Goal: Task Accomplishment & Management: Complete application form

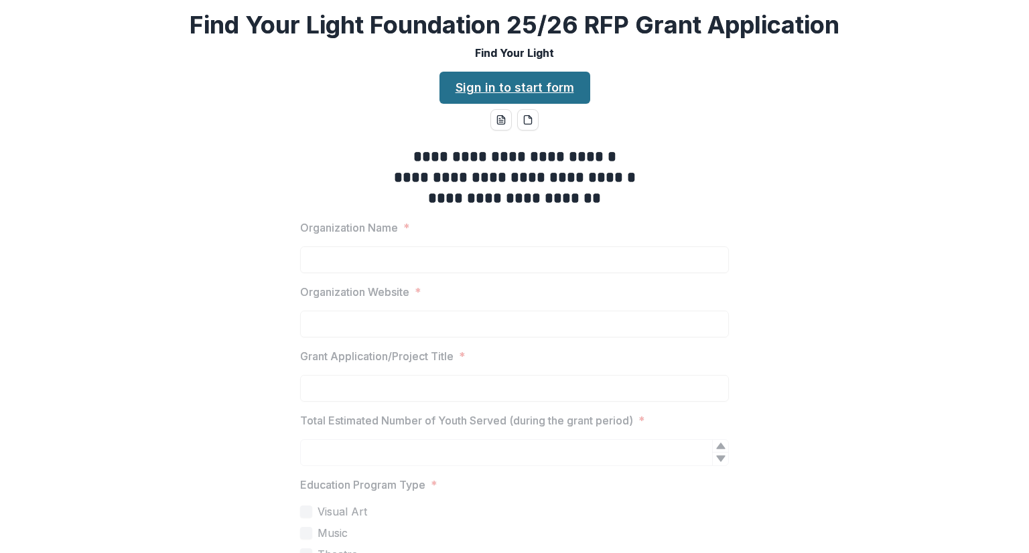
click at [488, 93] on link "Sign in to start form" at bounding box center [514, 88] width 151 height 32
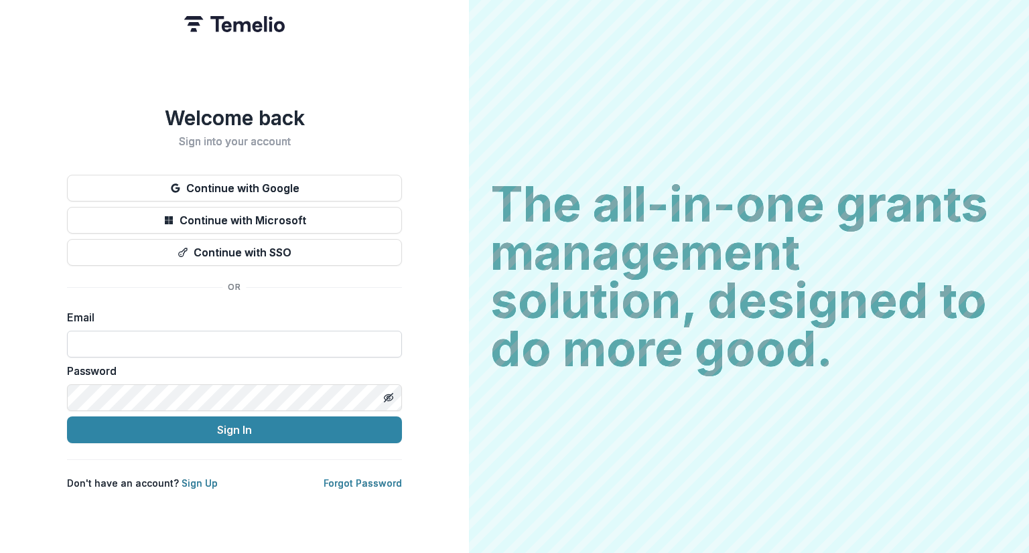
click at [230, 337] on input at bounding box center [234, 344] width 335 height 27
click at [152, 346] on input at bounding box center [234, 344] width 335 height 27
type input "**********"
click at [387, 397] on icon "Toggle password visibility" at bounding box center [388, 398] width 3 height 3
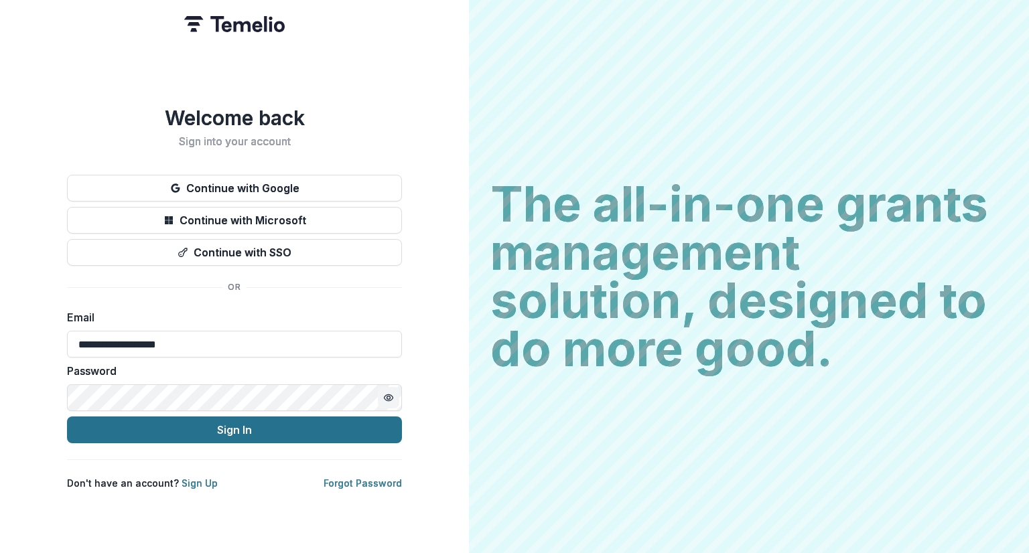
click at [252, 419] on button "Sign In" at bounding box center [234, 430] width 335 height 27
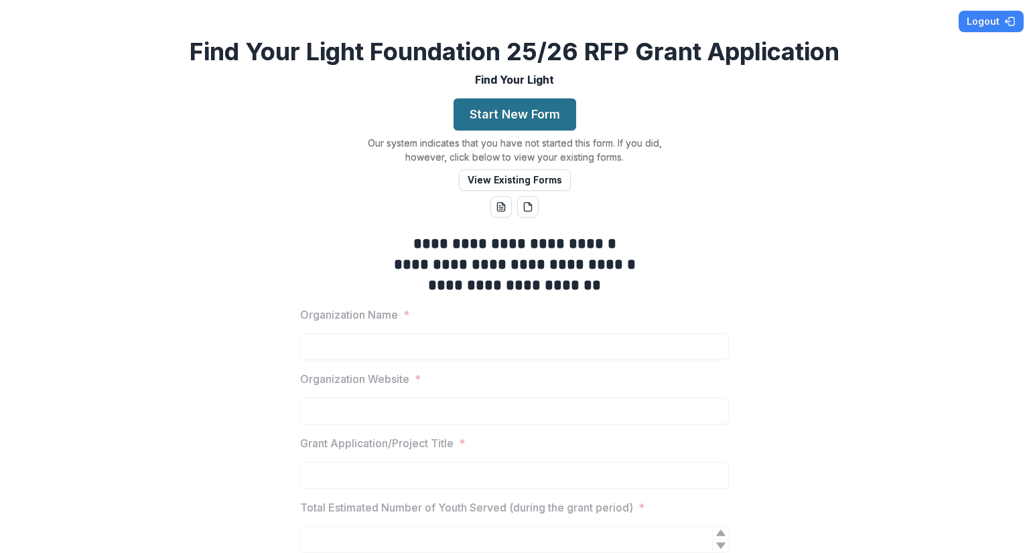
click at [535, 119] on button "Start New Form" at bounding box center [515, 114] width 123 height 32
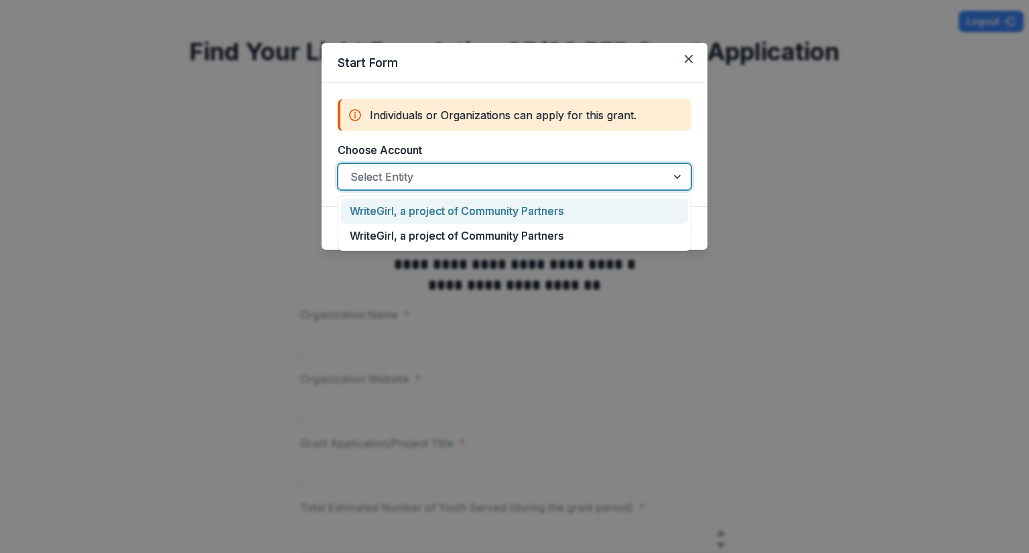
click at [514, 176] on div at bounding box center [502, 176] width 304 height 19
click at [480, 210] on div "WriteGirl, a project of Community Partners" at bounding box center [514, 211] width 347 height 25
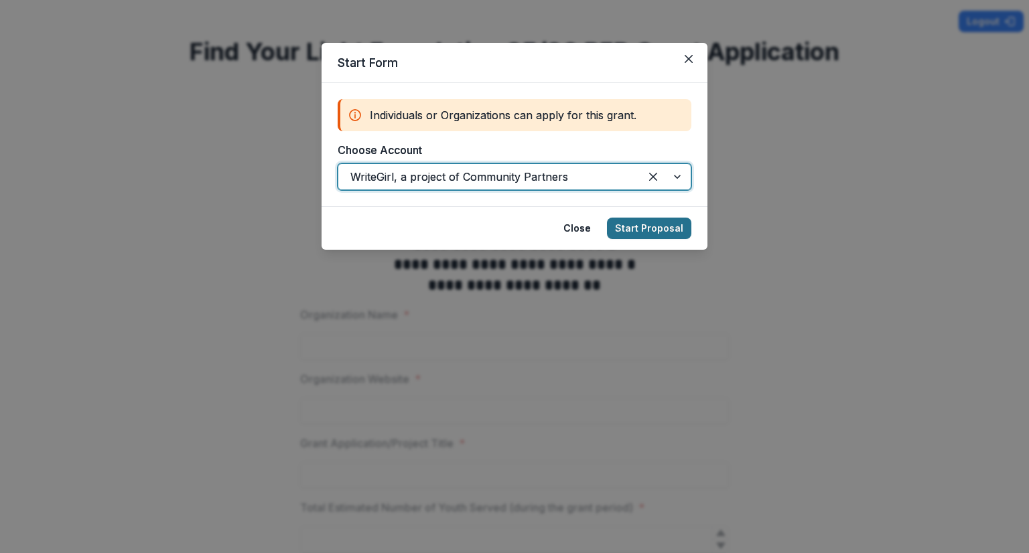
click at [659, 226] on button "Start Proposal" at bounding box center [649, 228] width 84 height 21
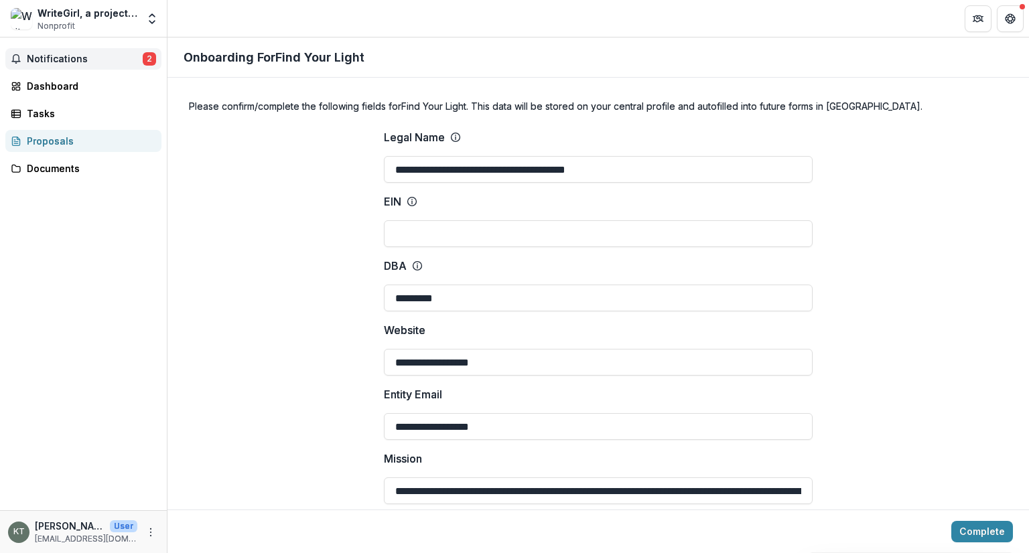
click at [62, 60] on span "Notifications" at bounding box center [85, 59] width 116 height 11
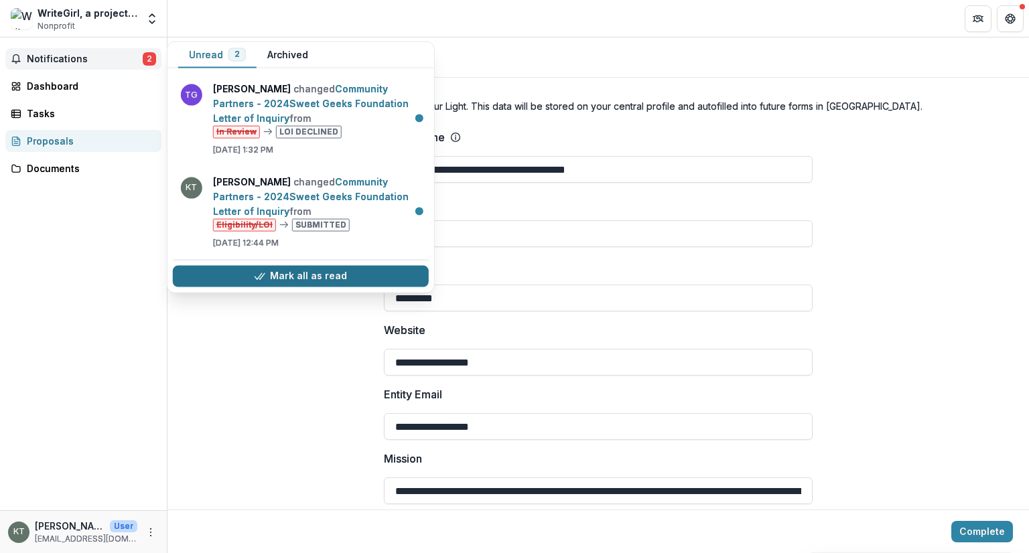
click at [324, 271] on button "Mark all as read" at bounding box center [301, 275] width 256 height 21
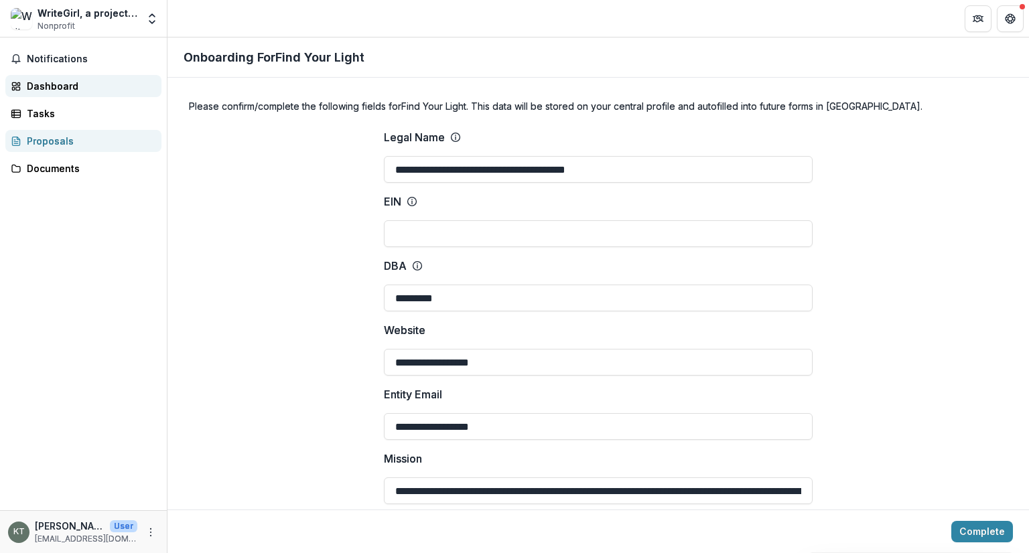
click at [46, 83] on div "Dashboard" at bounding box center [89, 86] width 124 height 14
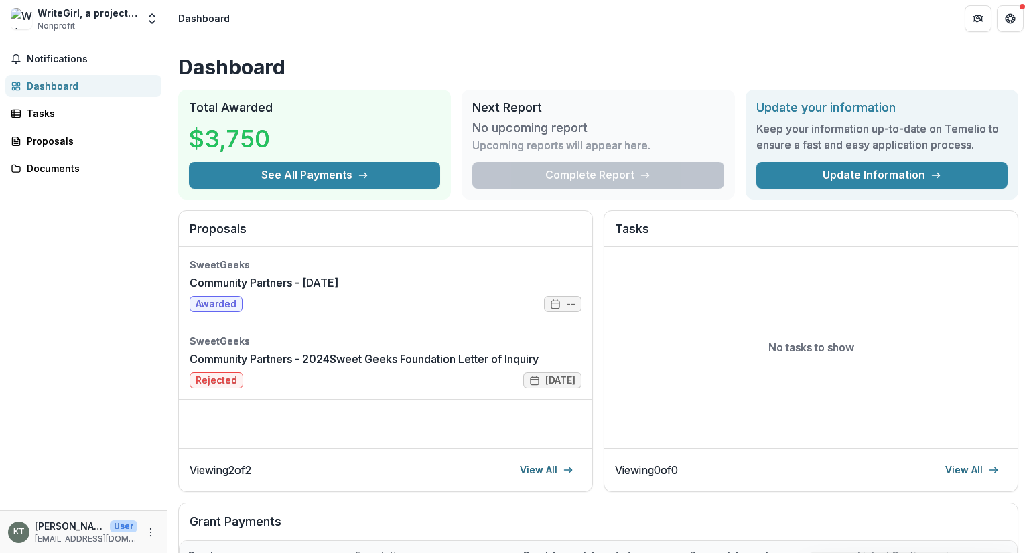
scroll to position [201, 0]
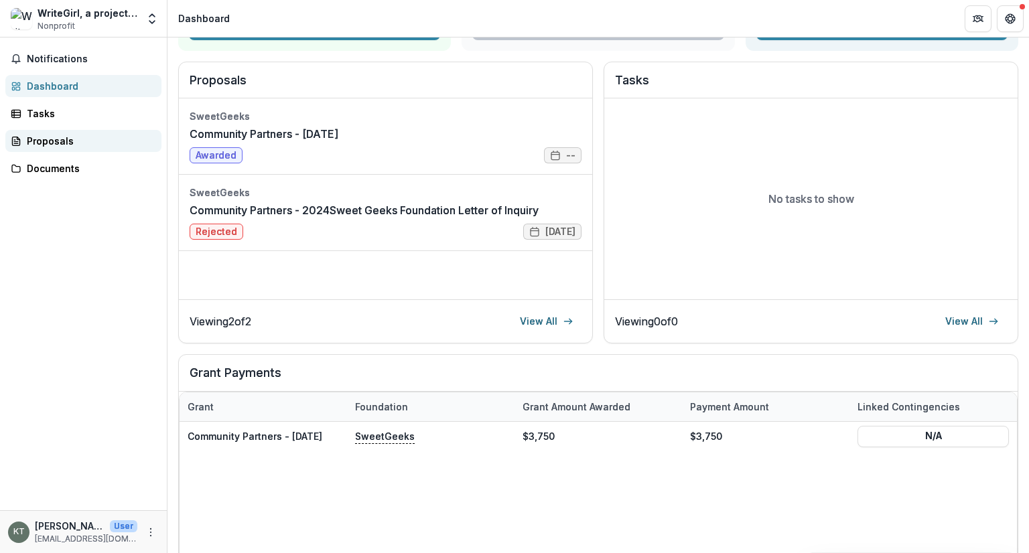
click at [31, 135] on div "Proposals" at bounding box center [89, 141] width 124 height 14
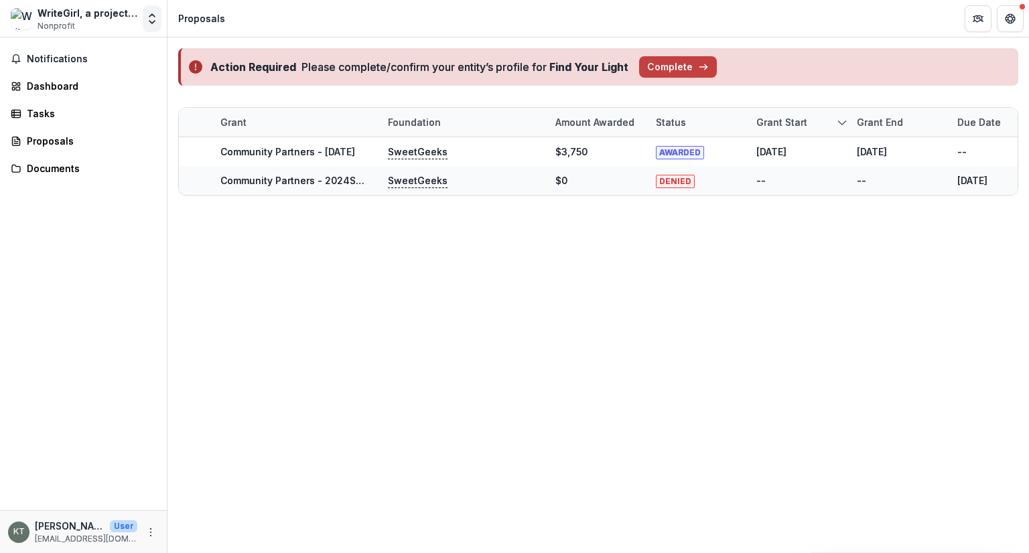
click at [153, 19] on icon "Open entity switcher" at bounding box center [151, 18] width 13 height 13
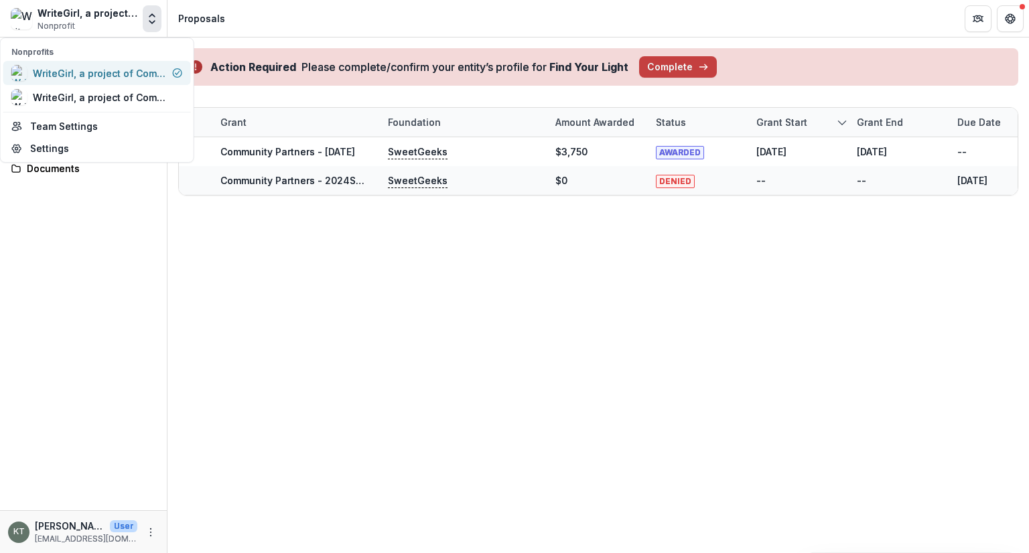
click at [126, 72] on div "WriteGirl, a project of Community Partners" at bounding box center [100, 73] width 134 height 14
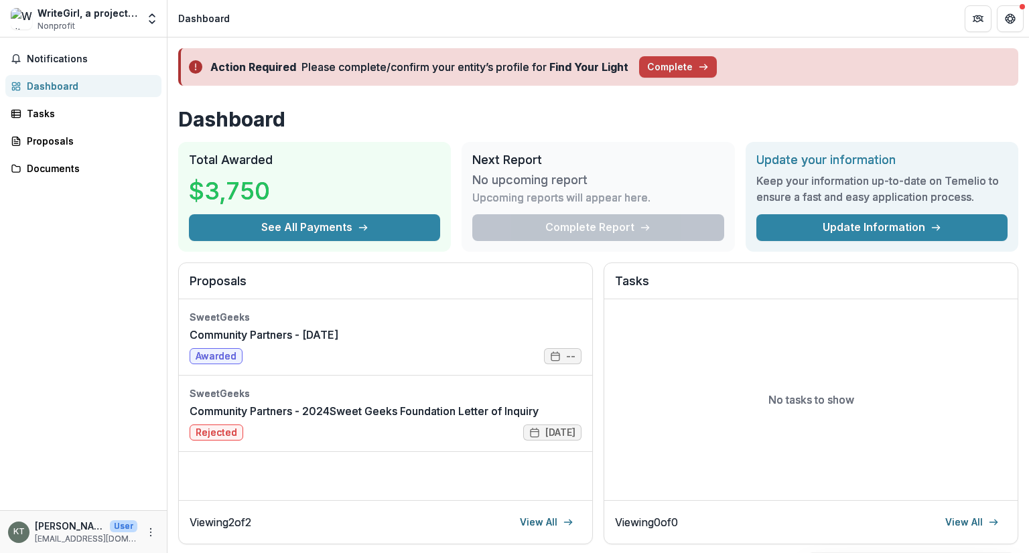
click at [79, 11] on div "WriteGirl, a project of Community Partners" at bounding box center [88, 13] width 100 height 14
click at [1005, 19] on icon "Get Help" at bounding box center [1010, 18] width 11 height 11
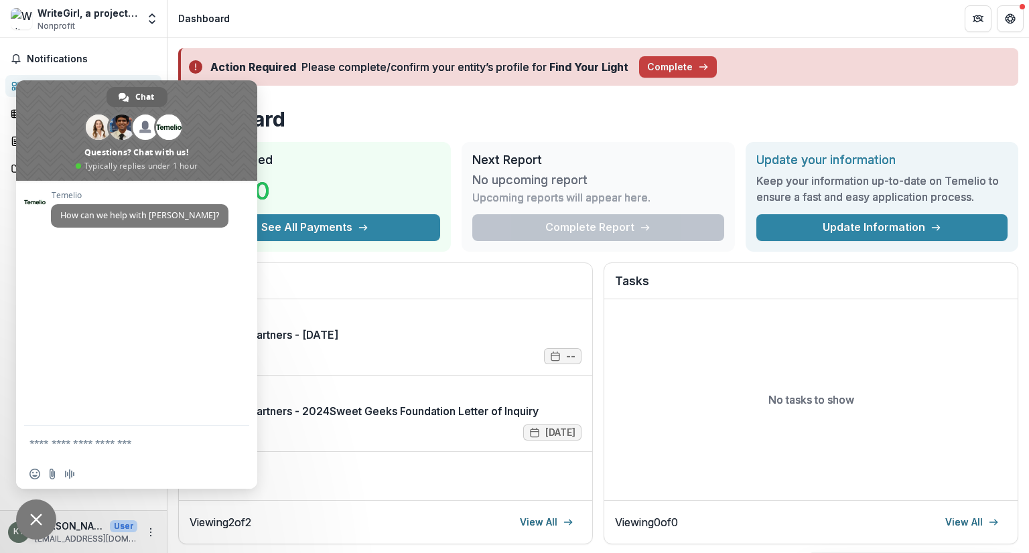
click at [319, 119] on h1 "Dashboard" at bounding box center [598, 119] width 840 height 24
click at [133, 38] on div "WriteGirl, a project of Community Partners Nonprofit Nonprofits WriteGirl, a pr…" at bounding box center [514, 276] width 1029 height 553
click at [229, 36] on header "Dashboard" at bounding box center [597, 18] width 861 height 37
click at [33, 520] on span "Close chat" at bounding box center [36, 520] width 12 height 12
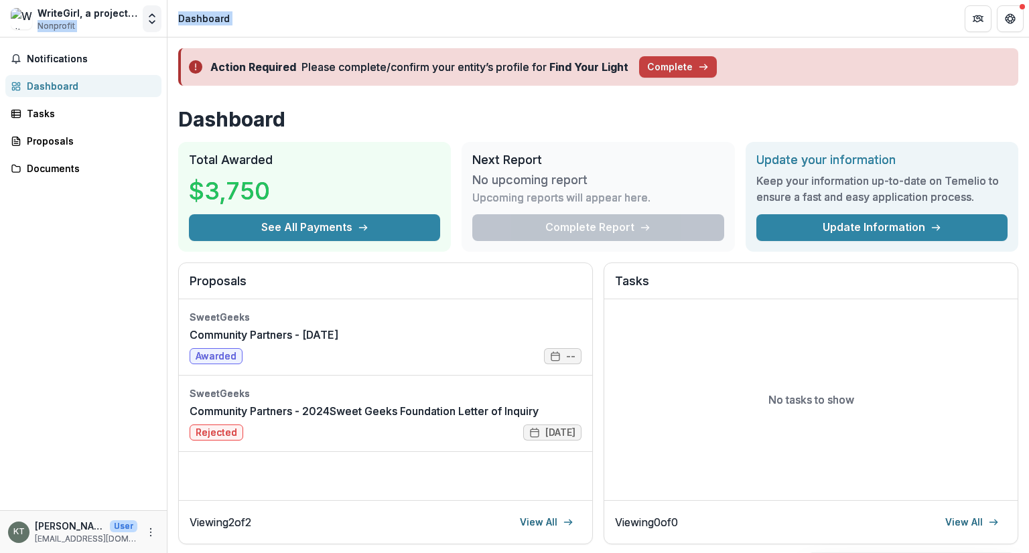
drag, startPoint x: 1008, startPoint y: 14, endPoint x: 150, endPoint y: 19, distance: 858.1
click at [150, 19] on icon "Open entity switcher" at bounding box center [151, 18] width 13 height 13
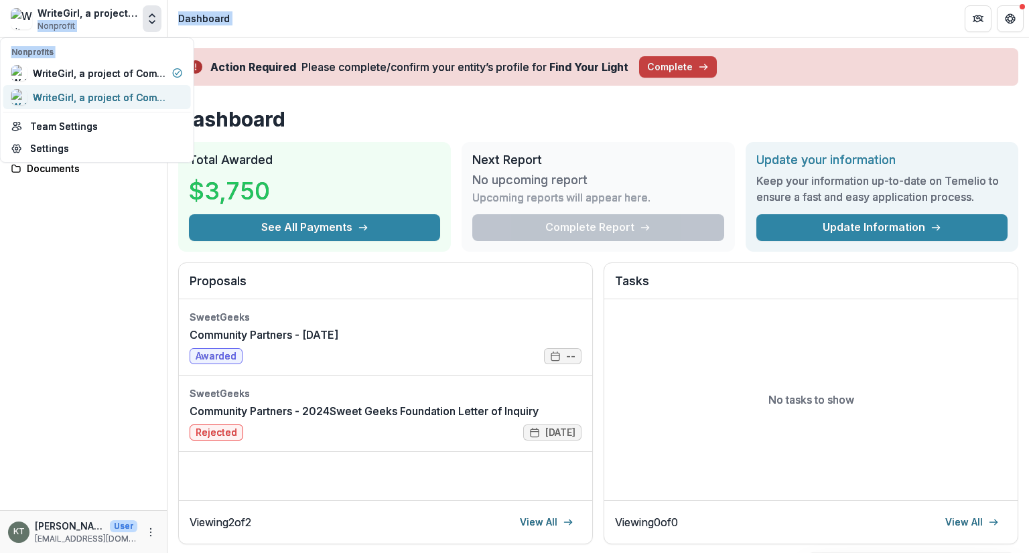
click at [133, 92] on div "WriteGirl, a project of Community Partners" at bounding box center [100, 97] width 134 height 14
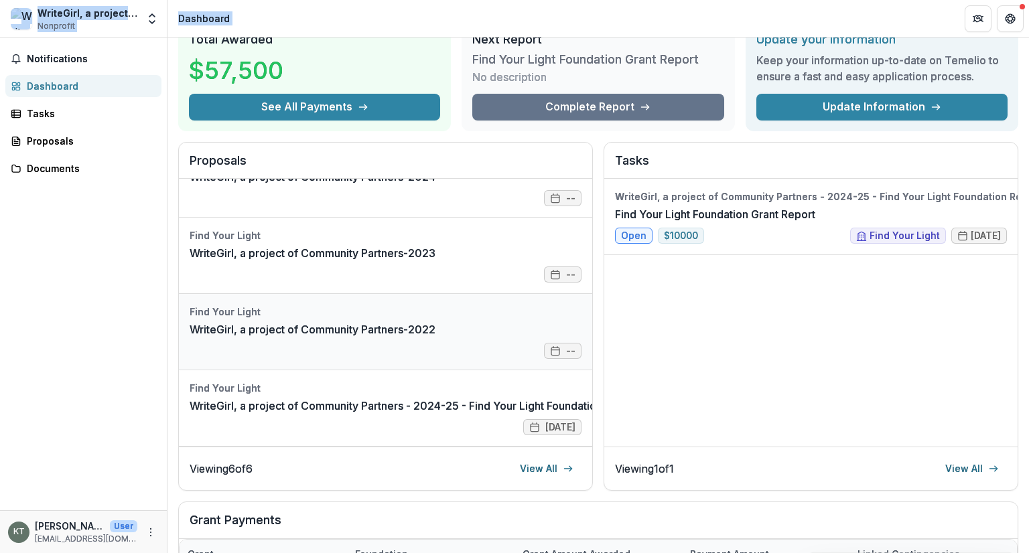
scroll to position [134, 0]
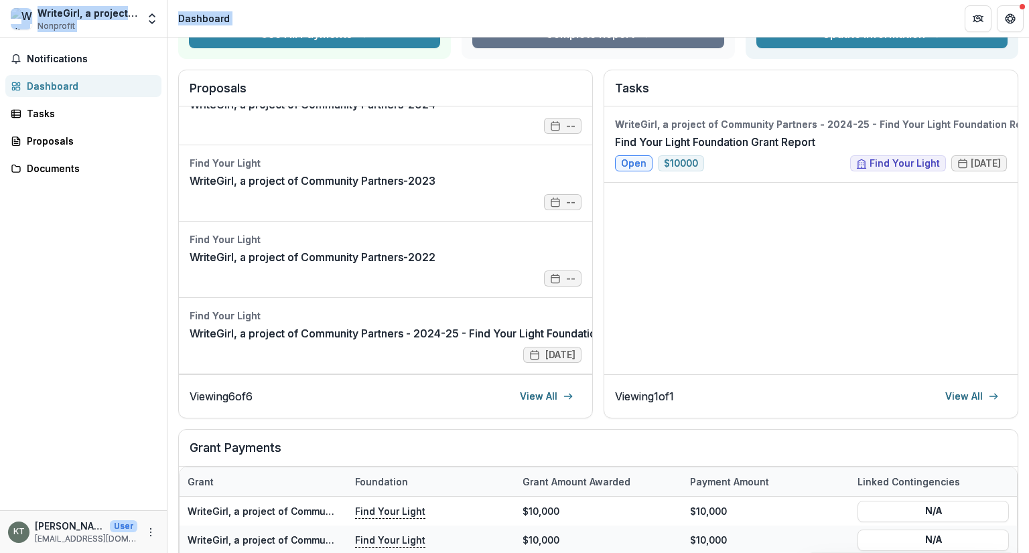
click at [52, 80] on div "Dashboard" at bounding box center [89, 86] width 124 height 14
click at [153, 19] on icon "Open entity switcher" at bounding box center [151, 18] width 13 height 13
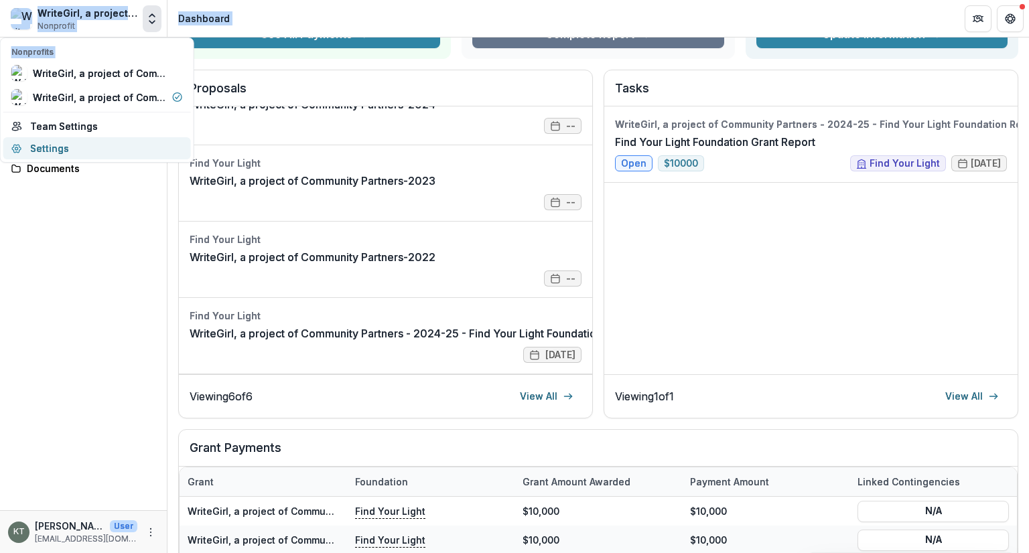
click at [52, 145] on link "Settings" at bounding box center [97, 148] width 188 height 22
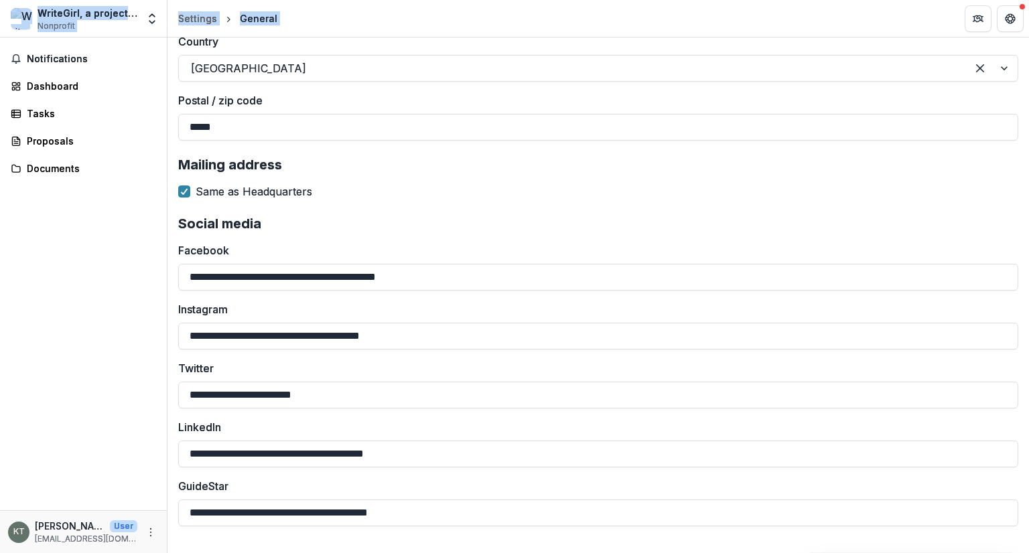
scroll to position [2130, 0]
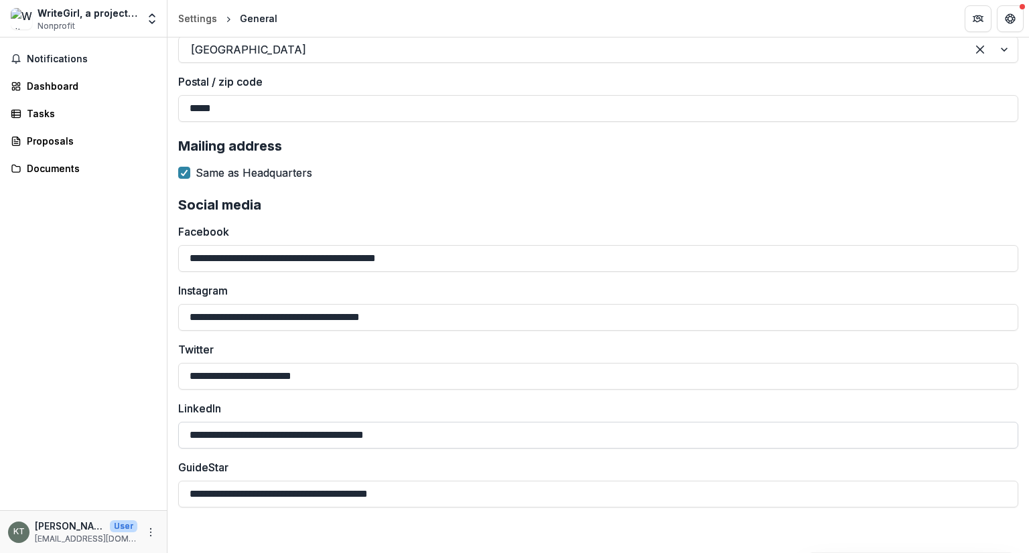
click at [450, 425] on input "**********" at bounding box center [598, 435] width 840 height 27
click at [391, 490] on input "**********" at bounding box center [598, 494] width 840 height 27
click at [362, 372] on input "**********" at bounding box center [598, 376] width 840 height 27
drag, startPoint x: 375, startPoint y: 377, endPoint x: 121, endPoint y: 376, distance: 254.6
click at [121, 376] on main "**********" at bounding box center [514, 296] width 1029 height 516
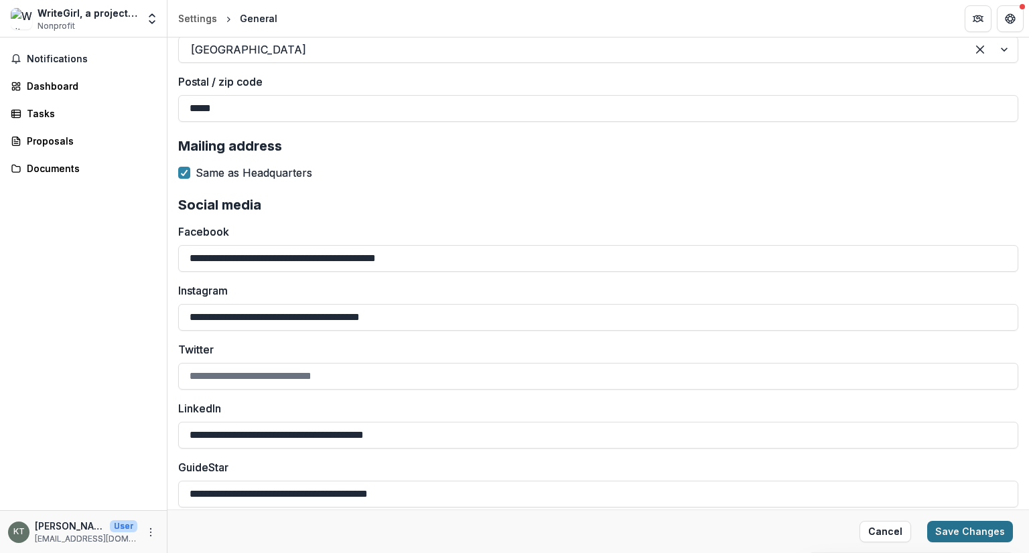
click at [999, 529] on button "Save Changes" at bounding box center [970, 531] width 86 height 21
type input "**********"
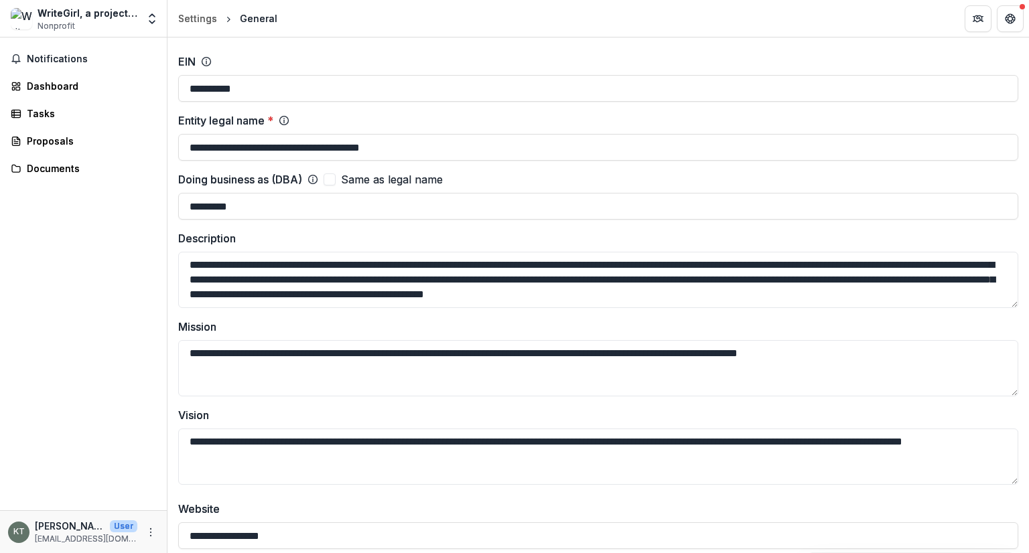
scroll to position [0, 0]
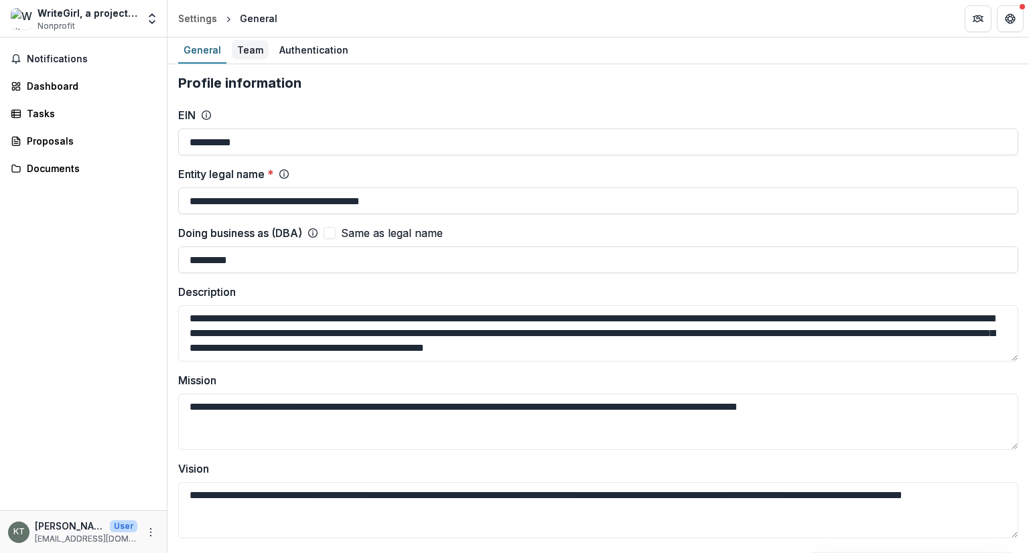
click at [254, 52] on div "Team" at bounding box center [250, 49] width 37 height 19
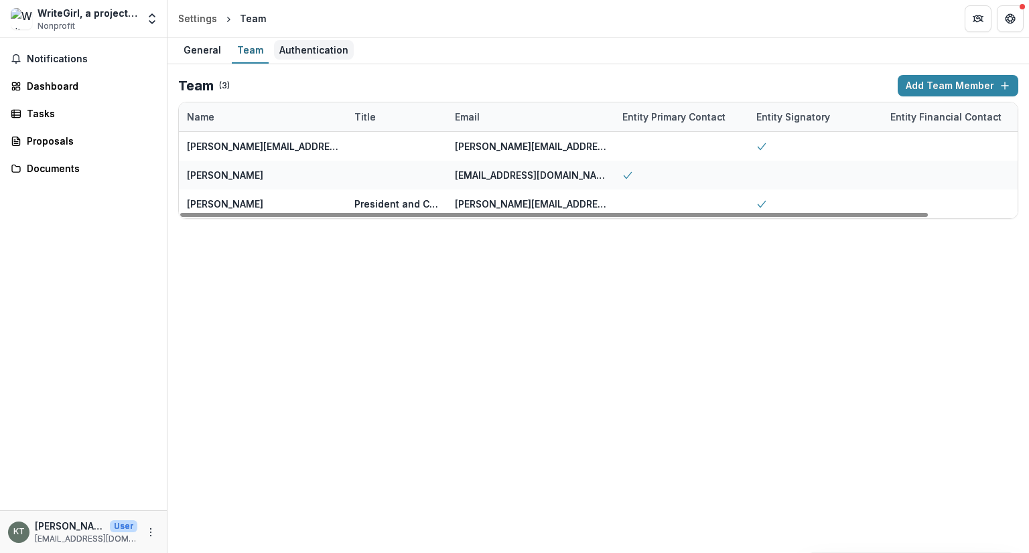
click at [319, 48] on div "Authentication" at bounding box center [314, 49] width 80 height 19
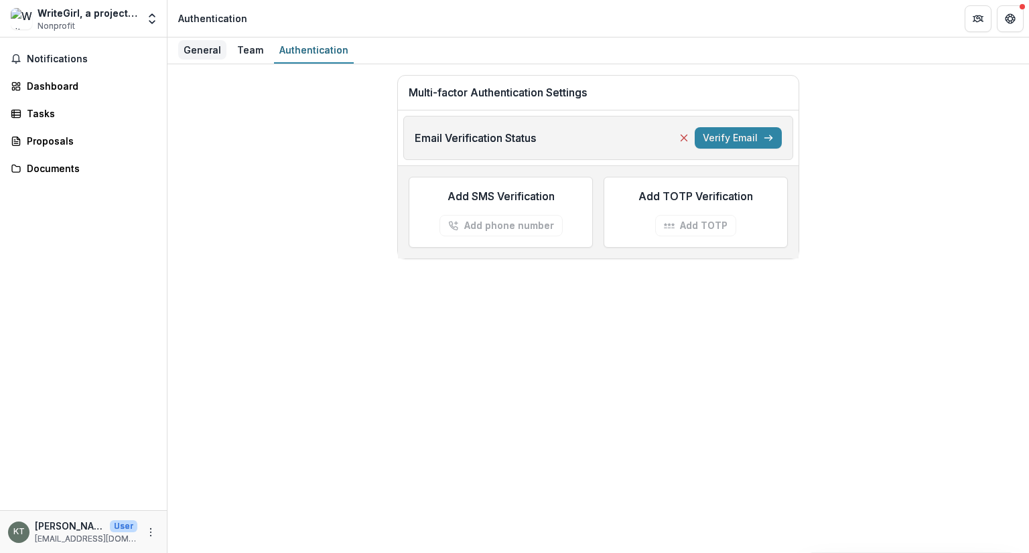
click at [210, 52] on div "General" at bounding box center [202, 49] width 48 height 19
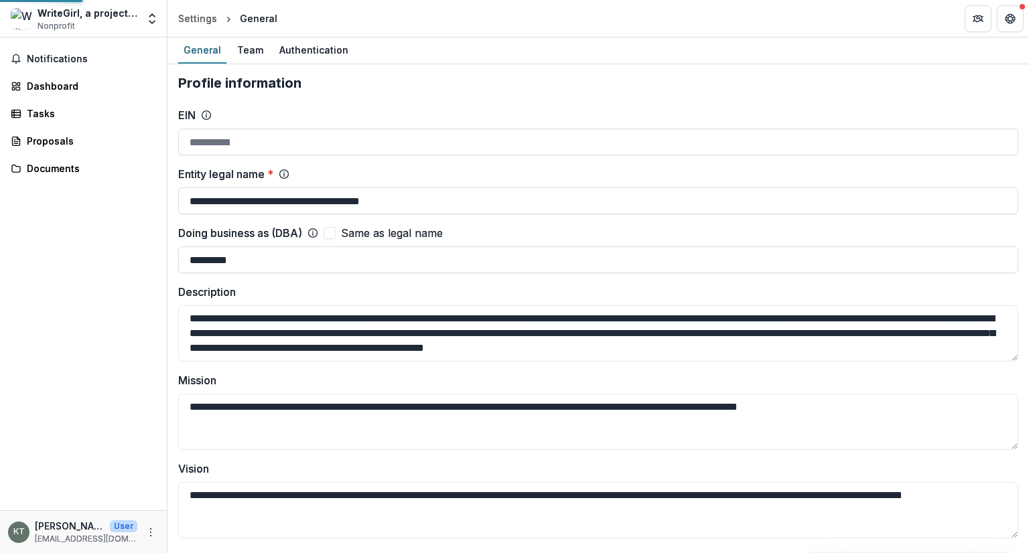
type input "**********"
click at [49, 141] on div "Proposals" at bounding box center [89, 141] width 124 height 14
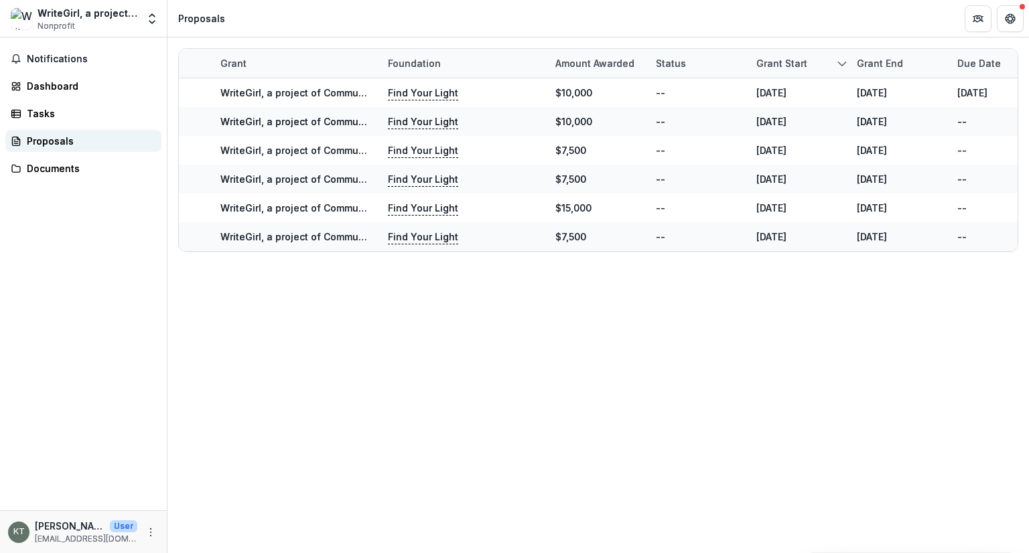
click at [38, 134] on div "Proposals" at bounding box center [89, 141] width 124 height 14
click at [59, 140] on div "Proposals" at bounding box center [89, 141] width 124 height 14
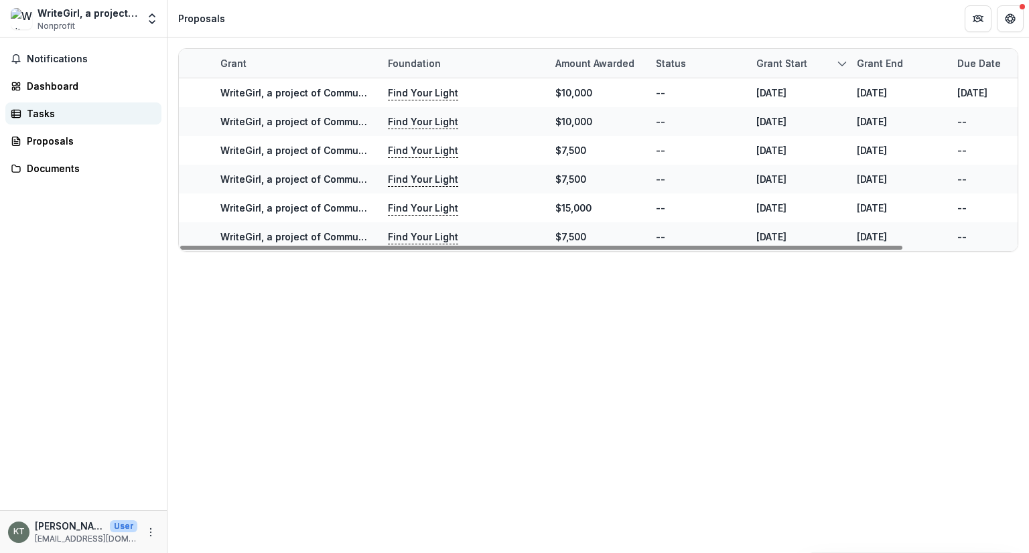
click at [38, 105] on link "Tasks" at bounding box center [83, 113] width 156 height 22
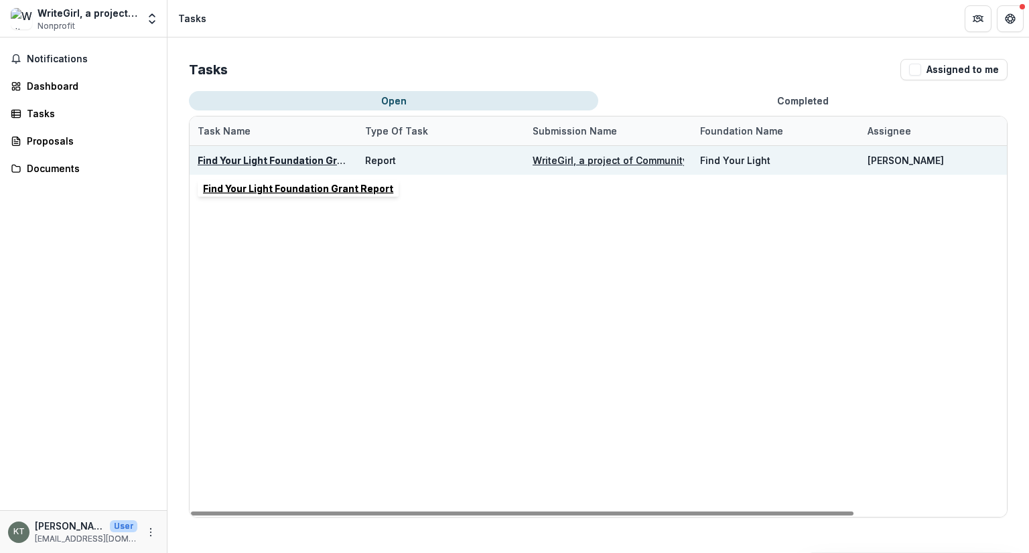
click at [292, 159] on u "Find Your Light Foundation Grant Report" at bounding box center [293, 160] width 190 height 11
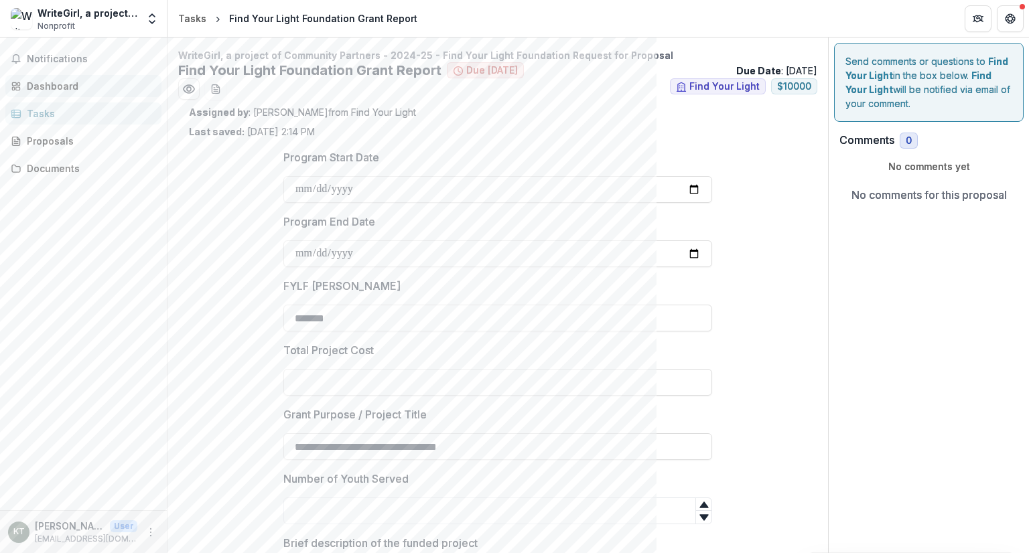
click at [55, 81] on div "Dashboard" at bounding box center [89, 86] width 124 height 14
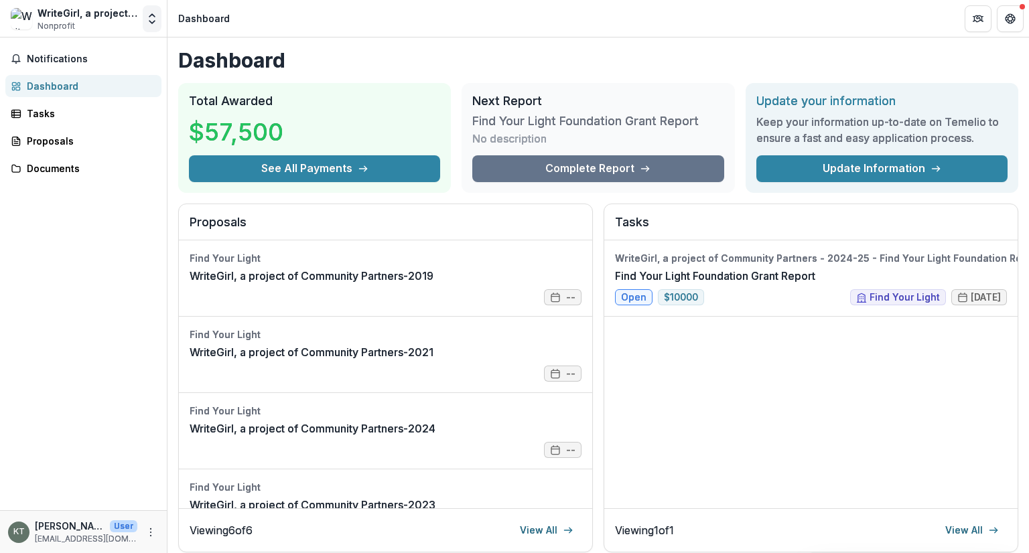
click at [153, 23] on icon "Open entity switcher" at bounding box center [151, 18] width 13 height 13
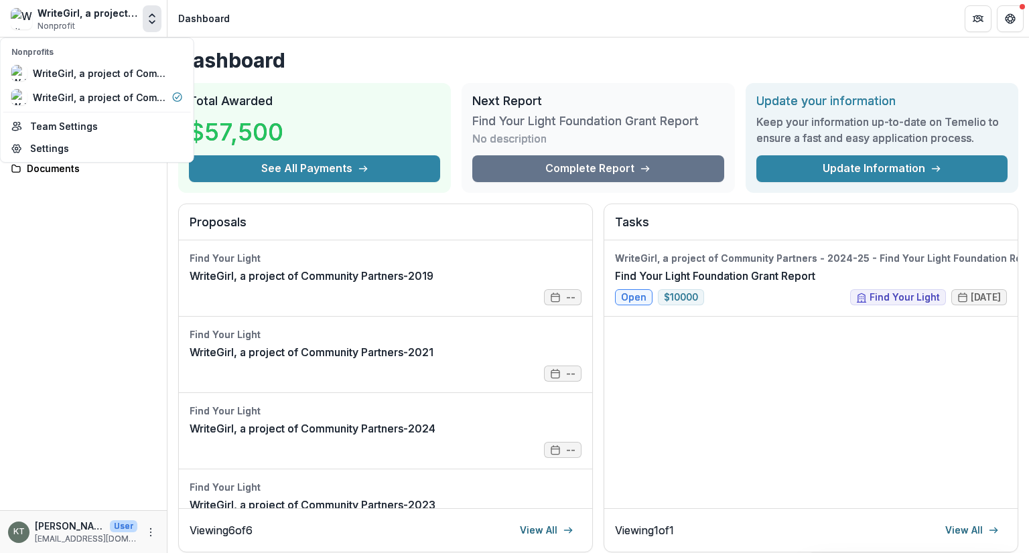
drag, startPoint x: 121, startPoint y: 68, endPoint x: 123, endPoint y: 253, distance: 184.9
click at [123, 253] on div "Notifications Dashboard Tasks Proposals Documents" at bounding box center [83, 274] width 167 height 473
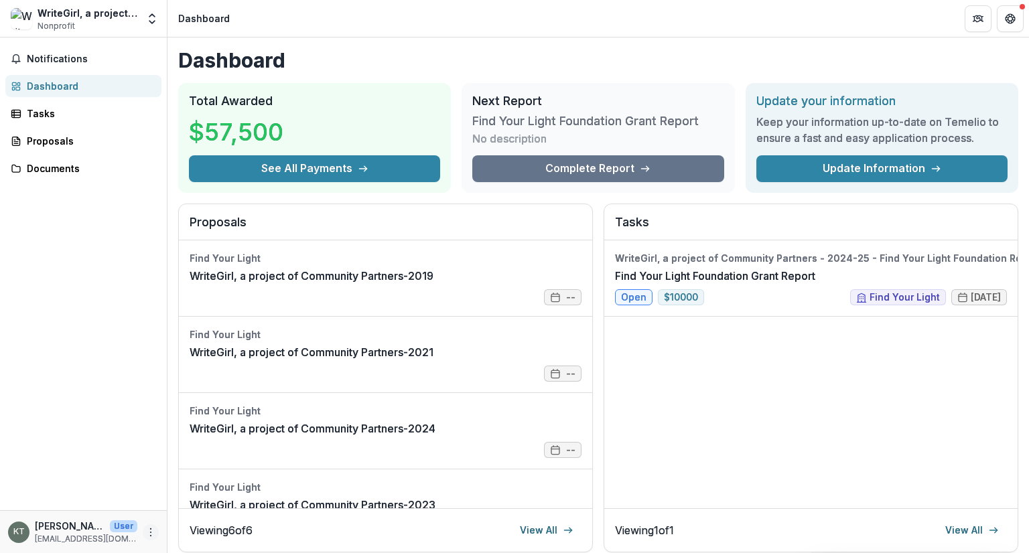
click at [151, 534] on icon "More" at bounding box center [150, 532] width 11 height 11
click at [217, 503] on link "Settings" at bounding box center [238, 503] width 143 height 22
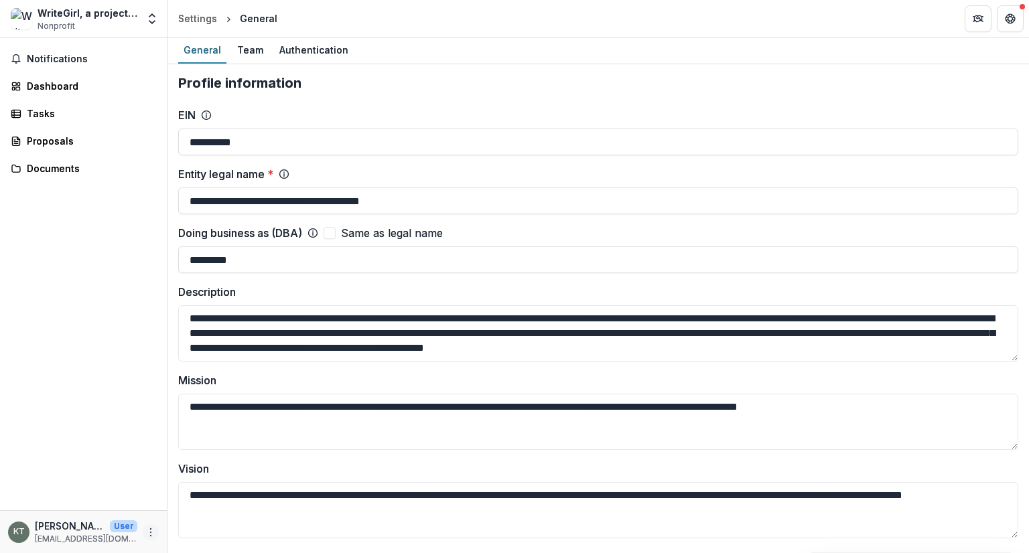
click at [152, 537] on icon "More" at bounding box center [150, 532] width 11 height 11
click at [129, 468] on div "Notifications Dashboard Tasks Proposals Documents" at bounding box center [83, 274] width 167 height 473
click at [38, 168] on div "Documents" at bounding box center [89, 168] width 124 height 14
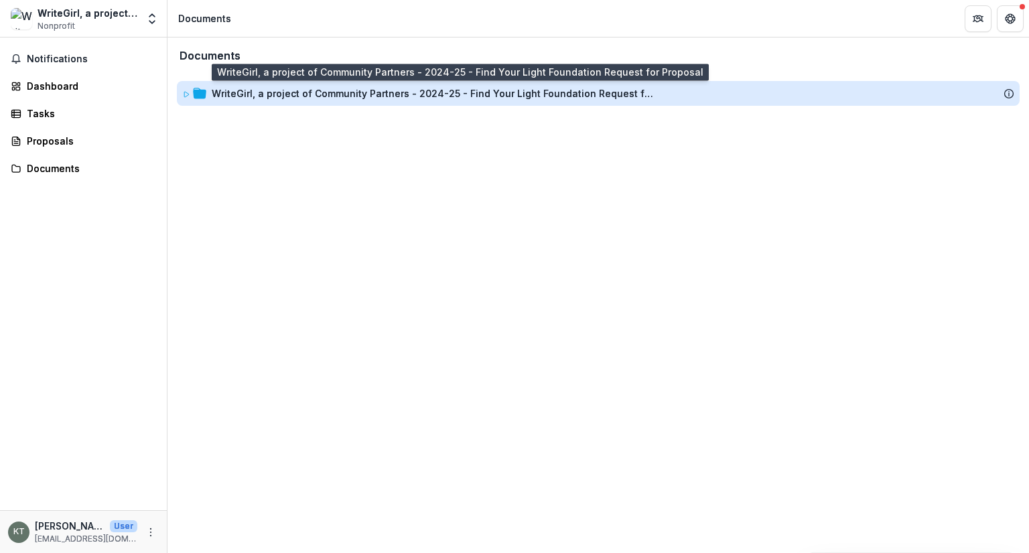
click at [232, 91] on div "WriteGirl, a project of Community Partners - 2024-25 - Find Your Light Foundati…" at bounding box center [433, 93] width 442 height 14
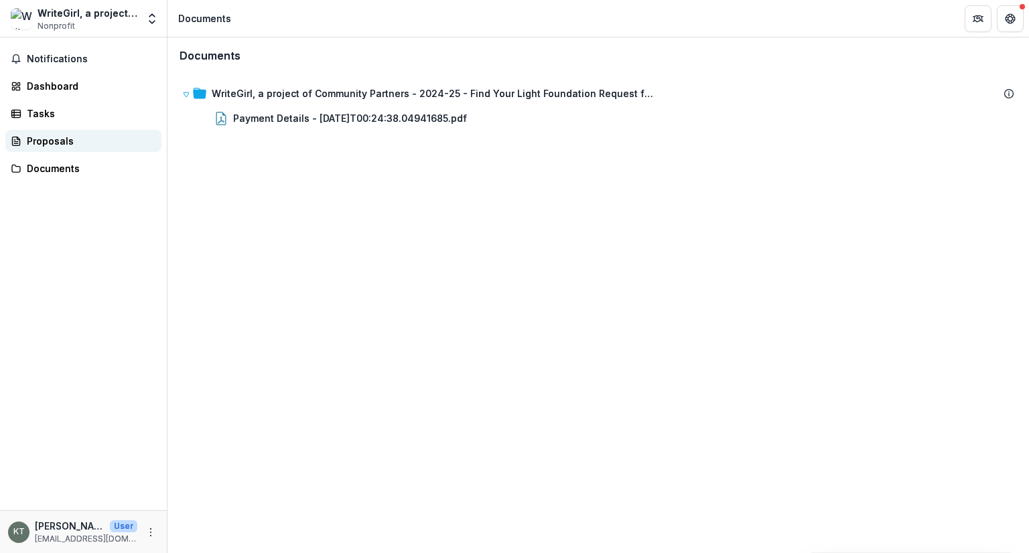
click at [36, 143] on div "Proposals" at bounding box center [89, 141] width 124 height 14
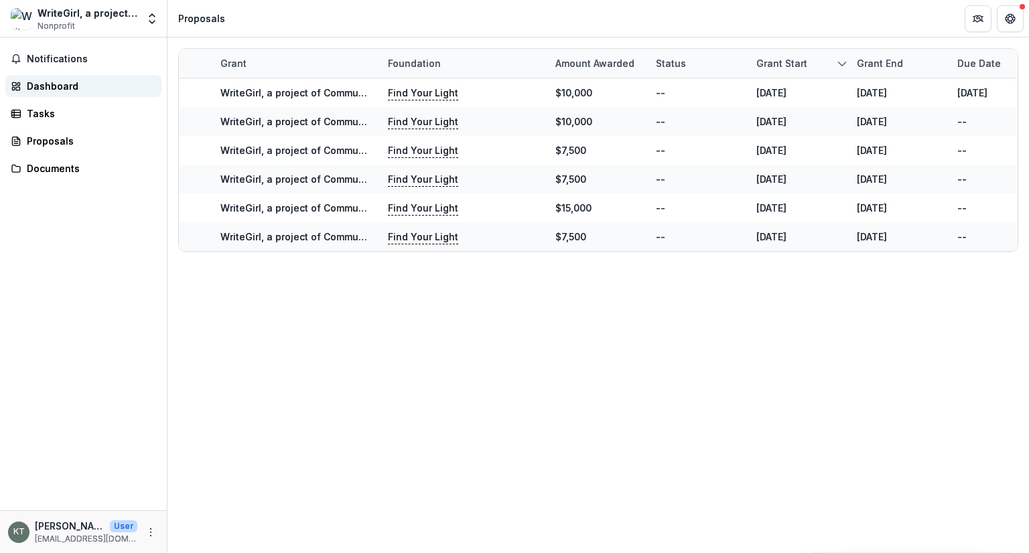
click at [46, 79] on div "Dashboard" at bounding box center [89, 86] width 124 height 14
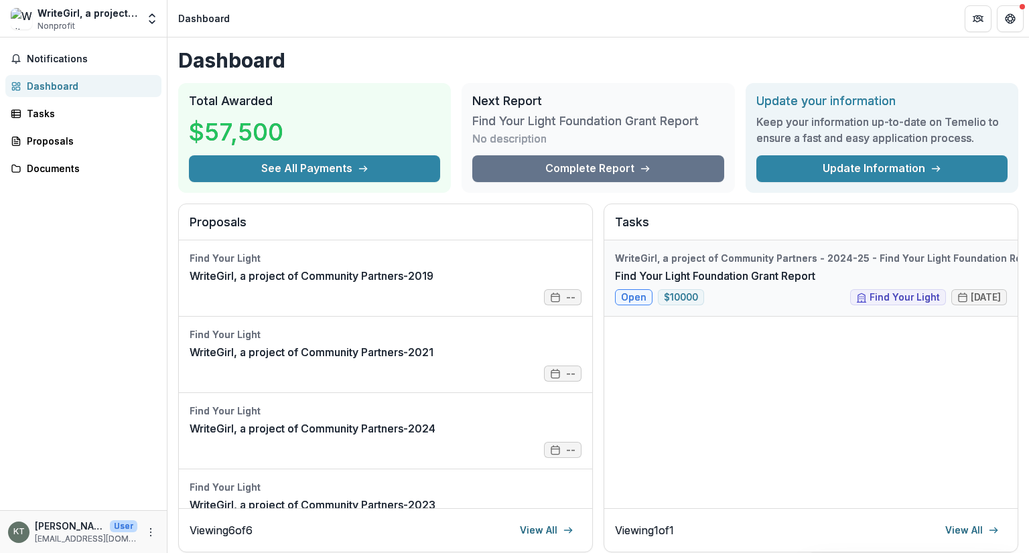
click at [634, 284] on link "Find Your Light Foundation Grant Report" at bounding box center [715, 276] width 200 height 16
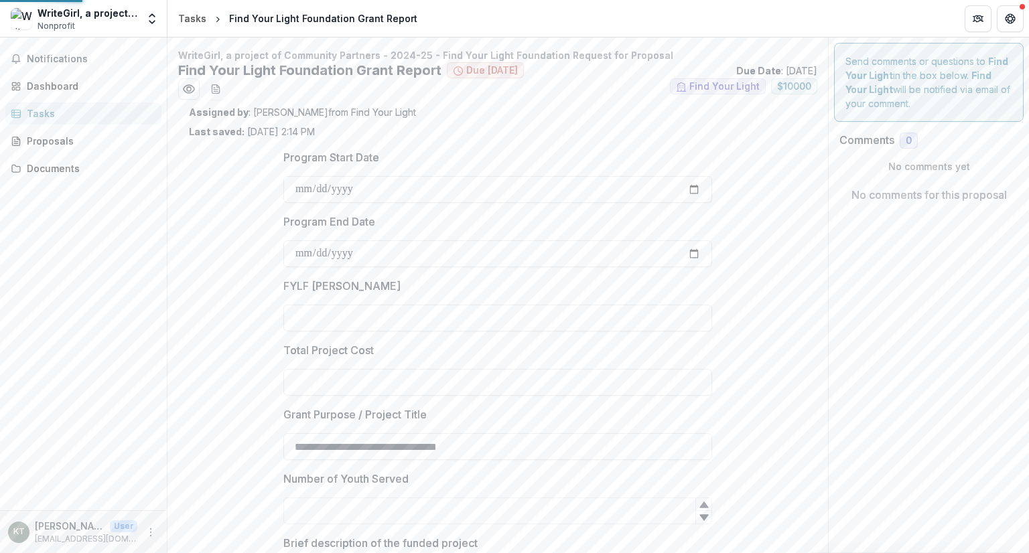
type input "*******"
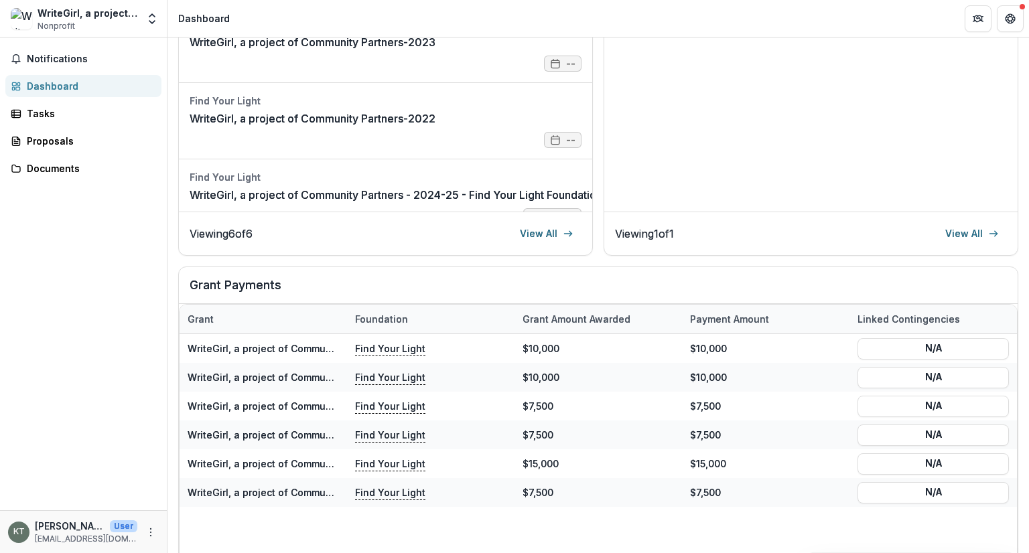
scroll to position [200, 0]
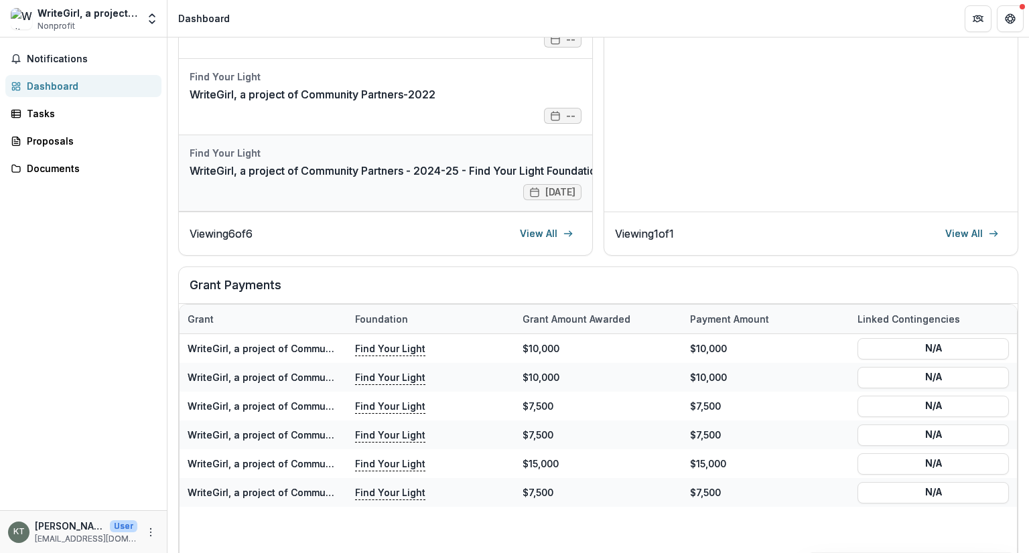
click at [531, 179] on link "WriteGirl, a project of Community Partners - 2024-25 - Find Your Light Foundati…" at bounding box center [451, 171] width 522 height 16
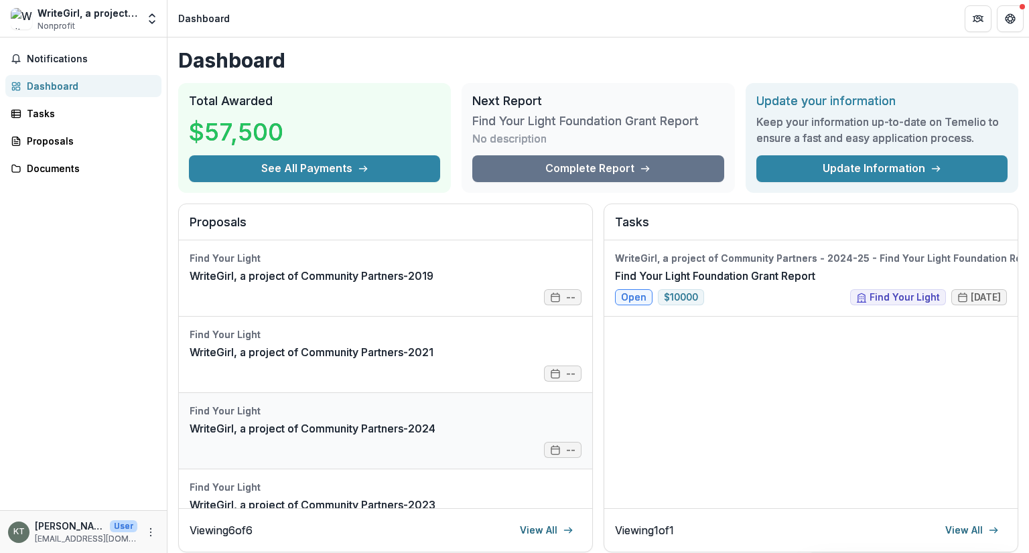
click at [435, 437] on link "WriteGirl, a project of Community Partners-2024" at bounding box center [313, 429] width 246 height 16
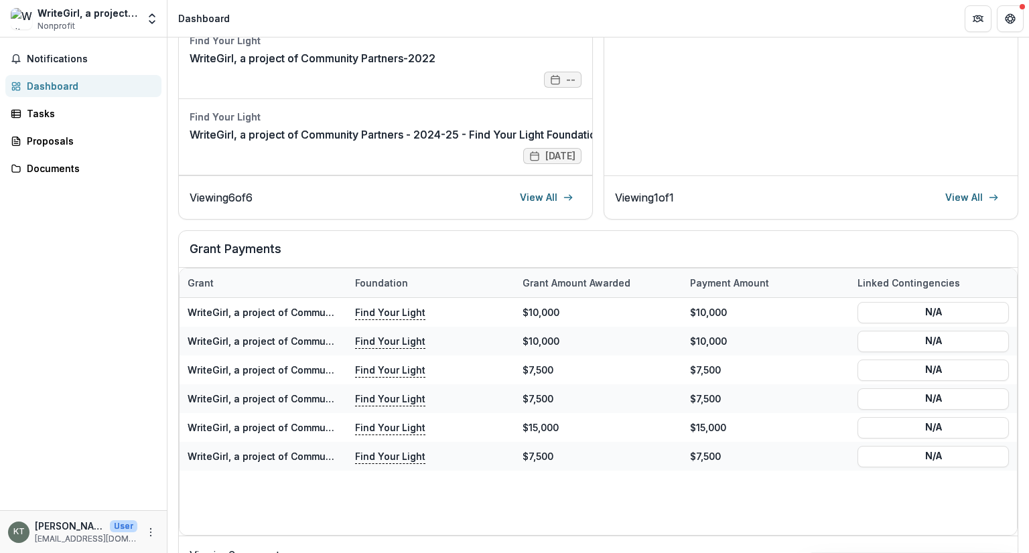
scroll to position [335, 0]
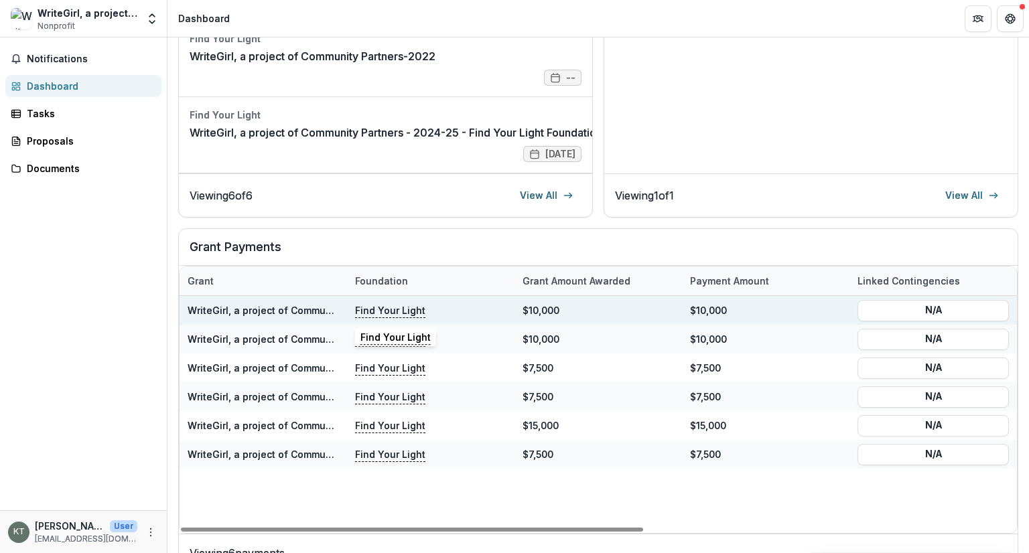
click at [387, 307] on p "Find Your Light" at bounding box center [390, 310] width 70 height 15
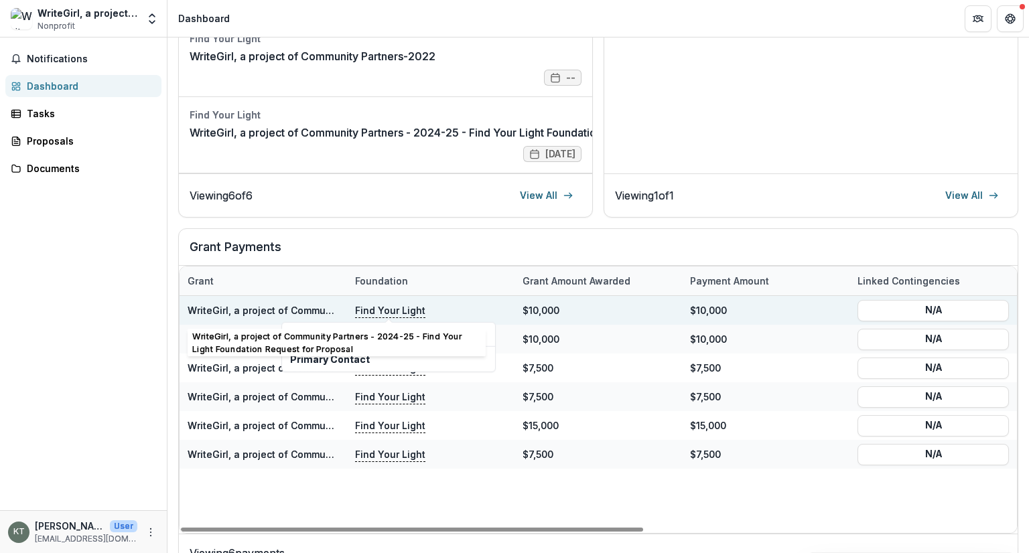
click at [295, 307] on link "WriteGirl, a project of Community Partners - 2024-25 - Find Your Light Foundati…" at bounding box center [431, 310] width 486 height 11
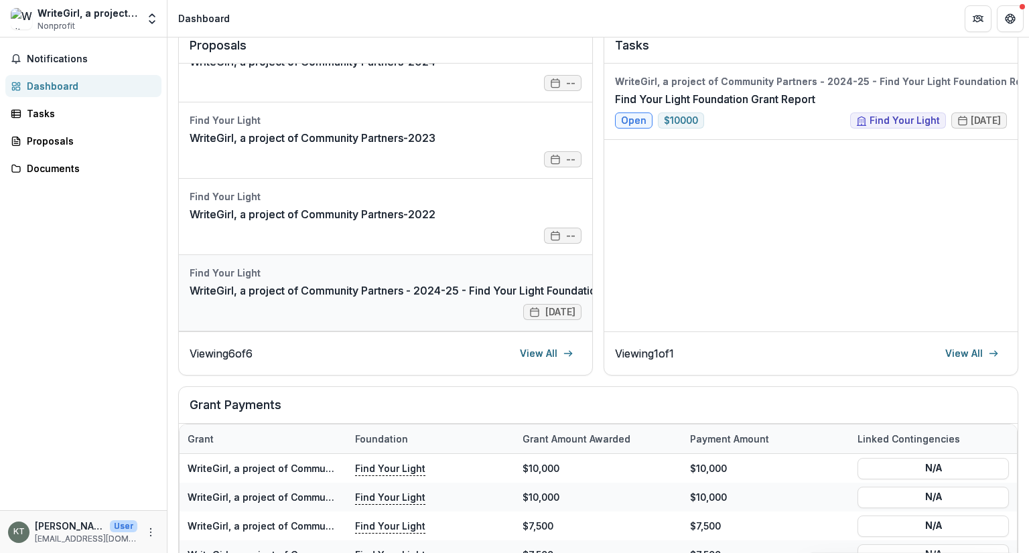
scroll to position [201, 0]
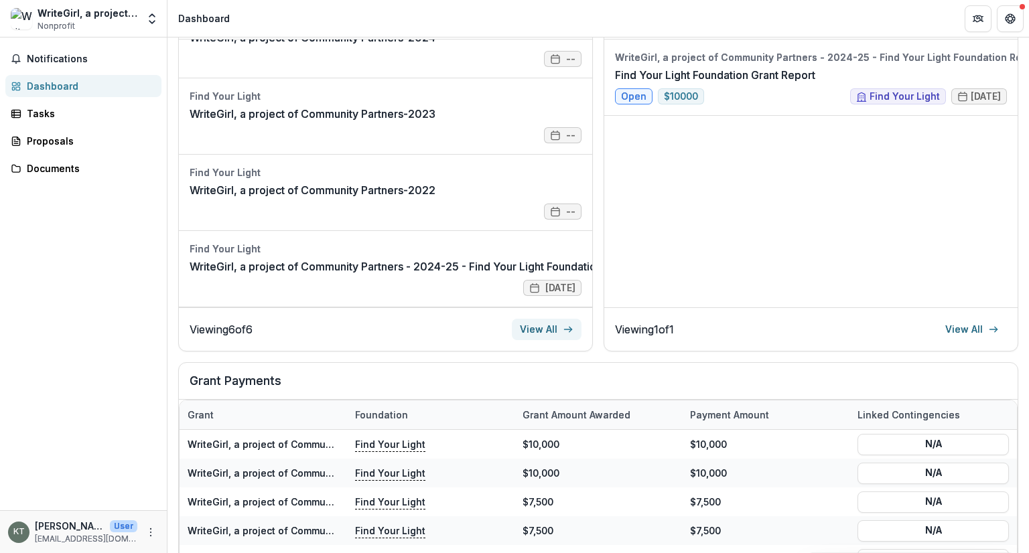
click at [549, 328] on link "View All" at bounding box center [547, 329] width 70 height 21
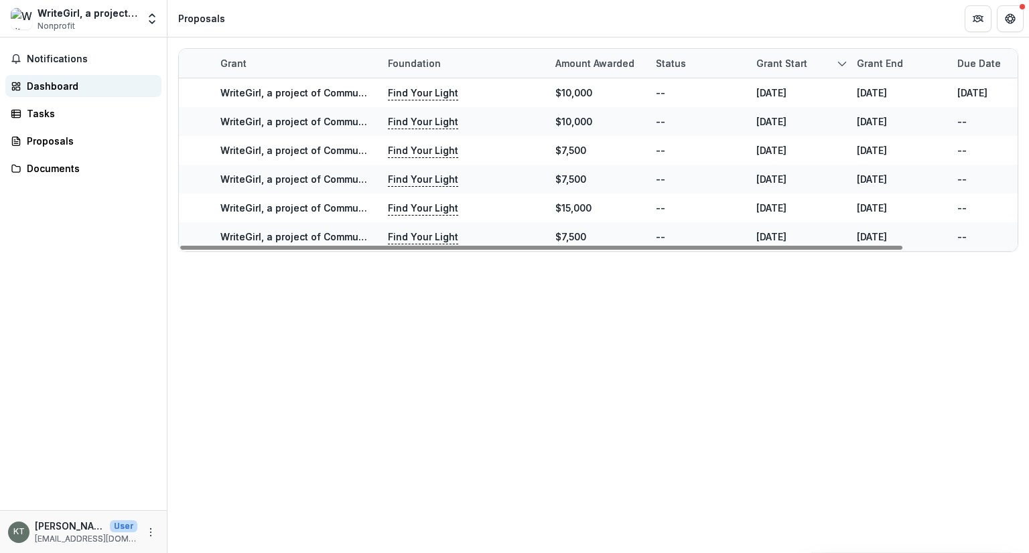
click at [57, 82] on div "Dashboard" at bounding box center [89, 86] width 124 height 14
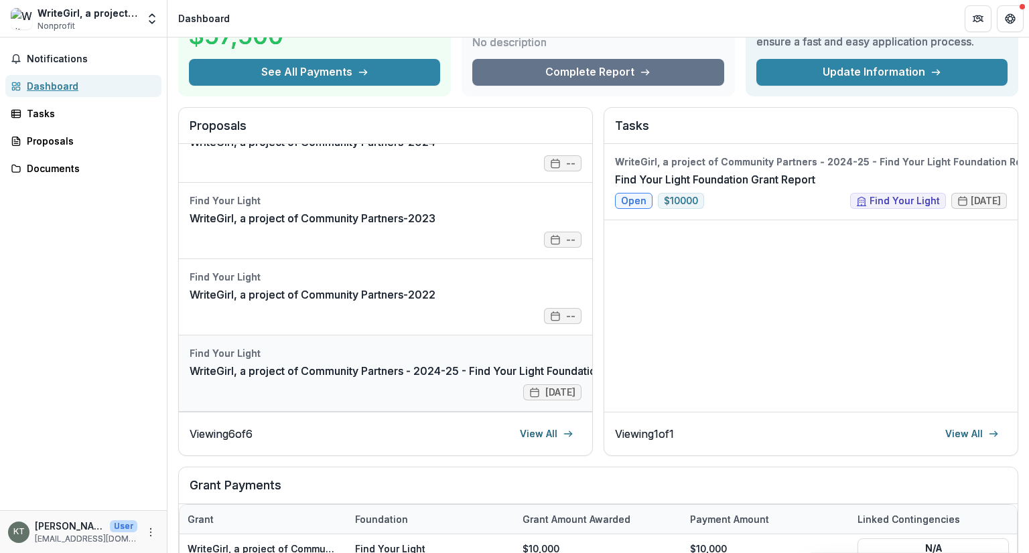
scroll to position [134, 0]
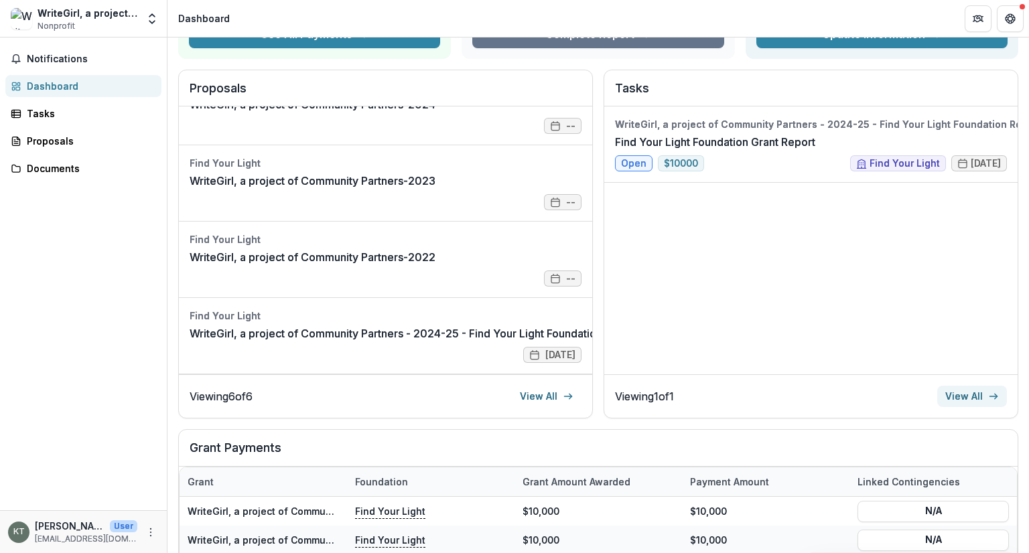
click at [977, 395] on link "View All" at bounding box center [972, 396] width 70 height 21
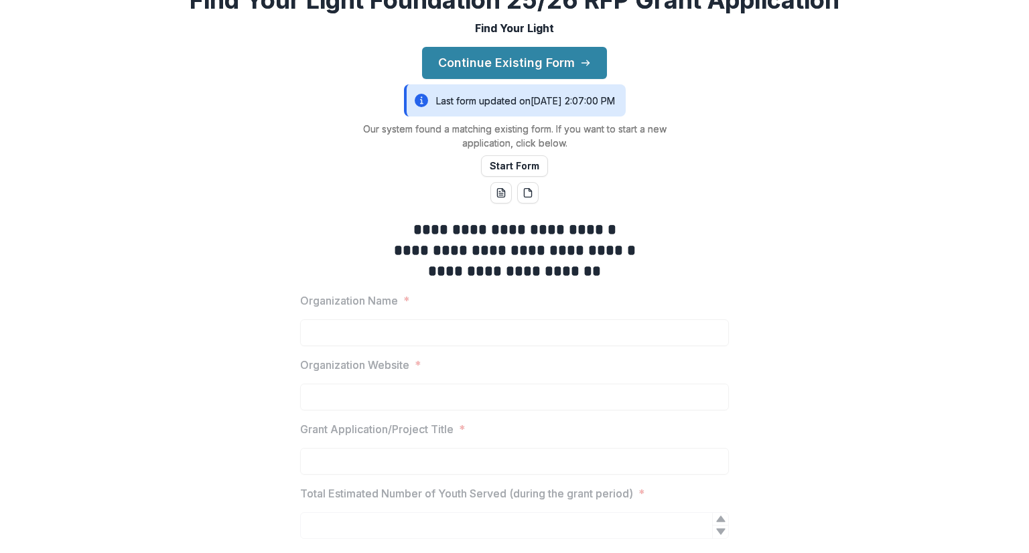
scroll to position [134, 0]
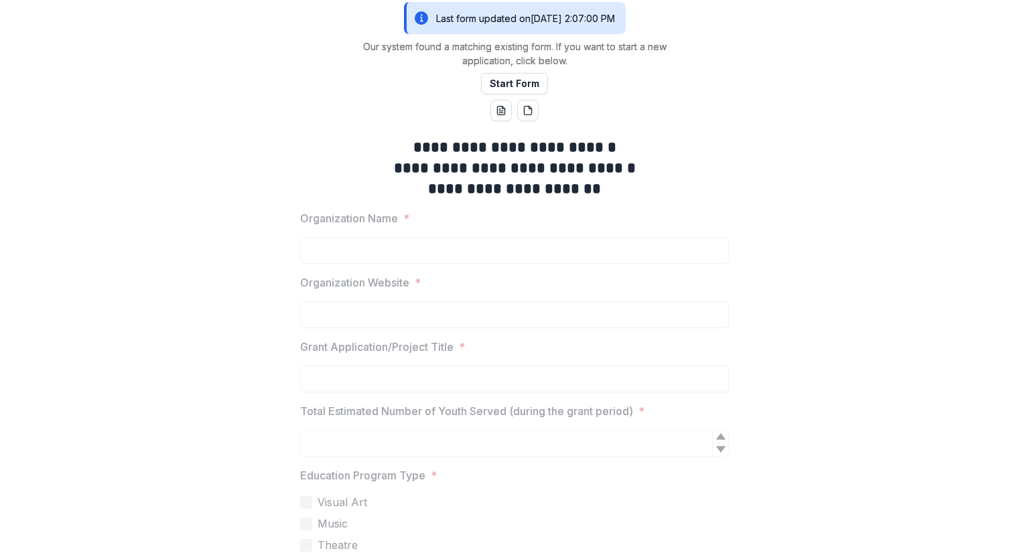
click at [447, 350] on p "Grant Application/Project Title" at bounding box center [376, 347] width 153 height 16
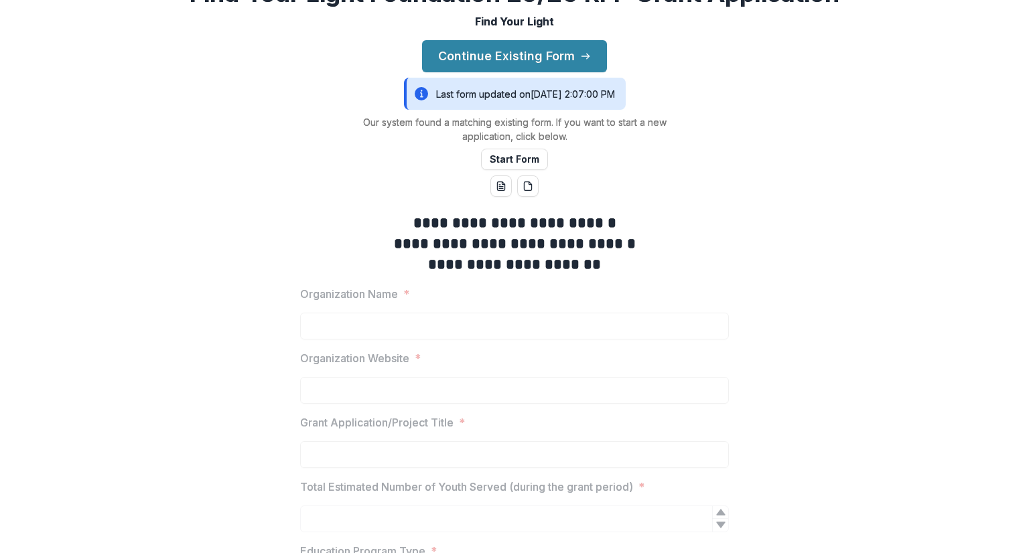
scroll to position [0, 0]
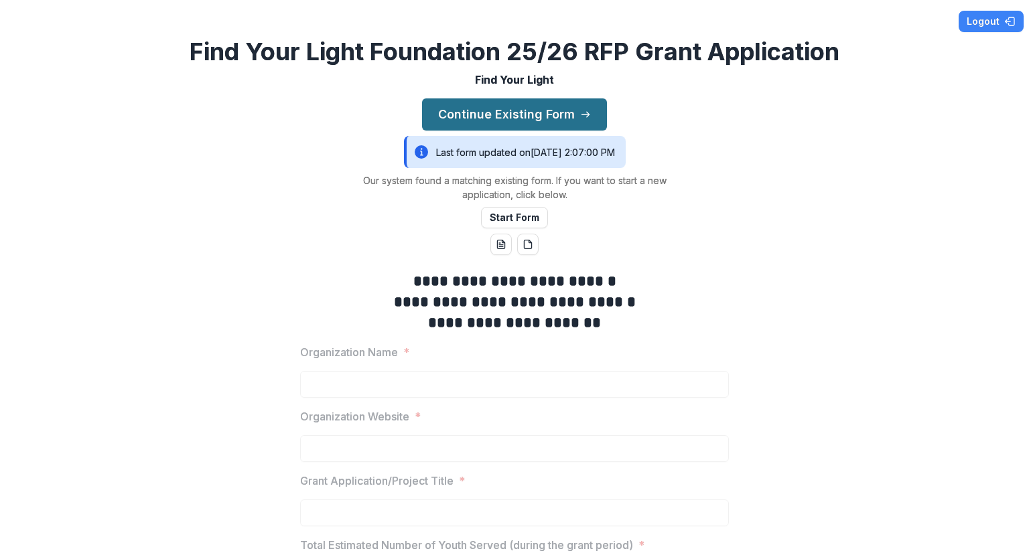
click at [498, 119] on button "Continue Existing Form" at bounding box center [514, 114] width 185 height 32
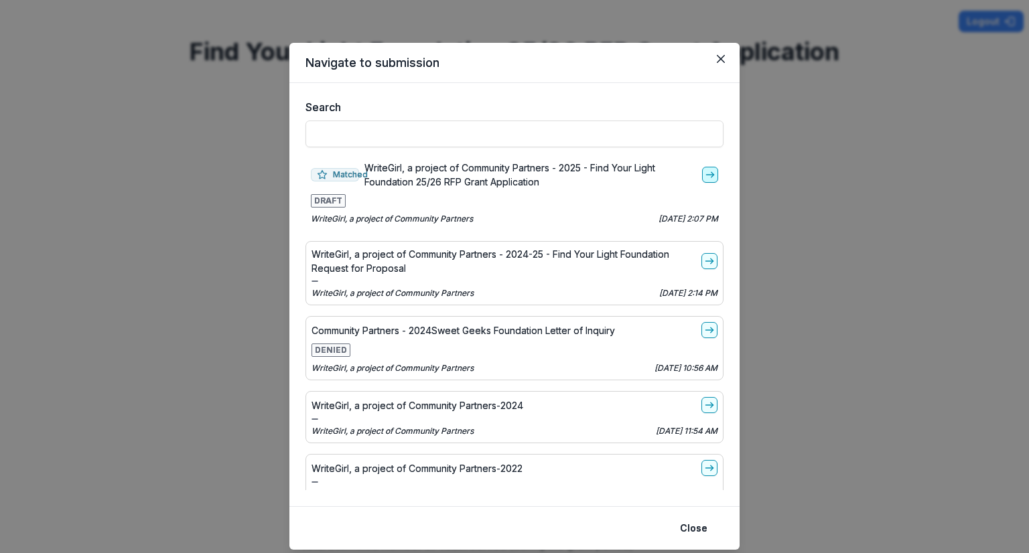
click at [705, 171] on icon "go-to" at bounding box center [710, 174] width 11 height 11
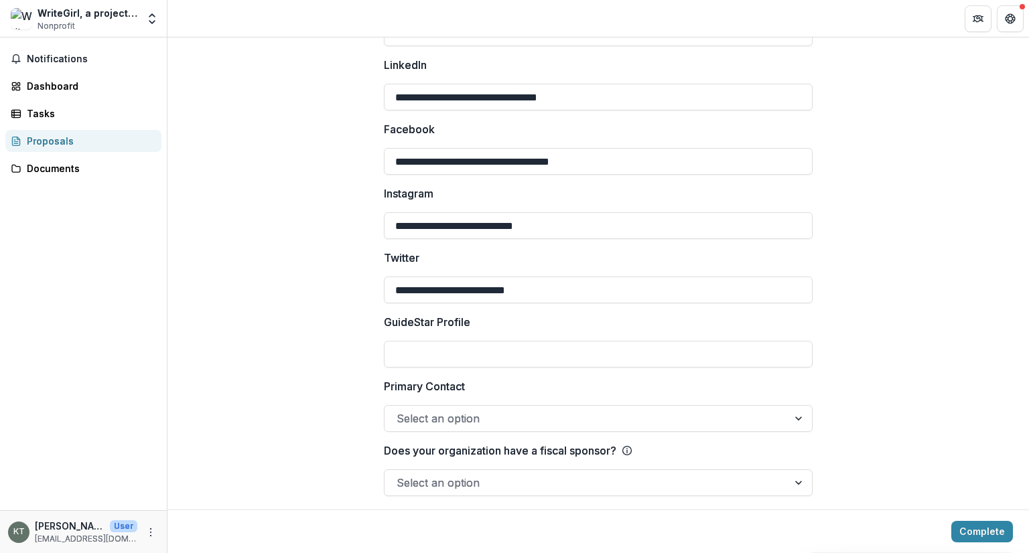
scroll to position [2015, 0]
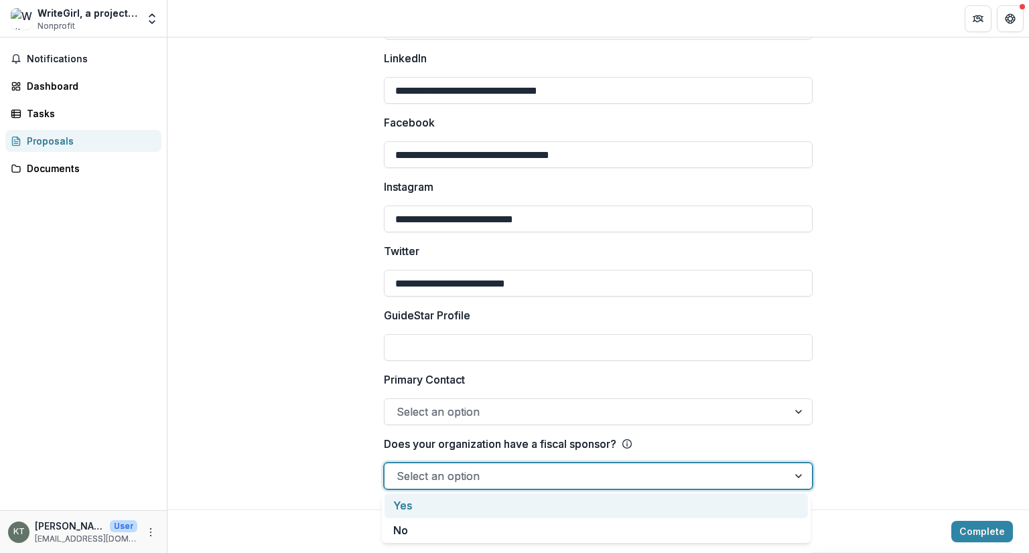
click at [552, 470] on div at bounding box center [586, 476] width 379 height 19
click at [532, 504] on div "Yes" at bounding box center [596, 506] width 423 height 25
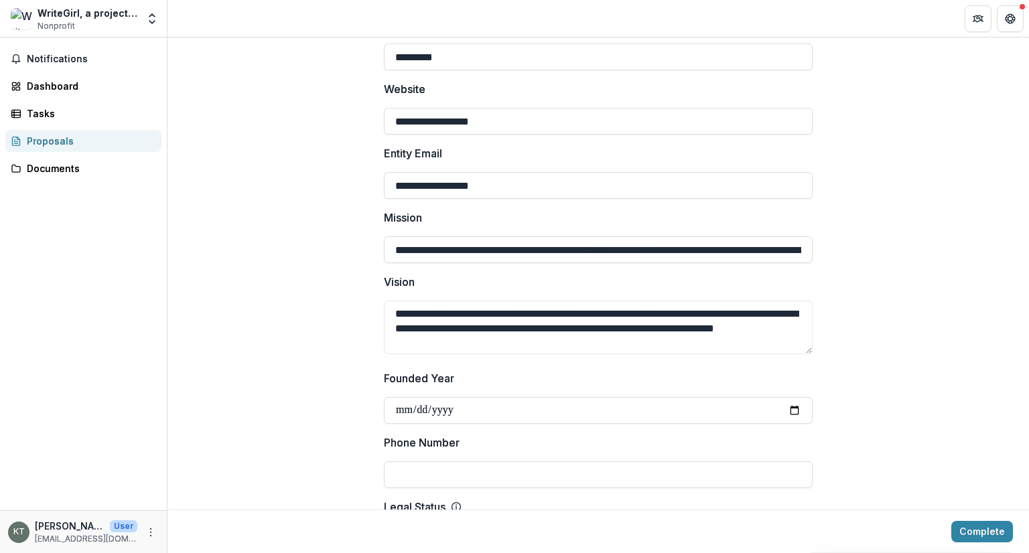
scroll to position [0, 0]
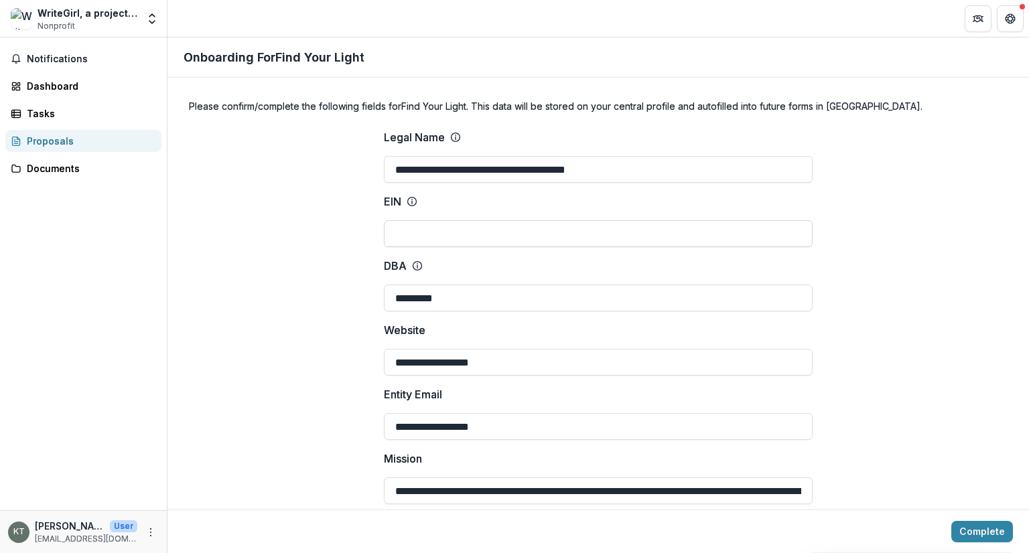
click at [502, 242] on input "EIN" at bounding box center [598, 233] width 429 height 27
type input "**********"
click at [478, 299] on input "*********" at bounding box center [598, 298] width 429 height 27
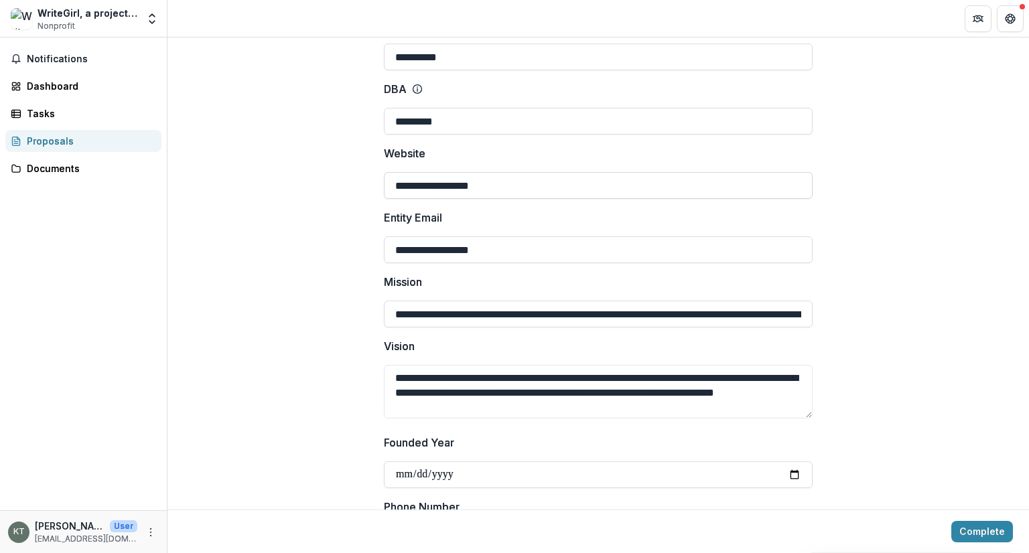
scroll to position [201, 0]
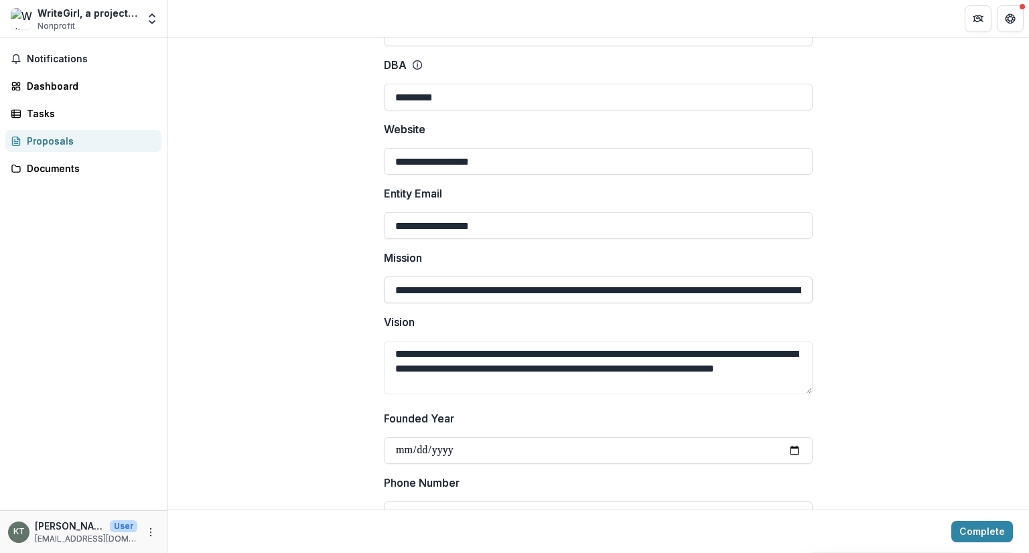
click at [470, 287] on input "**********" at bounding box center [598, 290] width 429 height 27
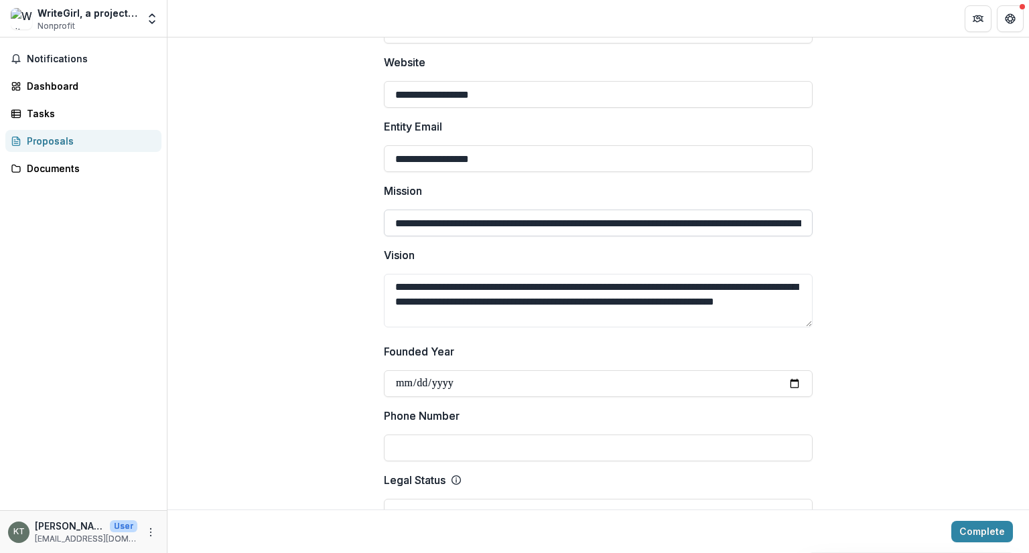
click at [470, 287] on textarea "**********" at bounding box center [598, 301] width 429 height 54
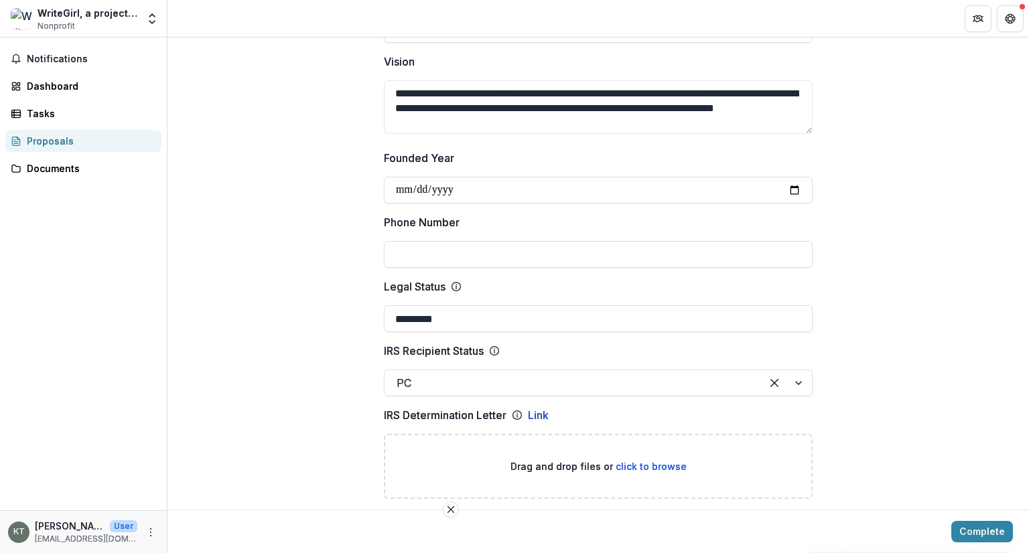
scroll to position [469, 0]
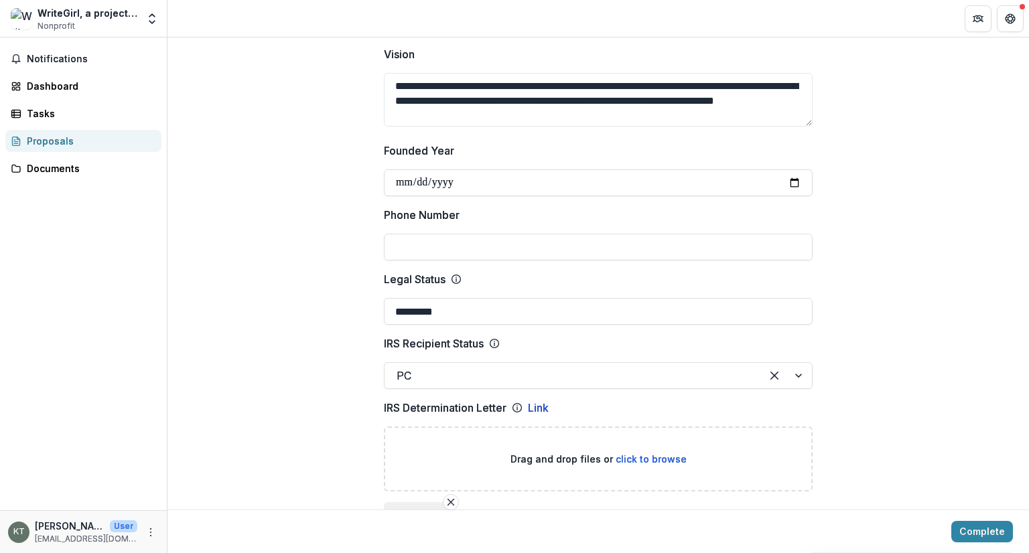
click at [437, 244] on input "Phone Number" at bounding box center [598, 247] width 429 height 27
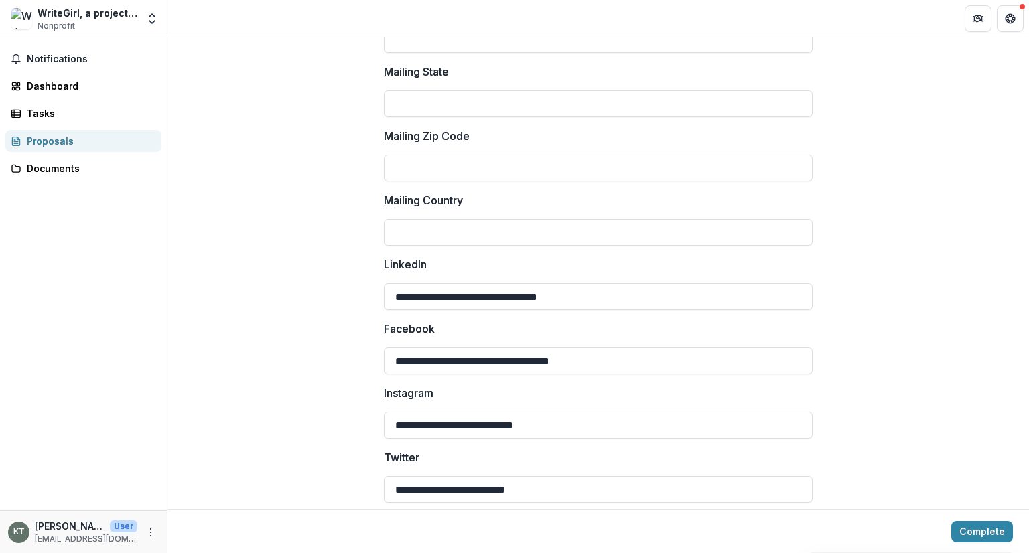
scroll to position [1943, 0]
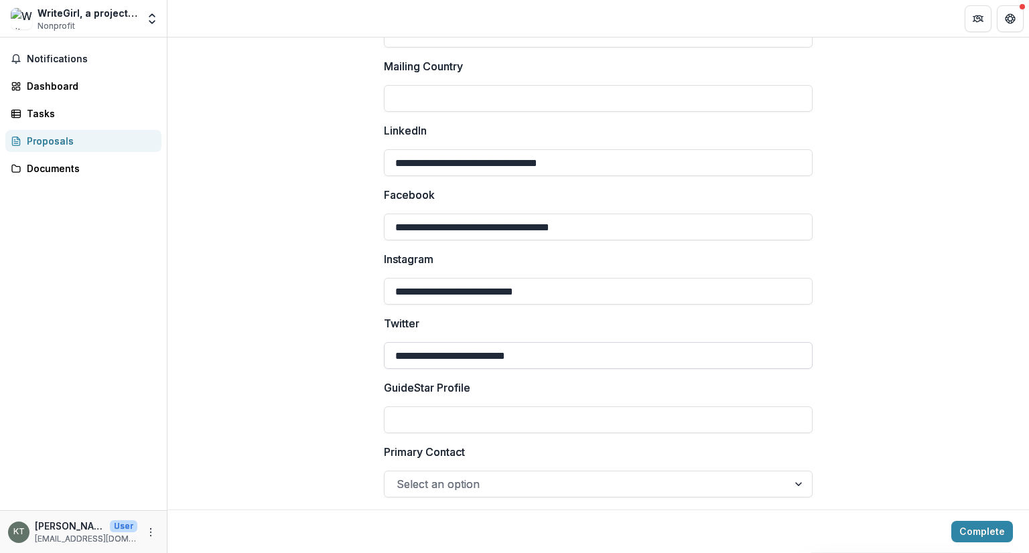
type input "**********"
drag, startPoint x: 583, startPoint y: 355, endPoint x: 359, endPoint y: 364, distance: 223.9
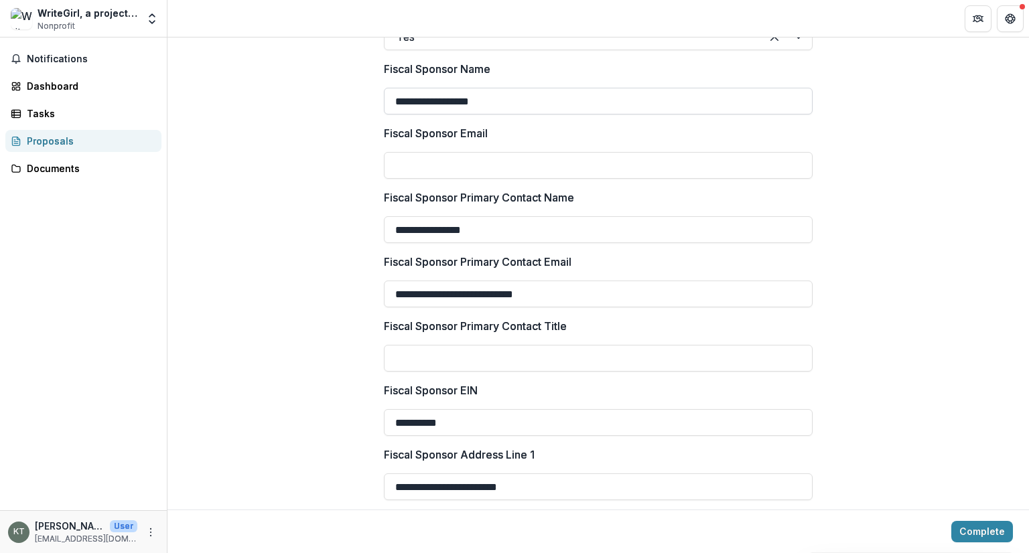
scroll to position [2479, 0]
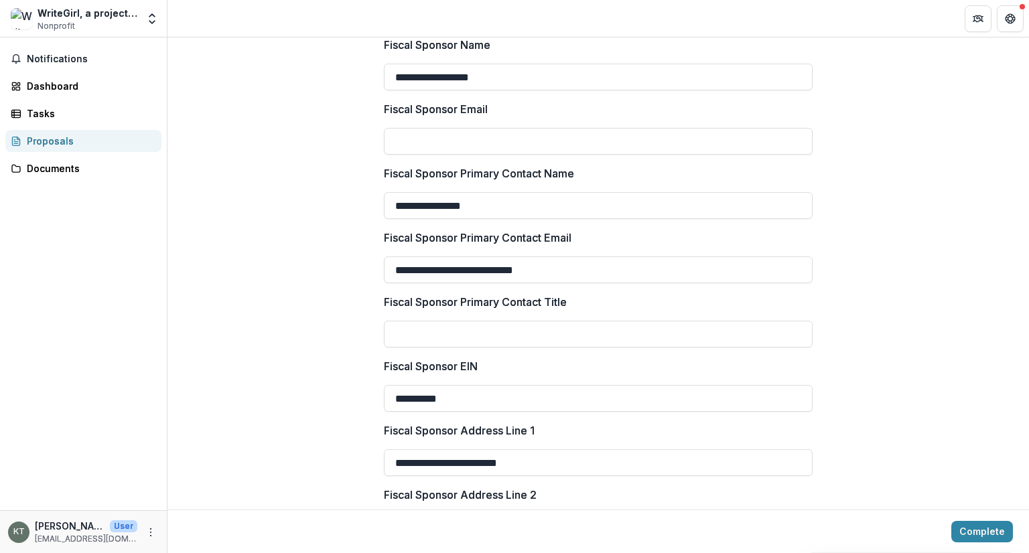
drag, startPoint x: 509, startPoint y: 202, endPoint x: 230, endPoint y: 188, distance: 279.0
type input "**********"
click at [512, 338] on input "Fiscal Sponsor Primary Contact Title" at bounding box center [598, 334] width 429 height 27
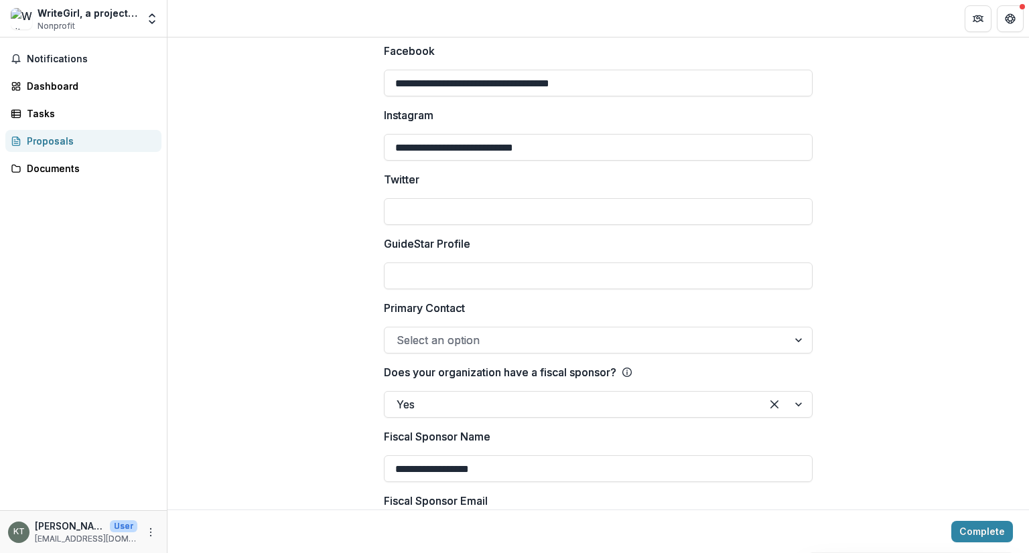
scroll to position [2117, 0]
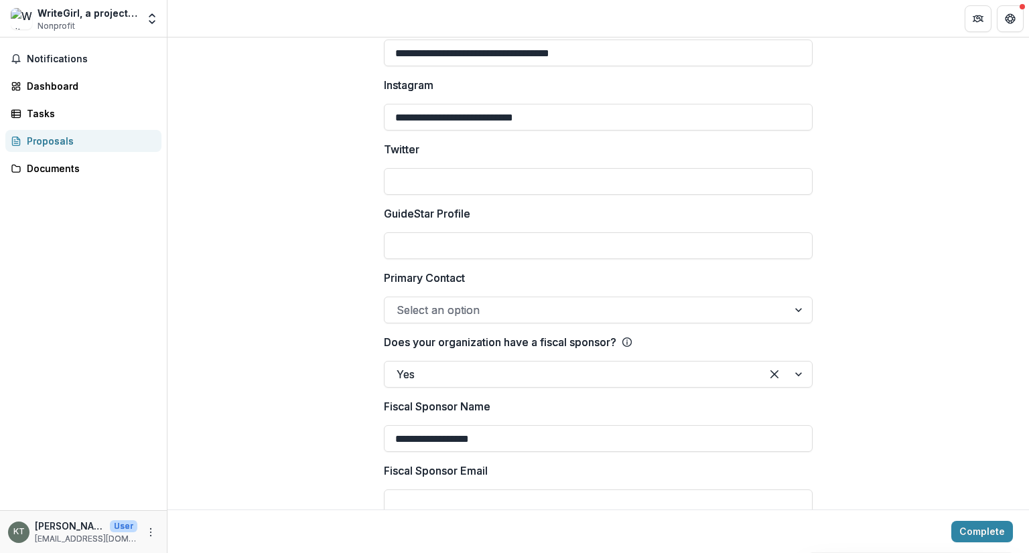
type input "**********"
click at [544, 303] on div at bounding box center [586, 310] width 379 height 19
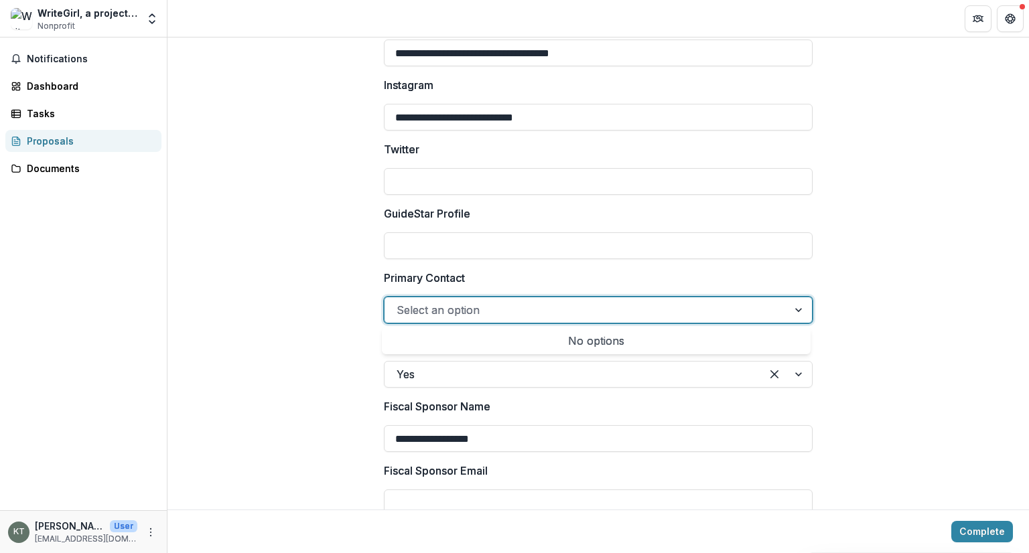
click at [796, 307] on div at bounding box center [800, 309] width 24 height 25
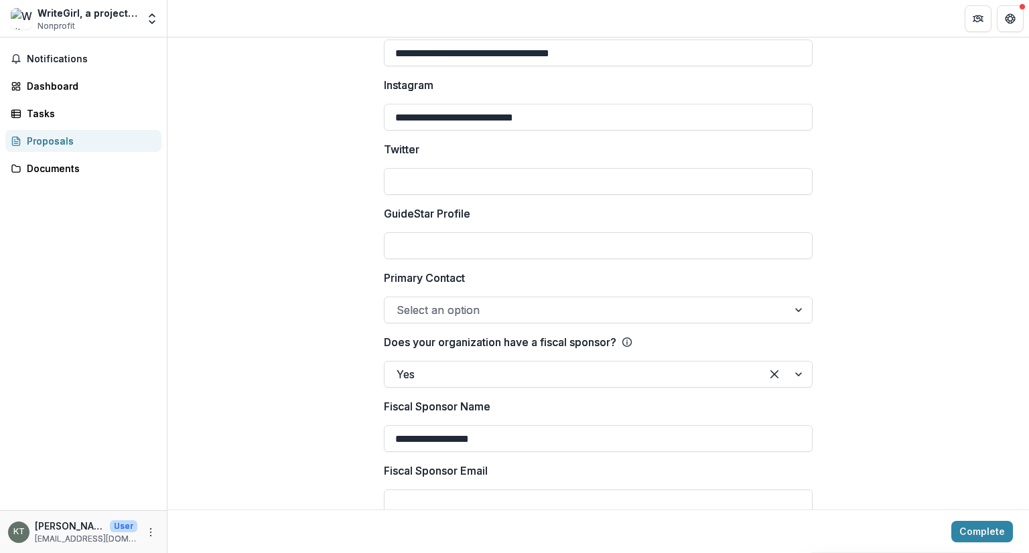
click at [792, 306] on div at bounding box center [800, 309] width 24 height 25
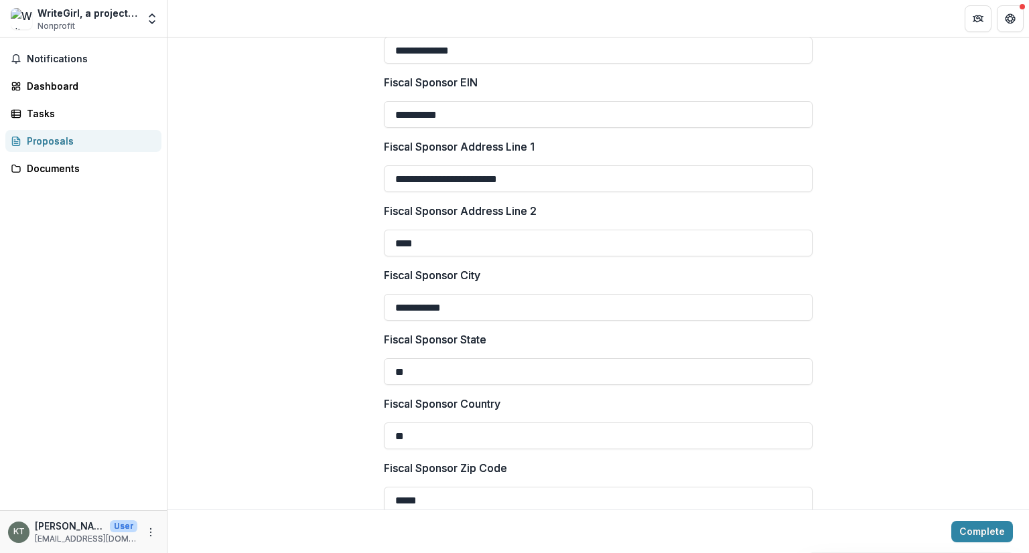
scroll to position [2787, 0]
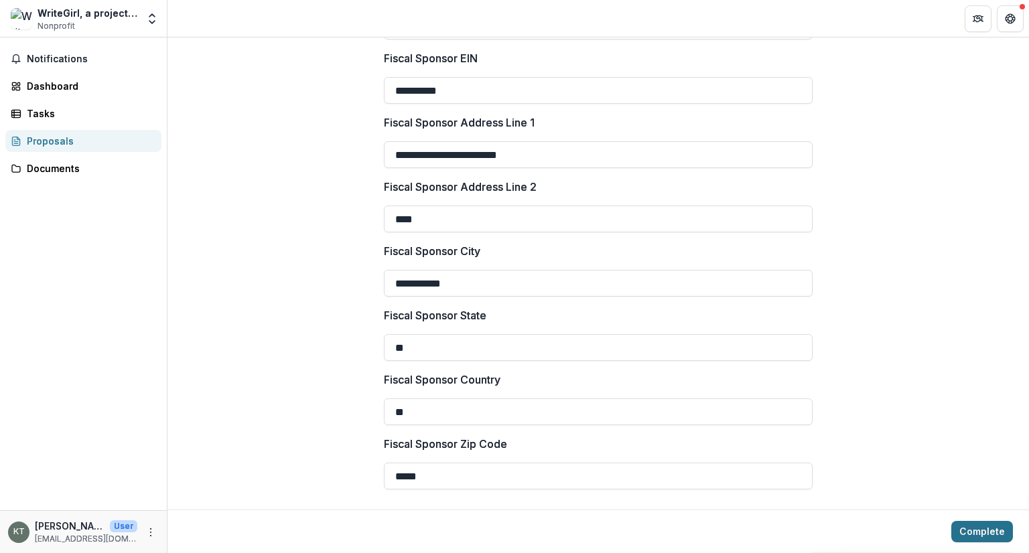
click at [978, 535] on button "Complete" at bounding box center [982, 531] width 62 height 21
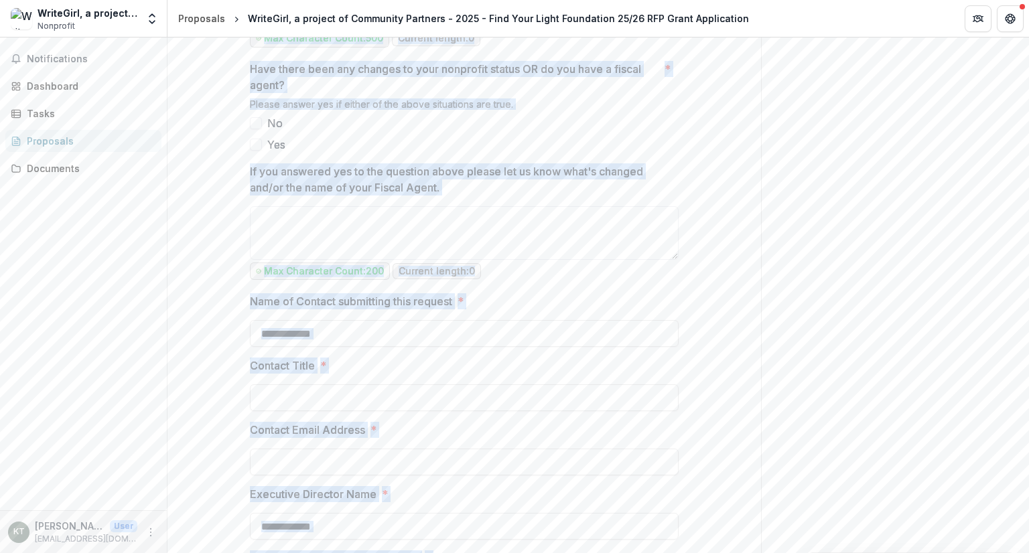
scroll to position [1754, 0]
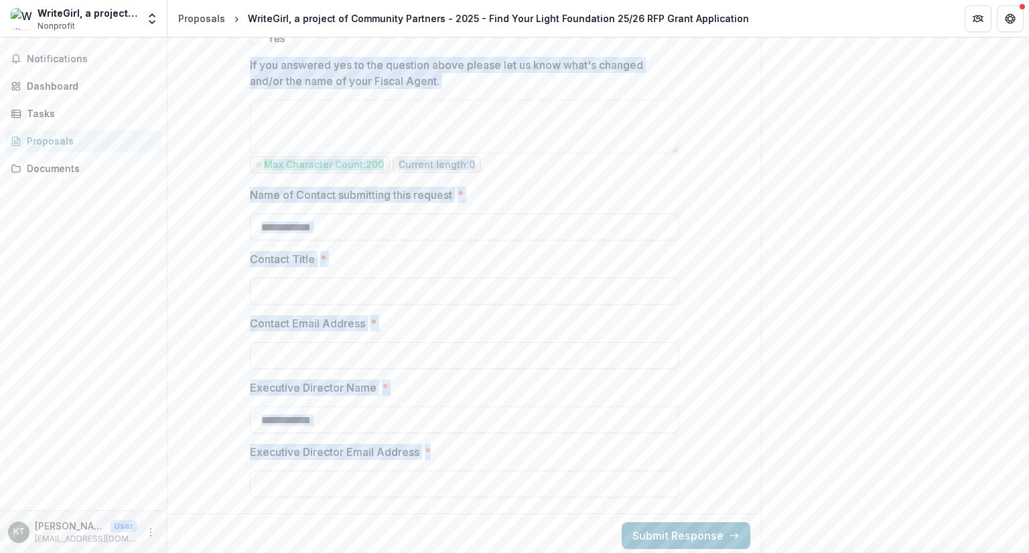
drag, startPoint x: 366, startPoint y: 269, endPoint x: 456, endPoint y: 439, distance: 192.1
copy div "**********"
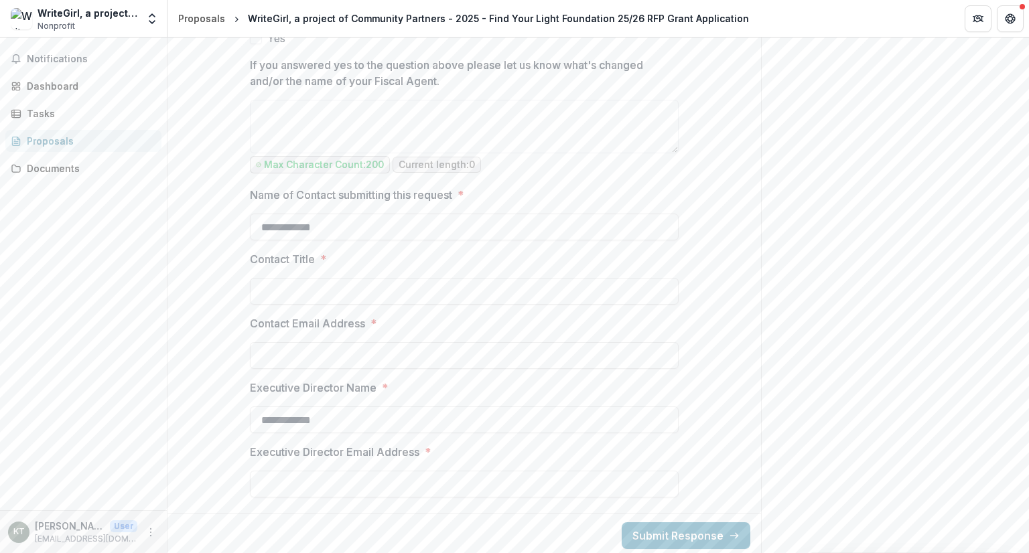
drag, startPoint x: 355, startPoint y: 227, endPoint x: 235, endPoint y: 229, distance: 119.9
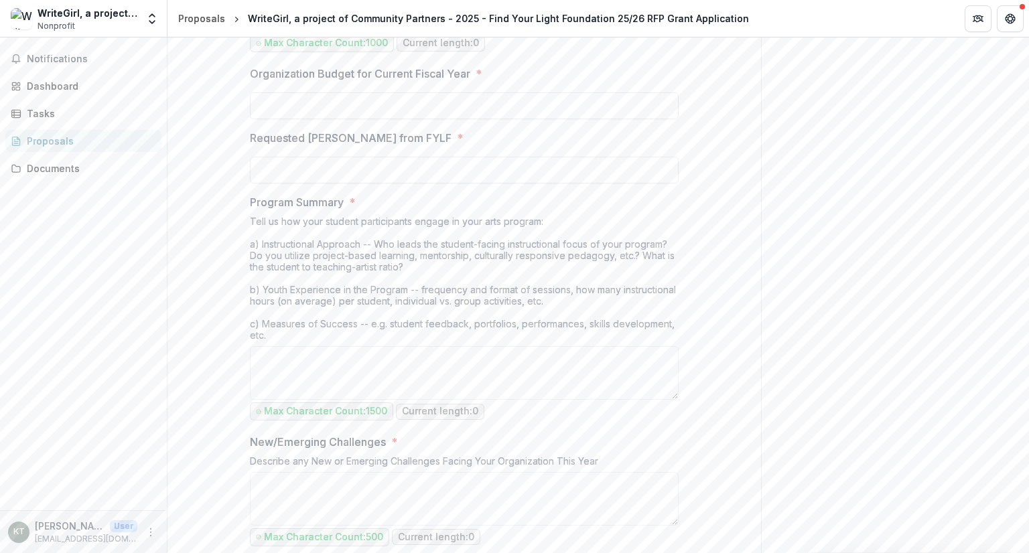
scroll to position [884, 0]
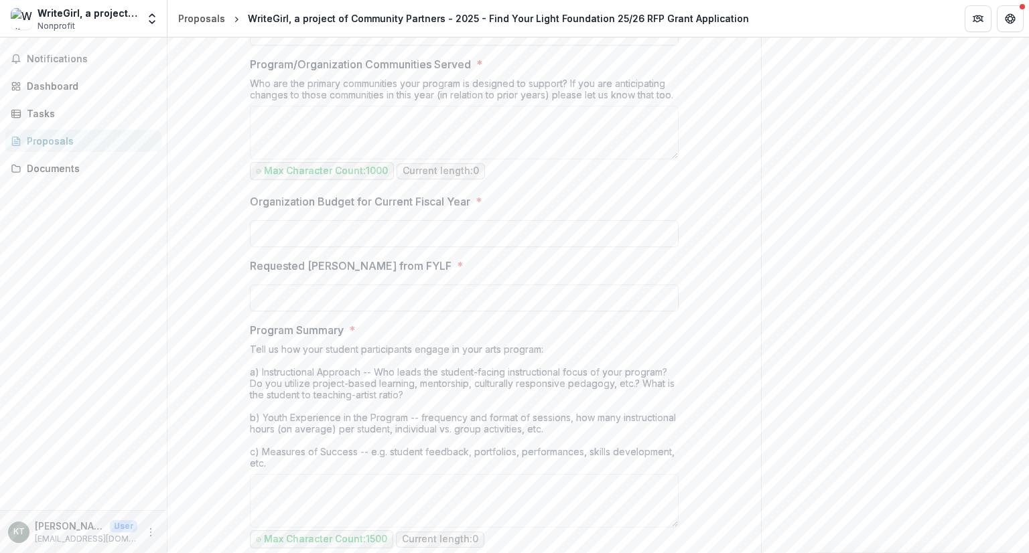
click at [861, 80] on div "Send comments or questions to Find Your Light in the box below. Find Your Light…" at bounding box center [895, 291] width 268 height 2274
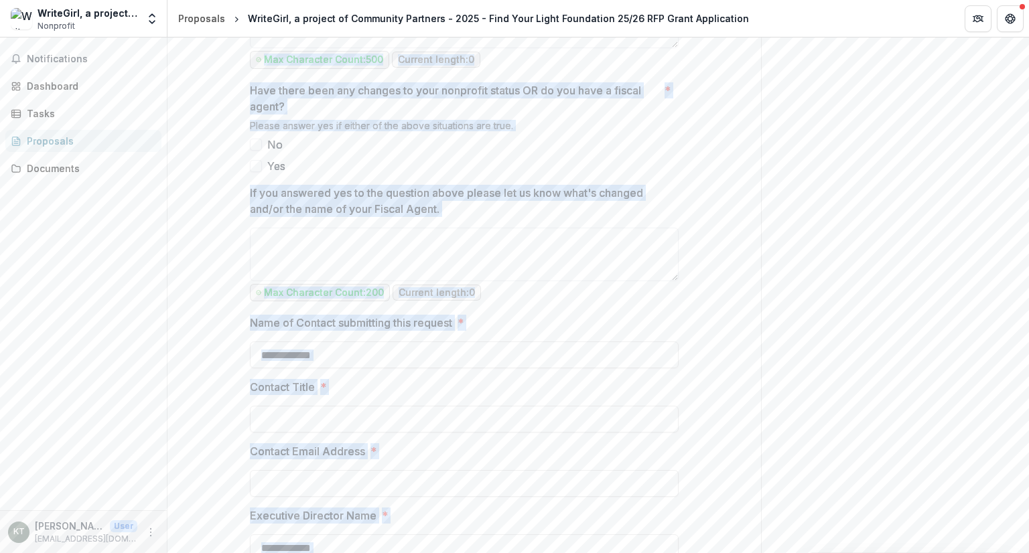
scroll to position [1754, 0]
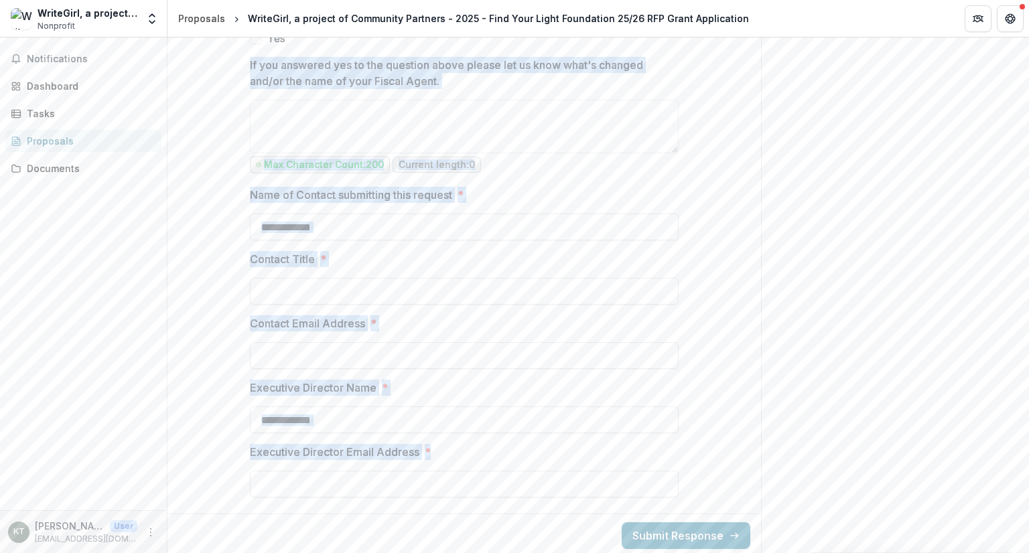
drag, startPoint x: 364, startPoint y: 266, endPoint x: 433, endPoint y: 446, distance: 193.0
copy div "**********"
click at [527, 324] on label "Contact Email Address *" at bounding box center [460, 324] width 421 height 16
click at [527, 342] on input "Contact Email Address *" at bounding box center [464, 355] width 429 height 27
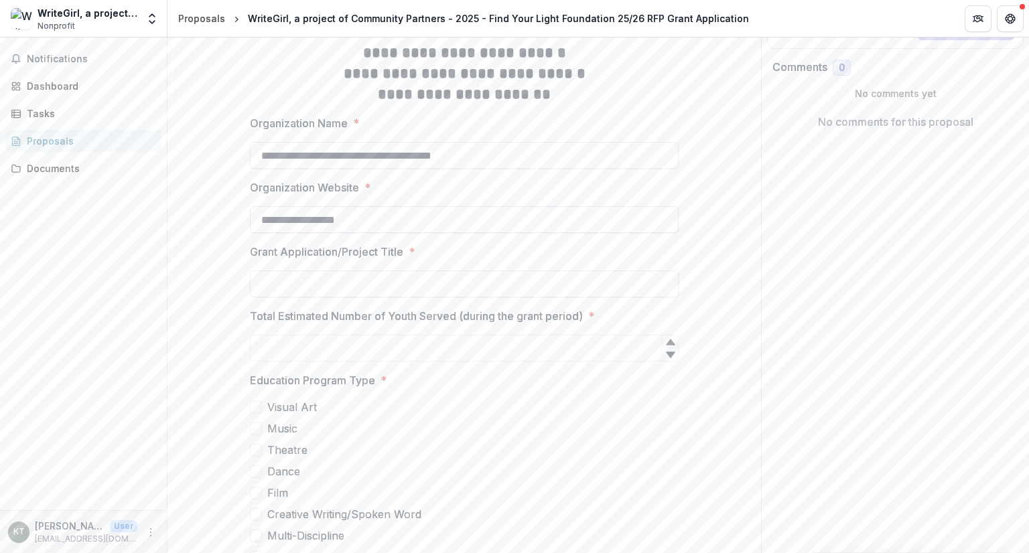
scroll to position [0, 0]
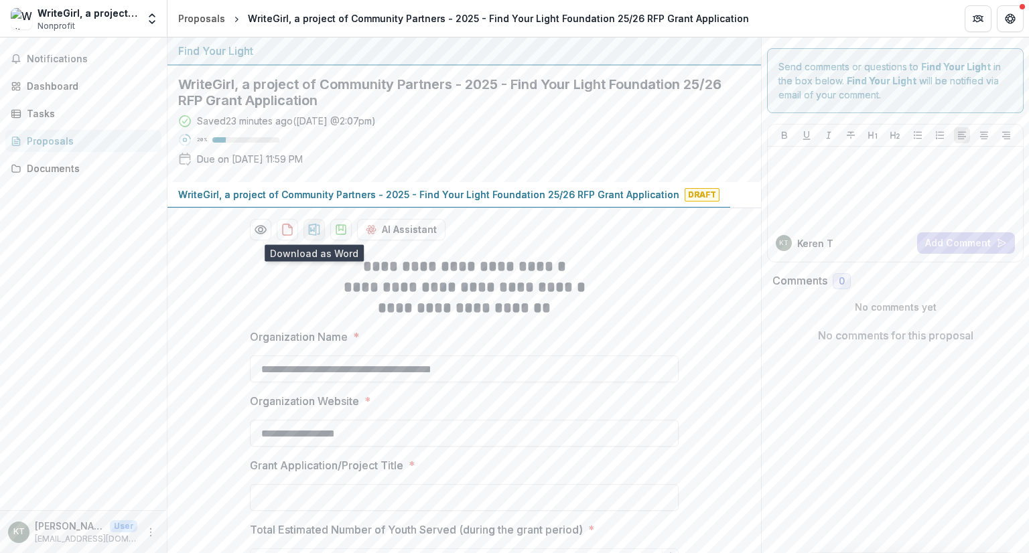
click at [313, 227] on icon "download-proposal" at bounding box center [313, 229] width 13 height 13
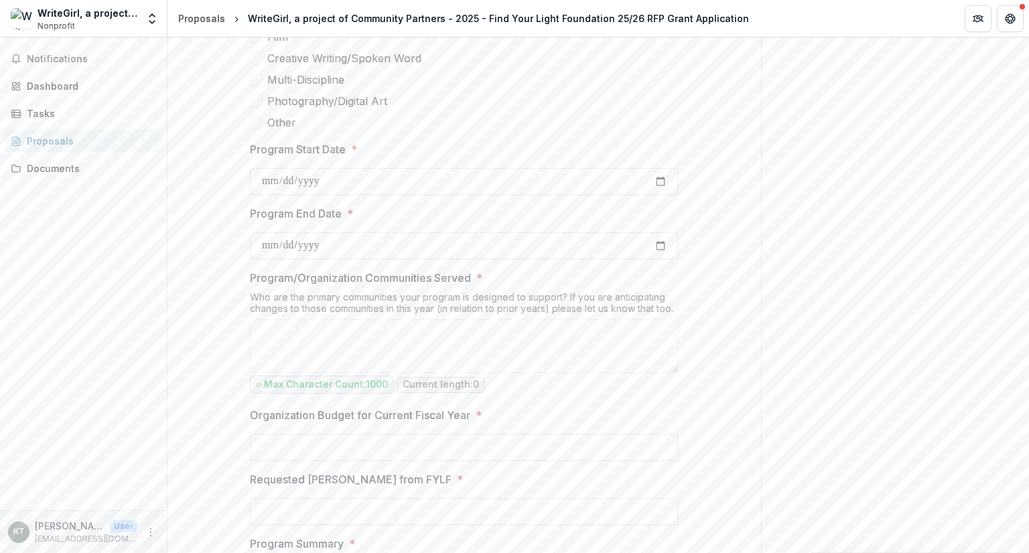
scroll to position [469, 0]
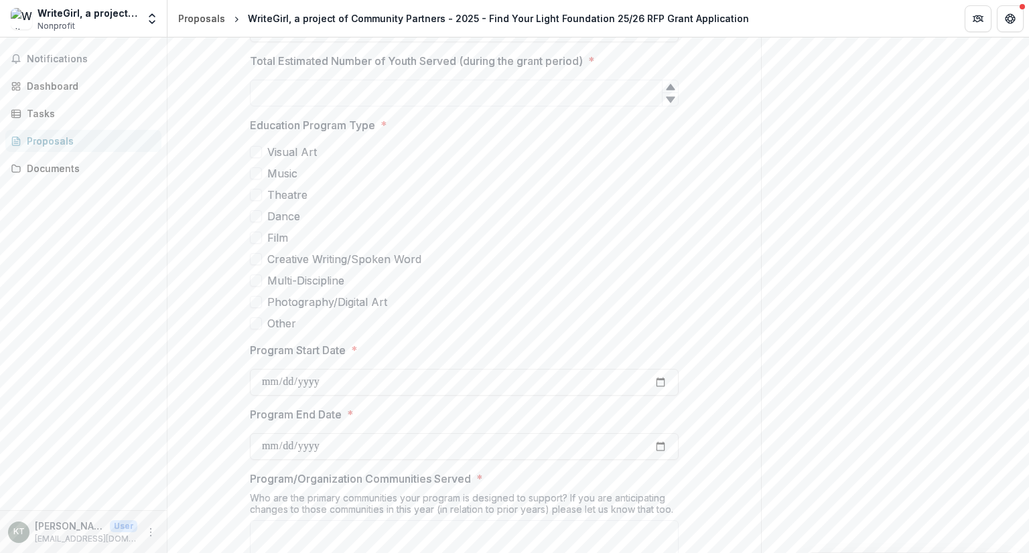
click at [253, 258] on span at bounding box center [256, 259] width 12 height 12
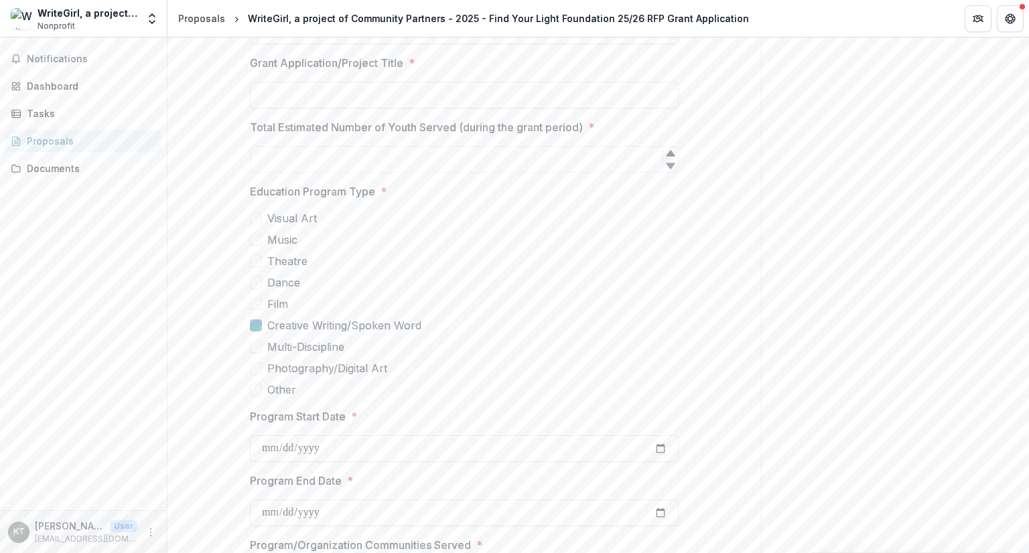
scroll to position [335, 0]
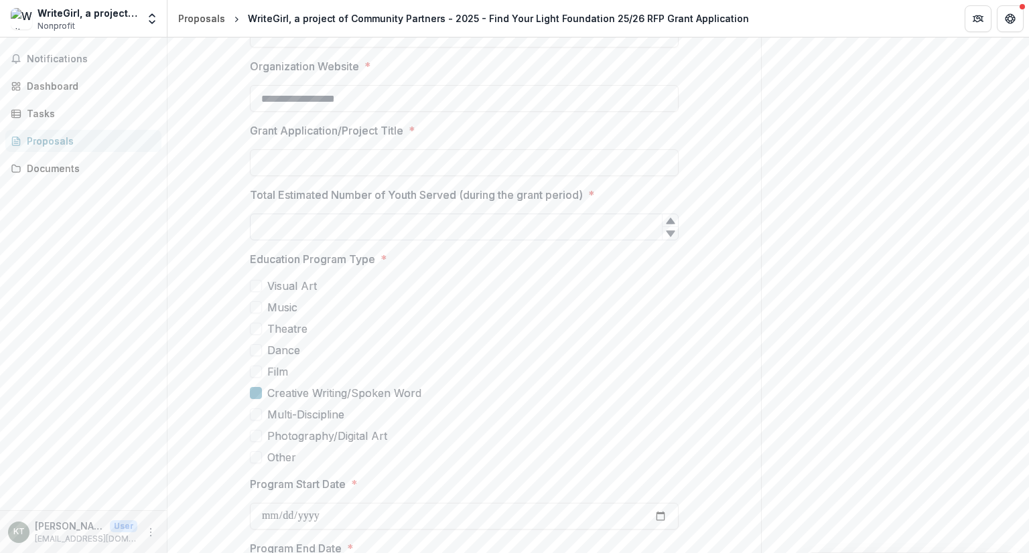
click at [477, 230] on input "Total Estimated Number of Youth Served (during the grant period) *" at bounding box center [464, 227] width 429 height 27
type input "**"
click at [668, 232] on icon at bounding box center [670, 233] width 9 height 6
drag, startPoint x: 297, startPoint y: 219, endPoint x: 200, endPoint y: 225, distance: 97.3
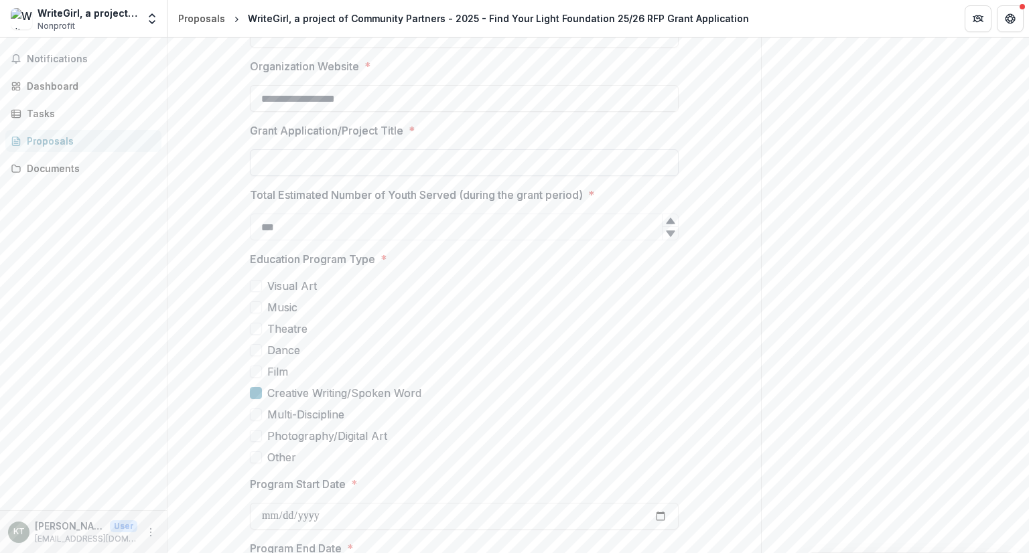
type input "***"
click at [400, 168] on input "Grant Application/Project Title *" at bounding box center [464, 162] width 429 height 27
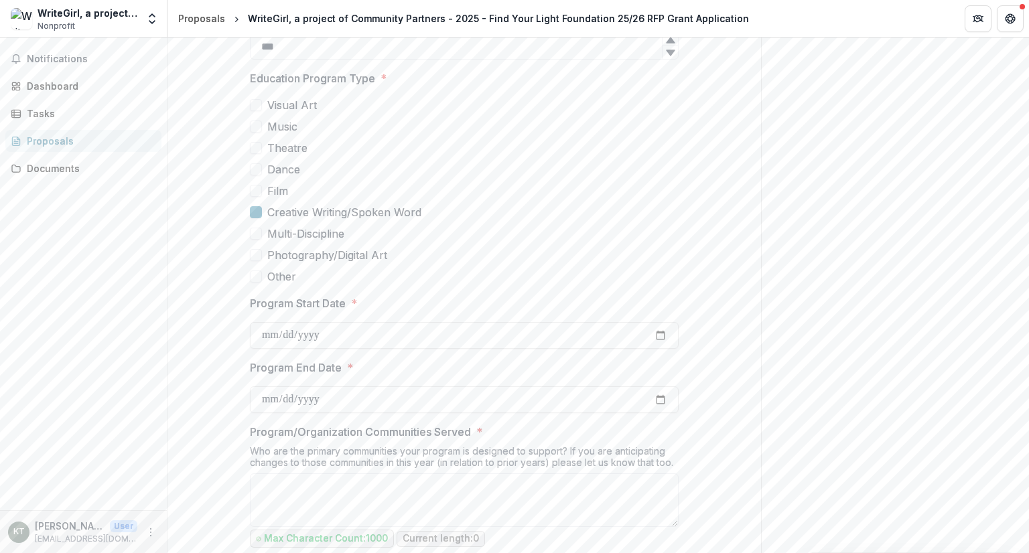
scroll to position [536, 0]
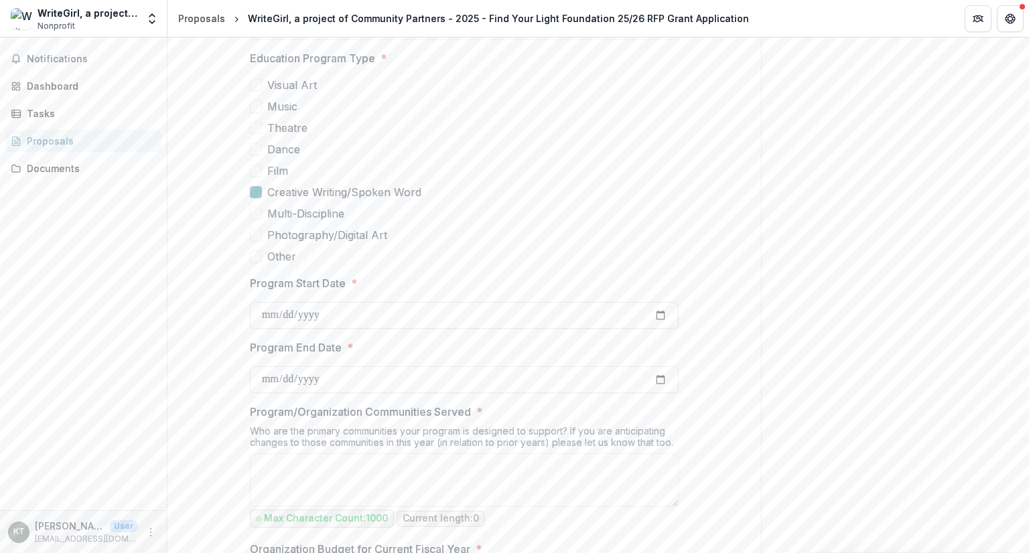
type input "**********"
click at [397, 310] on input "Program Start Date *" at bounding box center [464, 315] width 429 height 27
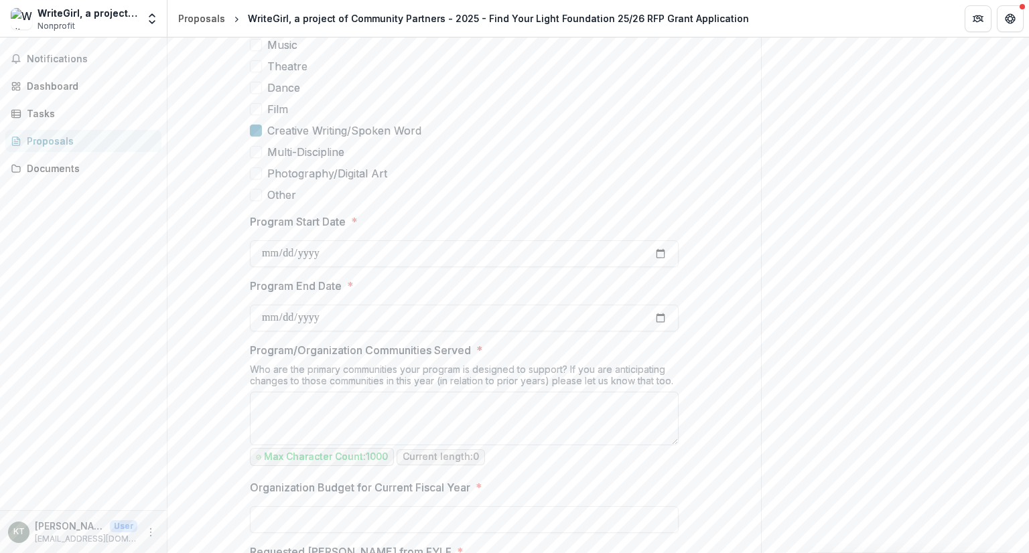
scroll to position [603, 0]
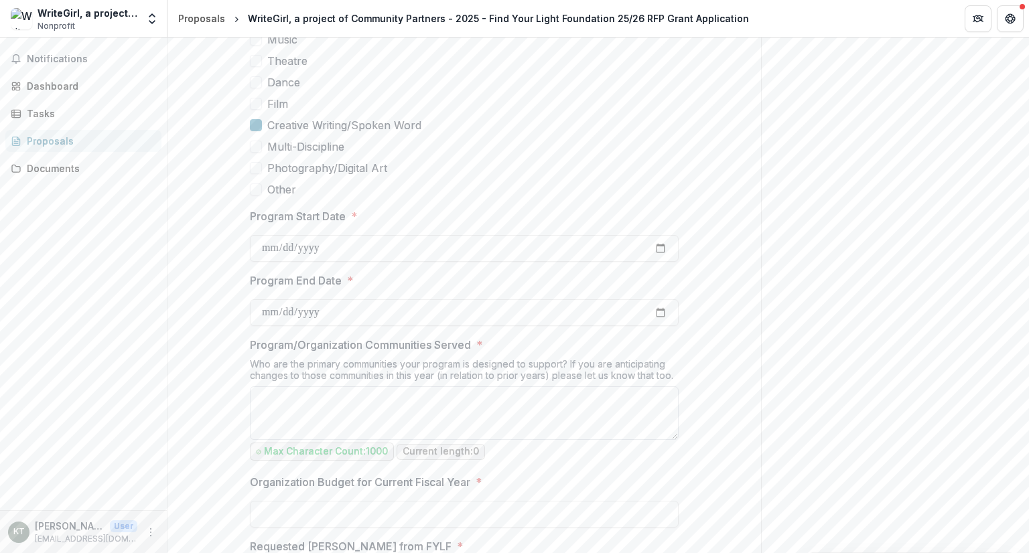
click at [378, 415] on textarea "Program/Organization Communities Served *" at bounding box center [464, 414] width 429 height 54
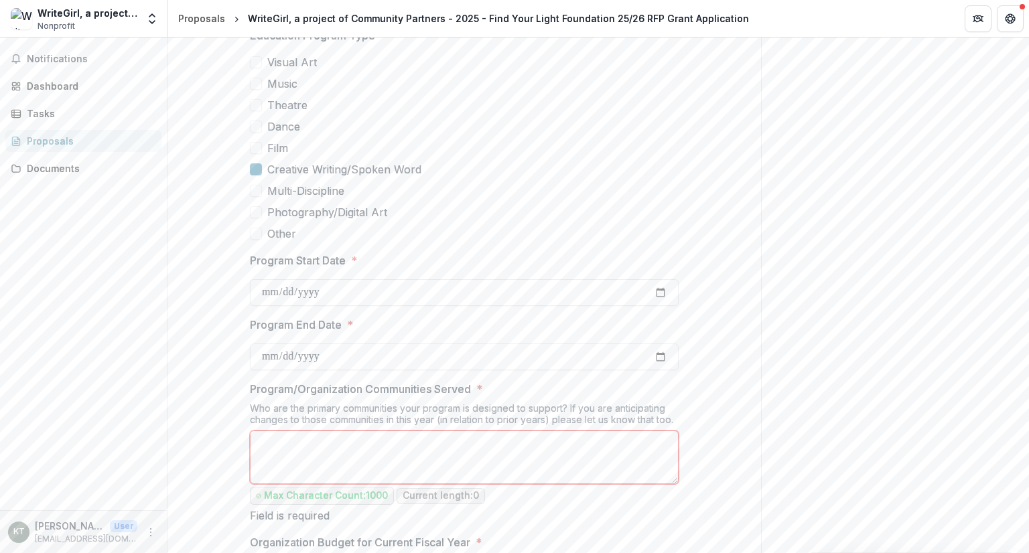
scroll to position [536, 0]
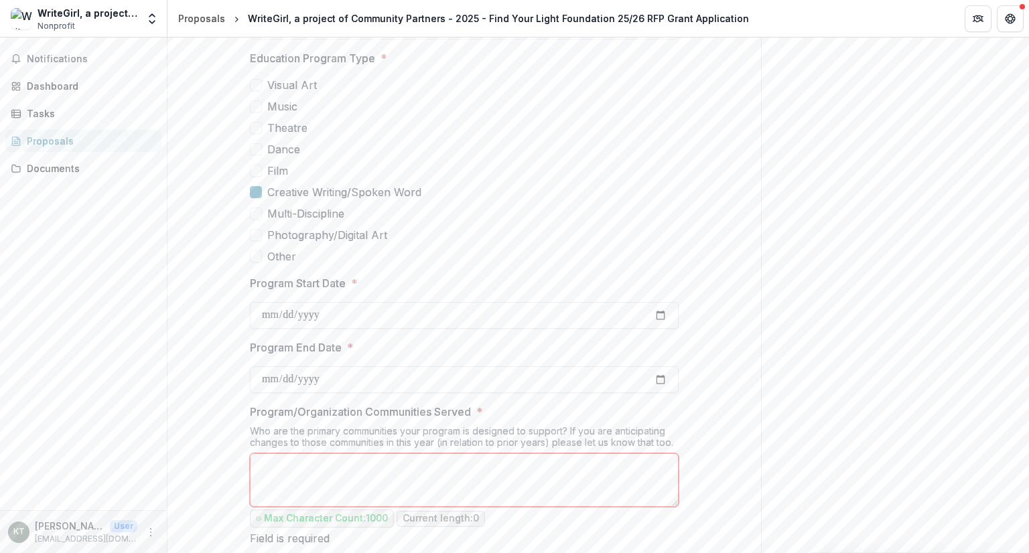
click at [259, 166] on span at bounding box center [256, 171] width 12 height 12
click at [256, 166] on div at bounding box center [256, 170] width 0 height 11
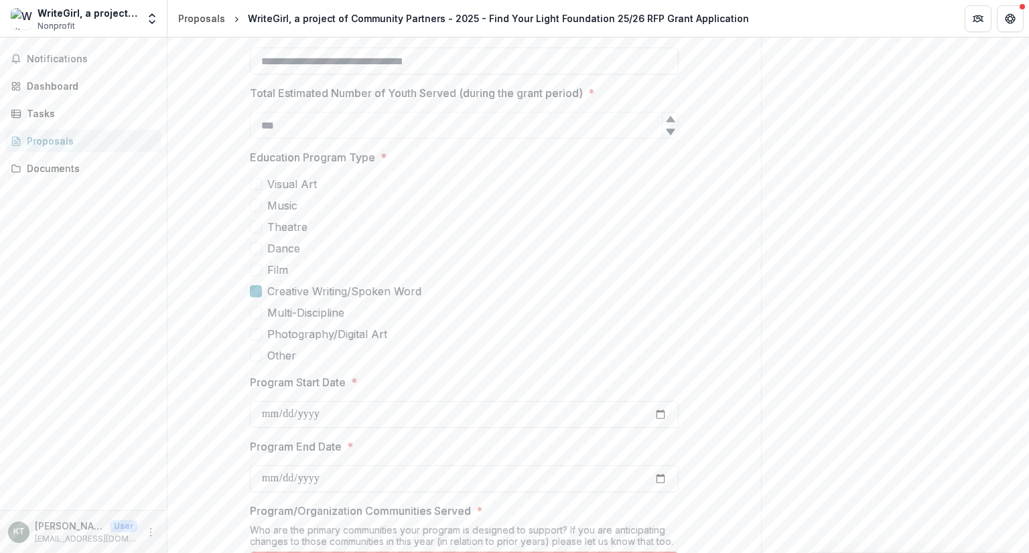
scroll to position [469, 0]
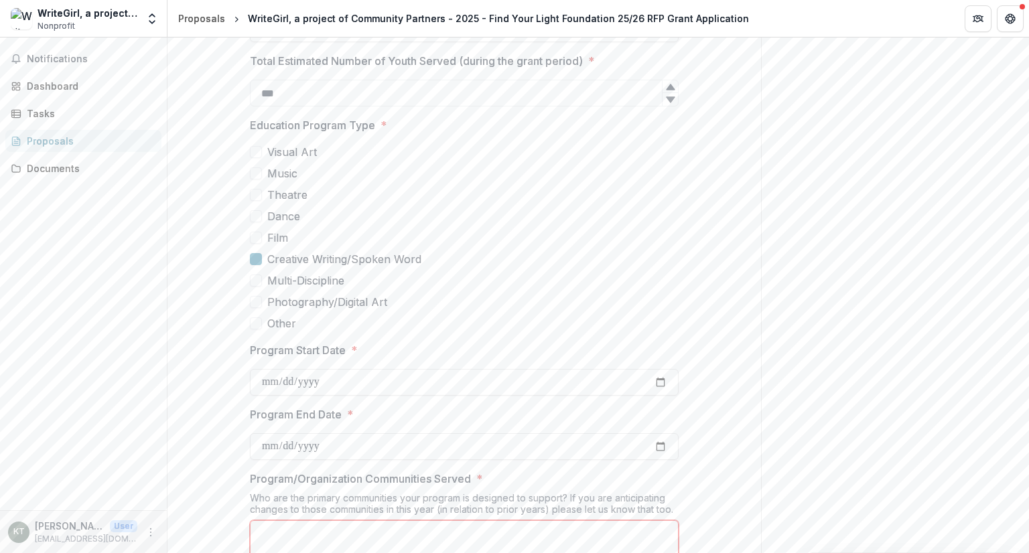
click at [437, 286] on label "Multi-Discipline" at bounding box center [464, 281] width 429 height 16
click at [260, 277] on span at bounding box center [256, 281] width 12 height 12
click at [364, 376] on input "Program Start Date *" at bounding box center [464, 382] width 429 height 27
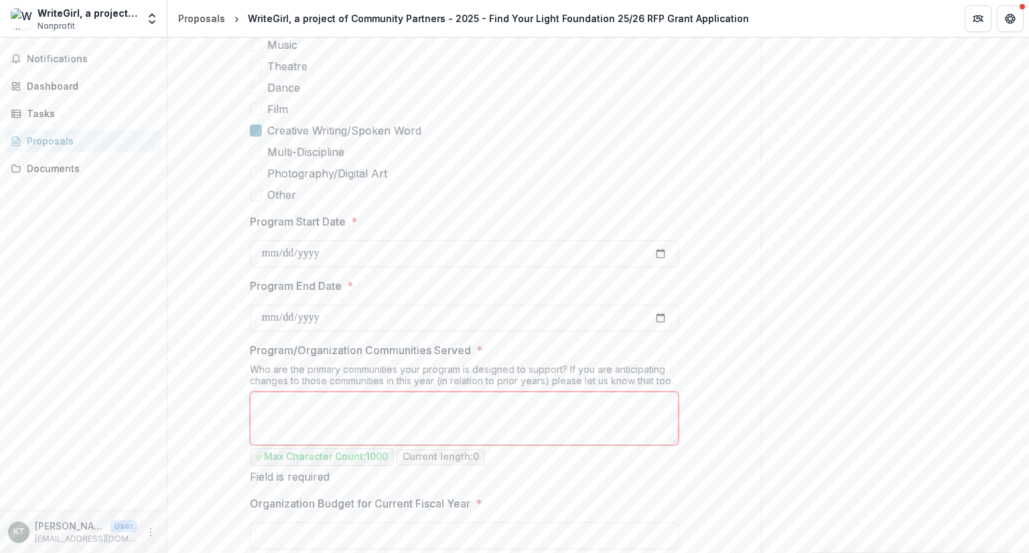
scroll to position [603, 0]
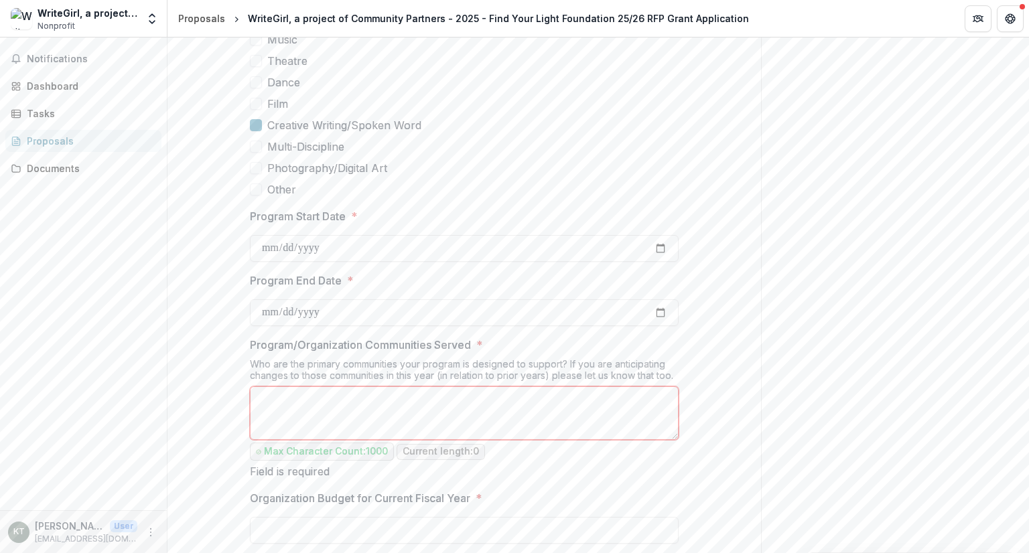
click at [348, 411] on textarea "Program/Organization Communities Served *" at bounding box center [464, 414] width 429 height 54
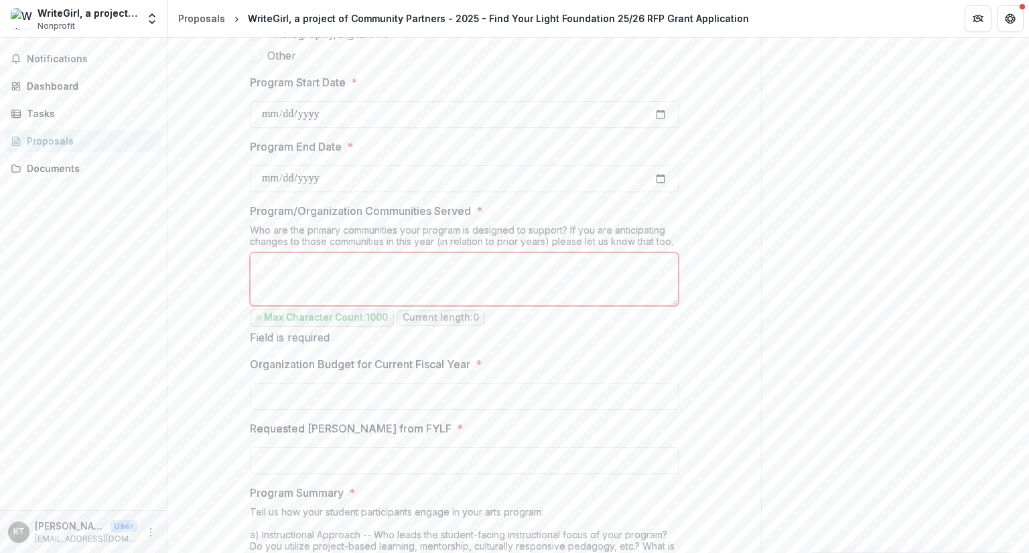
scroll to position [804, 0]
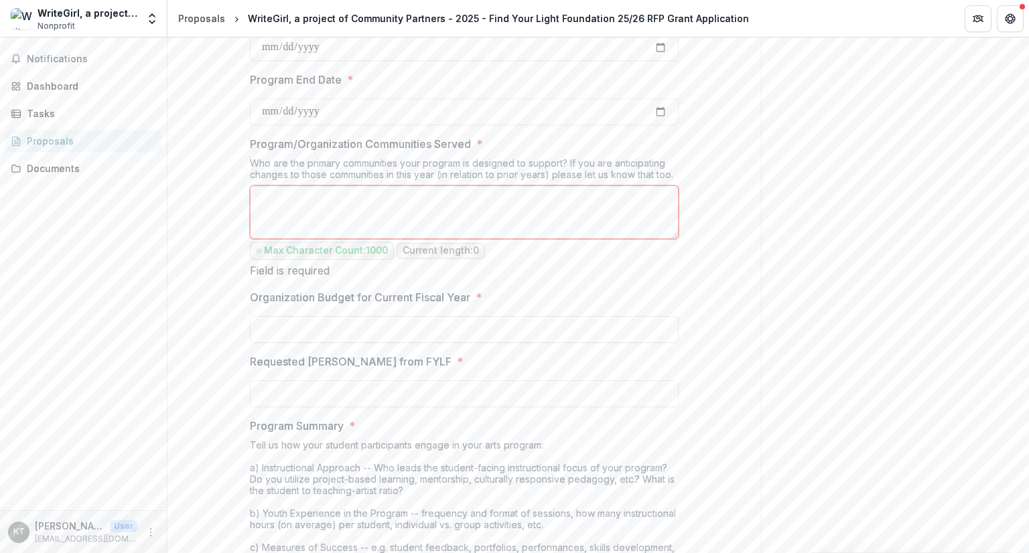
click at [372, 327] on input "Organization Budget for Current Fiscal Year *" at bounding box center [464, 329] width 429 height 27
type input "**"
click at [373, 400] on input "Requested Grant Amount from FYLF *" at bounding box center [464, 393] width 429 height 27
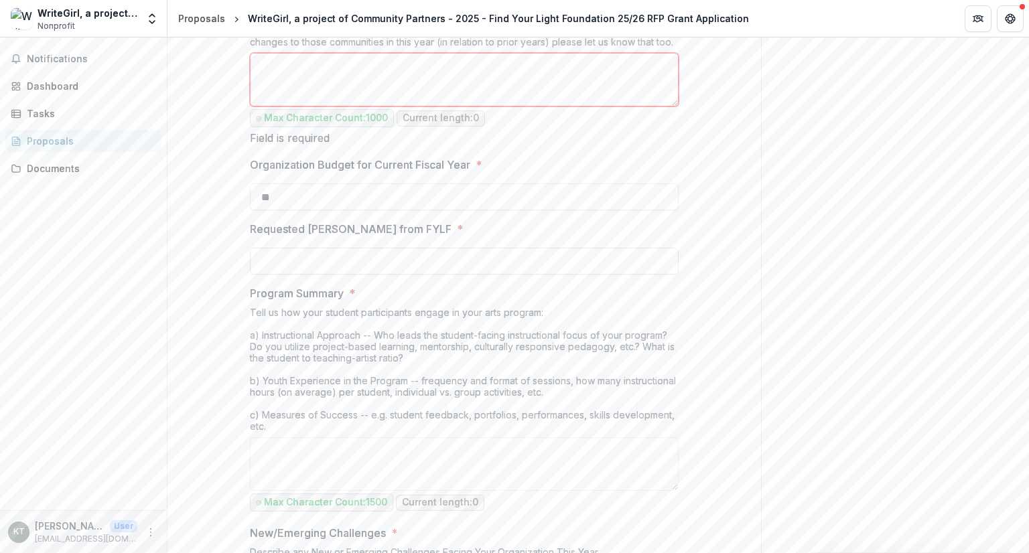
scroll to position [938, 0]
type input "**"
click at [335, 183] on input "**" at bounding box center [464, 195] width 429 height 27
click at [338, 269] on input "**" at bounding box center [464, 260] width 429 height 27
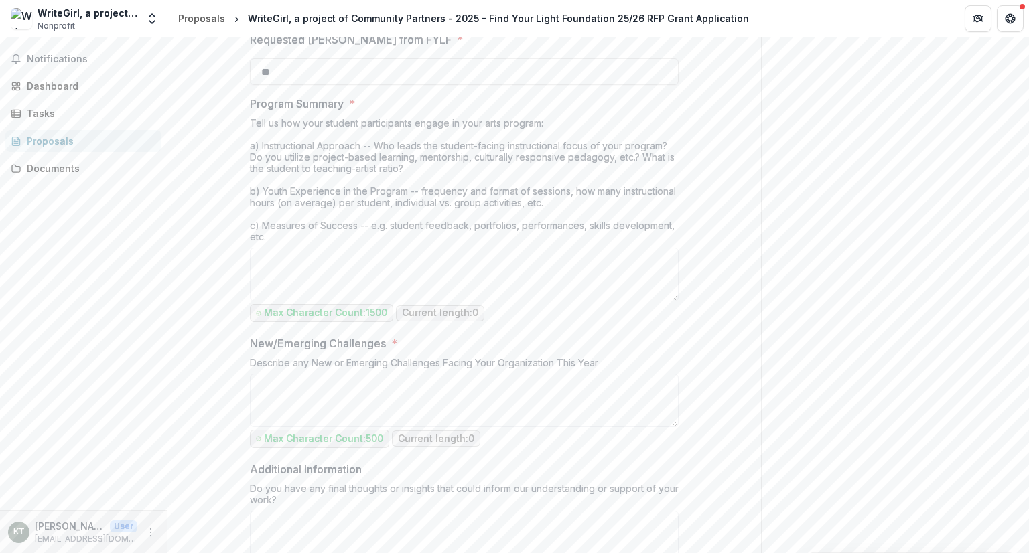
scroll to position [1139, 0]
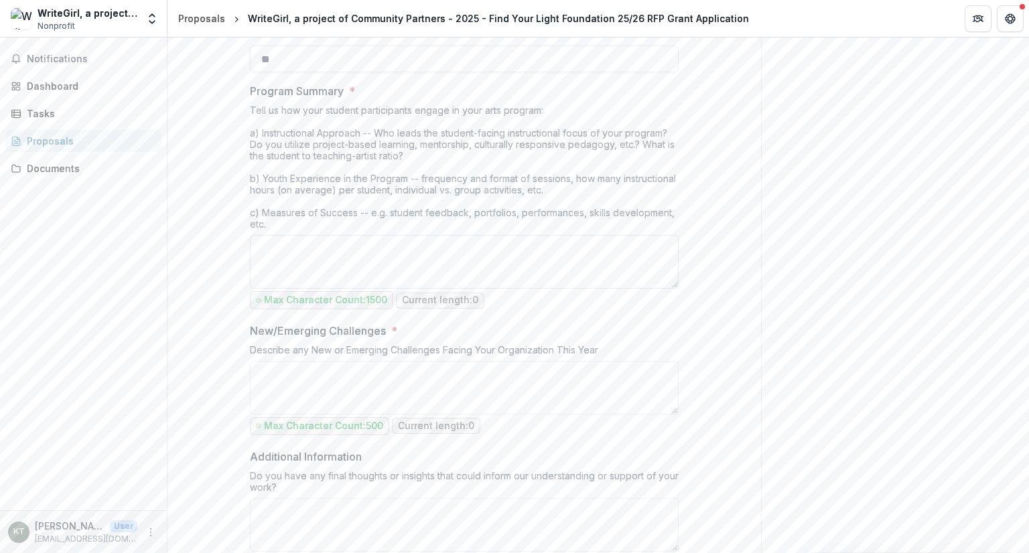
click at [342, 253] on textarea "Program Summary *" at bounding box center [464, 262] width 429 height 54
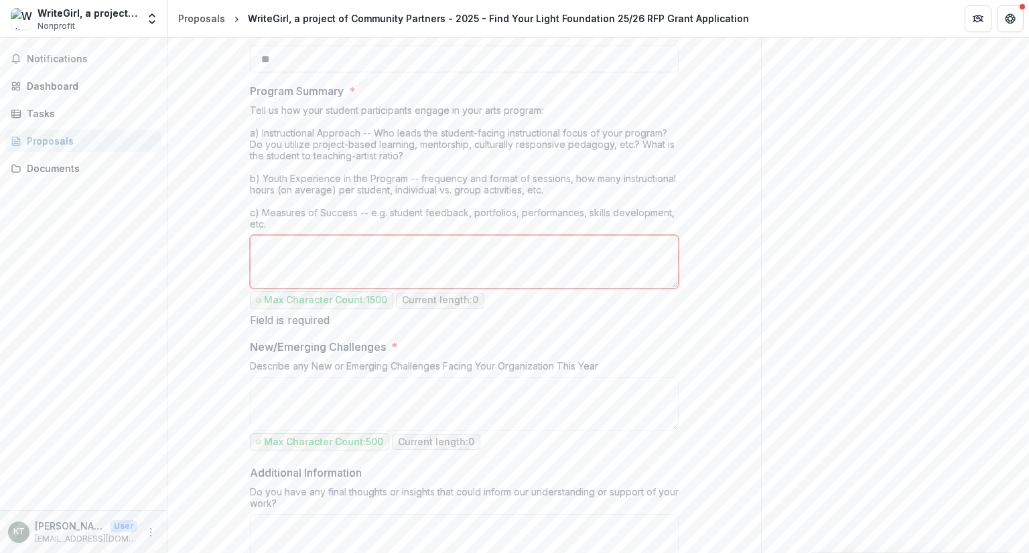
scroll to position [1273, 0]
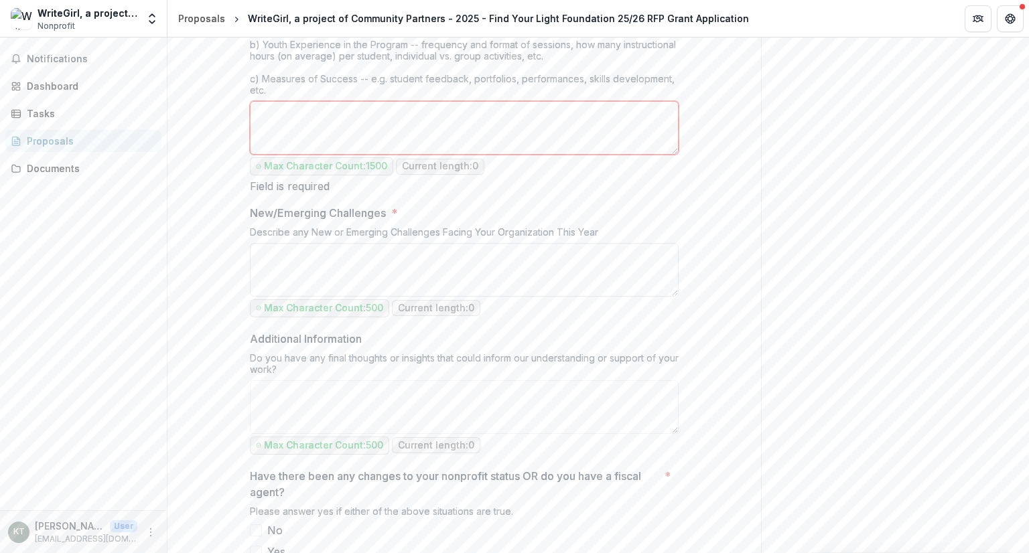
click at [363, 260] on textarea "New/Emerging Challenges *" at bounding box center [464, 270] width 429 height 54
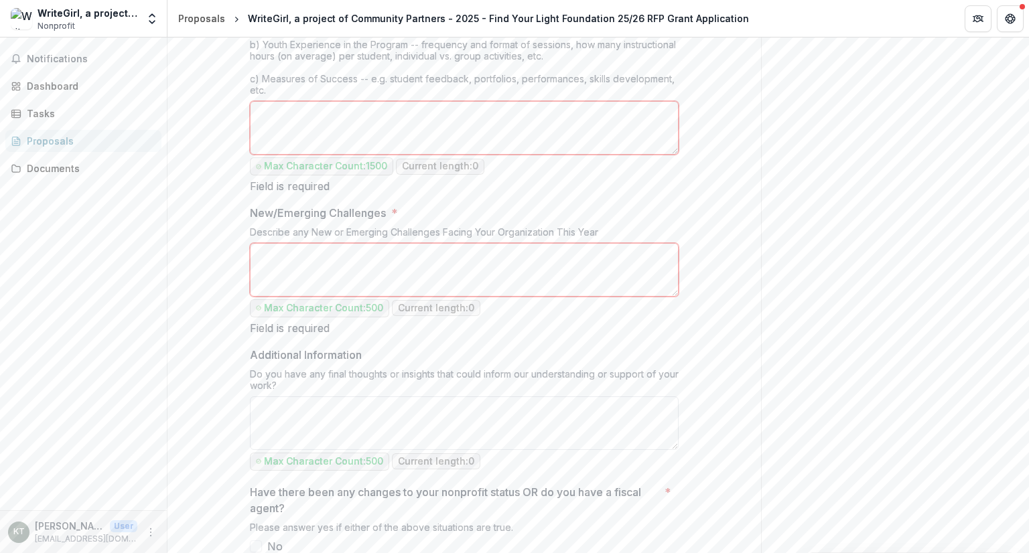
click at [301, 397] on textarea "Additional Information" at bounding box center [464, 424] width 429 height 54
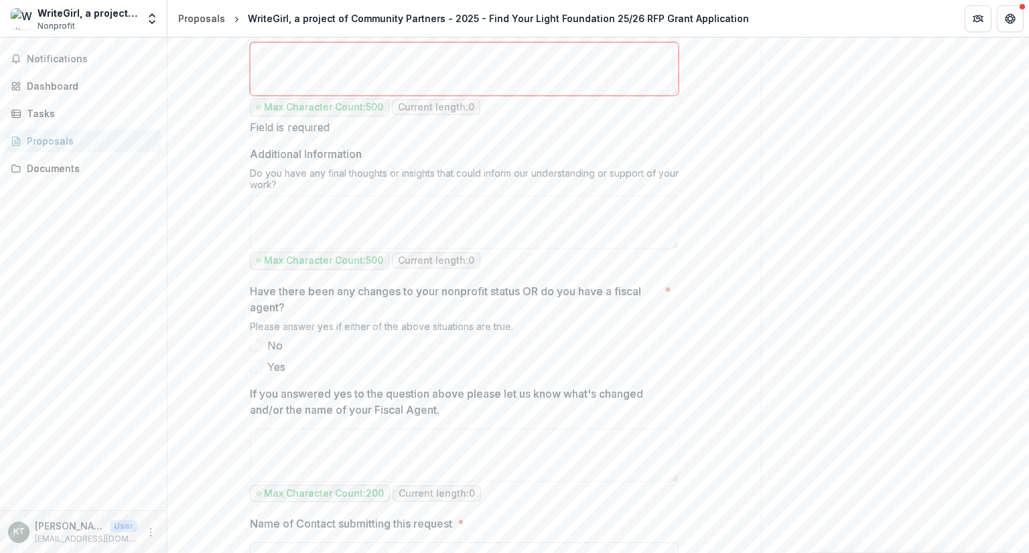
click at [255, 338] on label "No" at bounding box center [464, 346] width 429 height 16
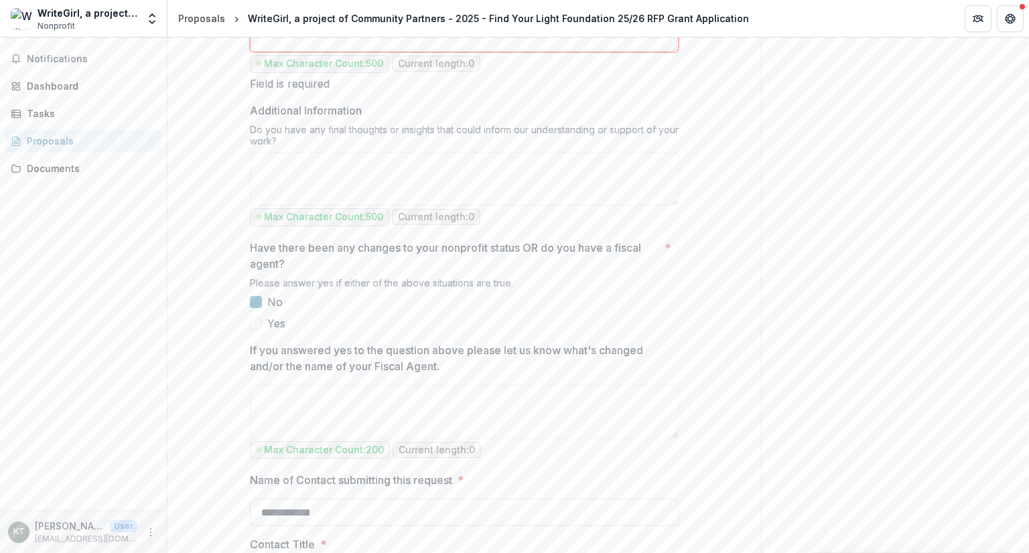
scroll to position [1541, 0]
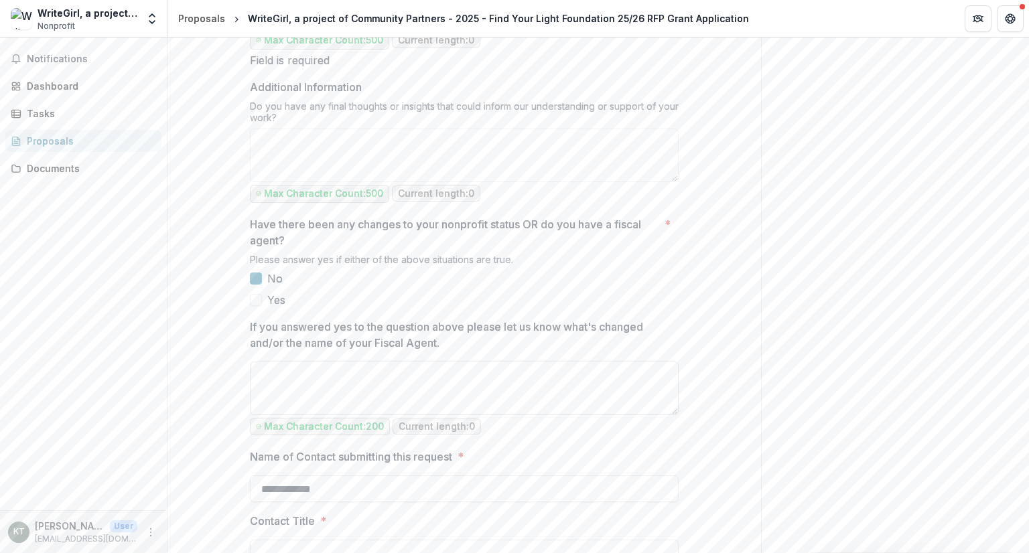
click at [342, 362] on textarea "If you answered yes to the question above please let us know what's changed and…" at bounding box center [464, 389] width 429 height 54
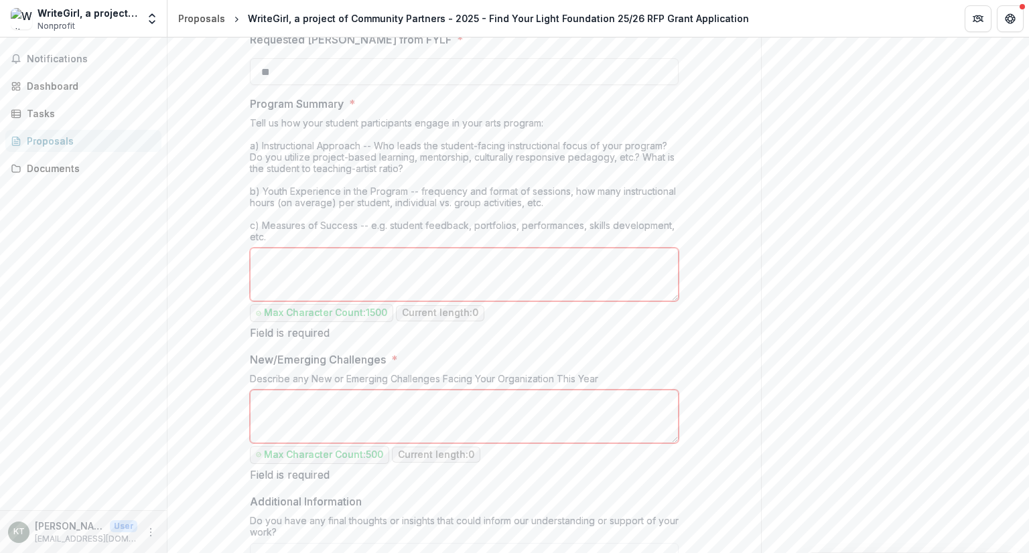
scroll to position [791, 0]
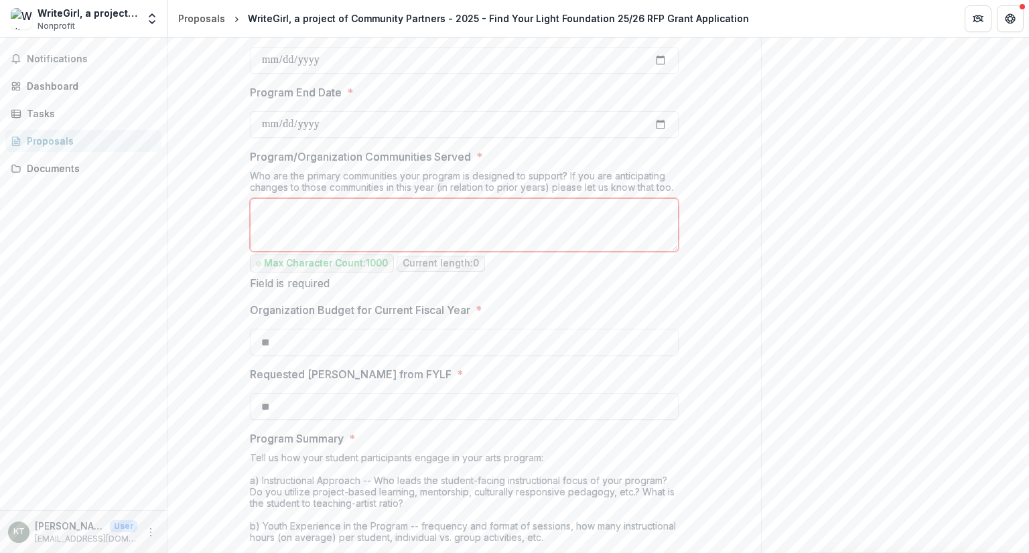
type textarea "***"
click at [656, 307] on label "Organization Budget for Current Fiscal Year *" at bounding box center [460, 310] width 421 height 16
click at [656, 329] on input "**" at bounding box center [464, 342] width 429 height 27
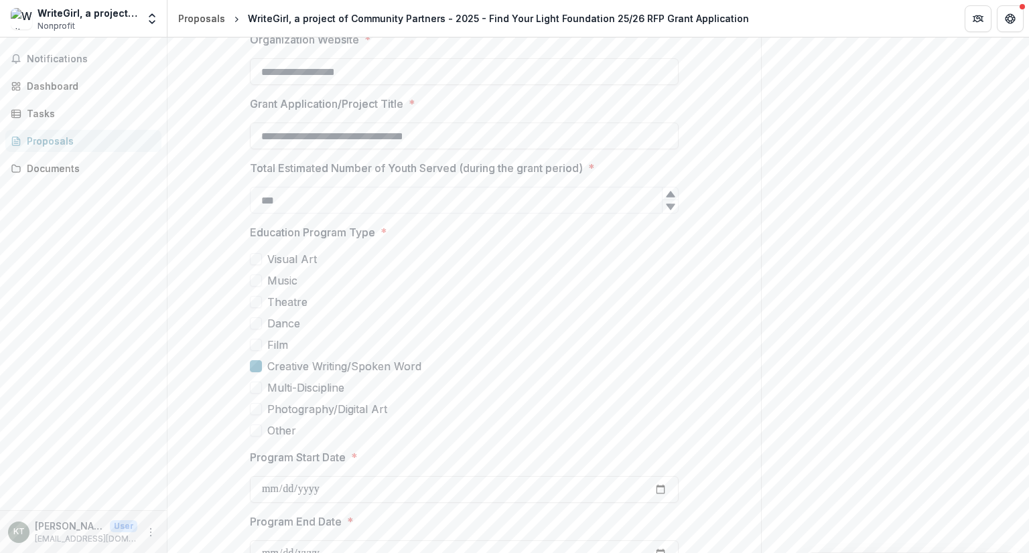
scroll to position [121, 0]
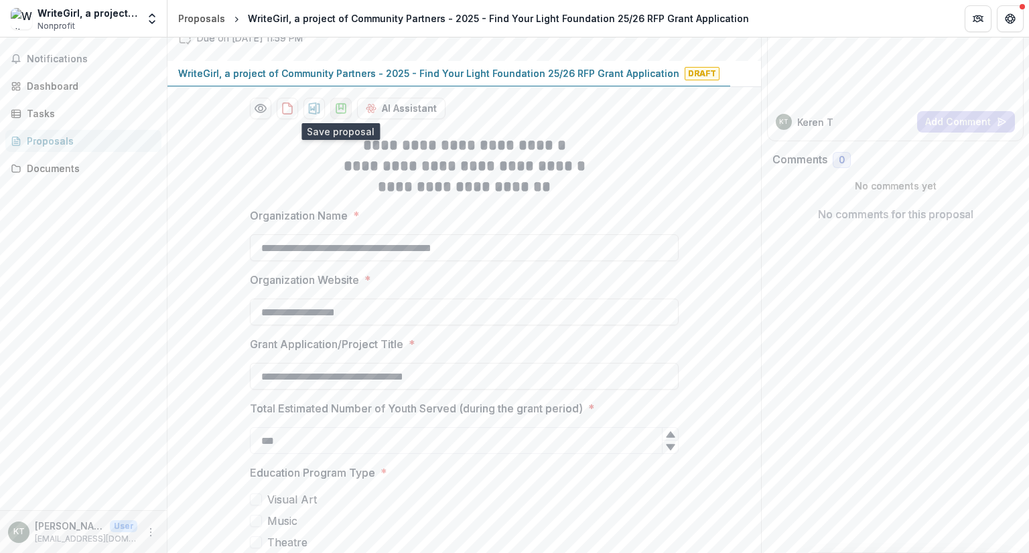
click at [342, 105] on icon "download-proposal" at bounding box center [340, 108] width 13 height 13
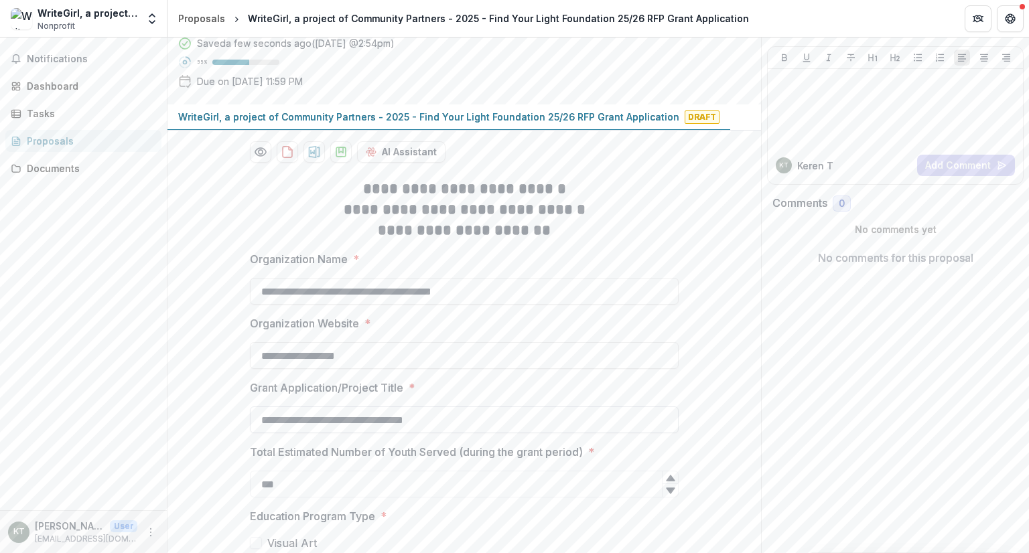
scroll to position [0, 0]
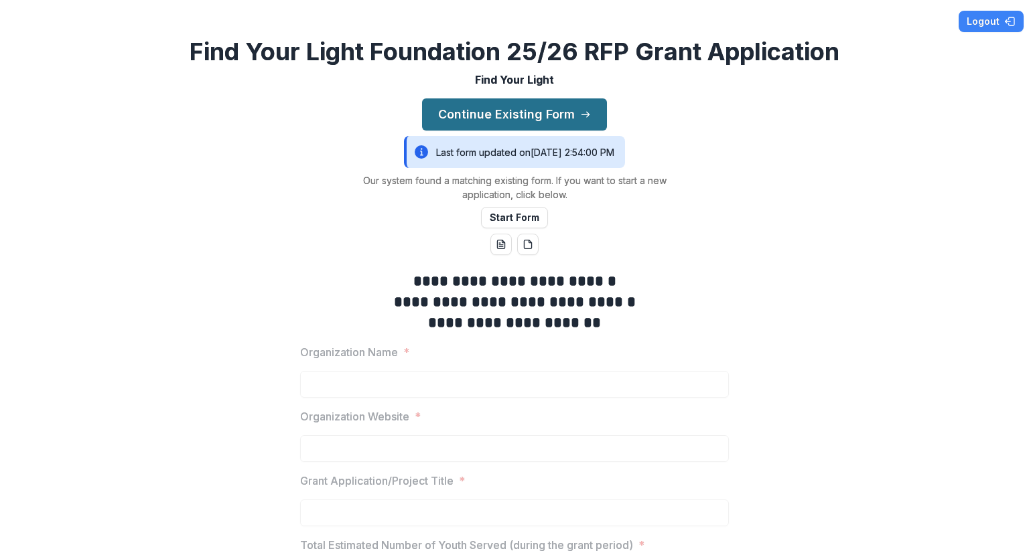
click at [502, 117] on button "Continue Existing Form" at bounding box center [514, 114] width 185 height 32
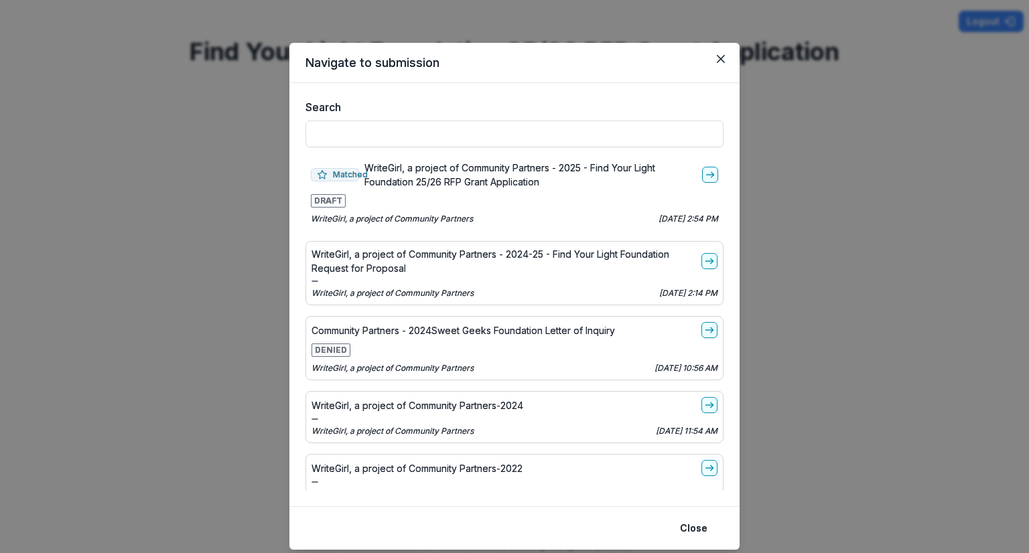
click at [326, 202] on span "DRAFT" at bounding box center [328, 200] width 35 height 13
click at [706, 175] on line "go-to" at bounding box center [709, 175] width 7 height 0
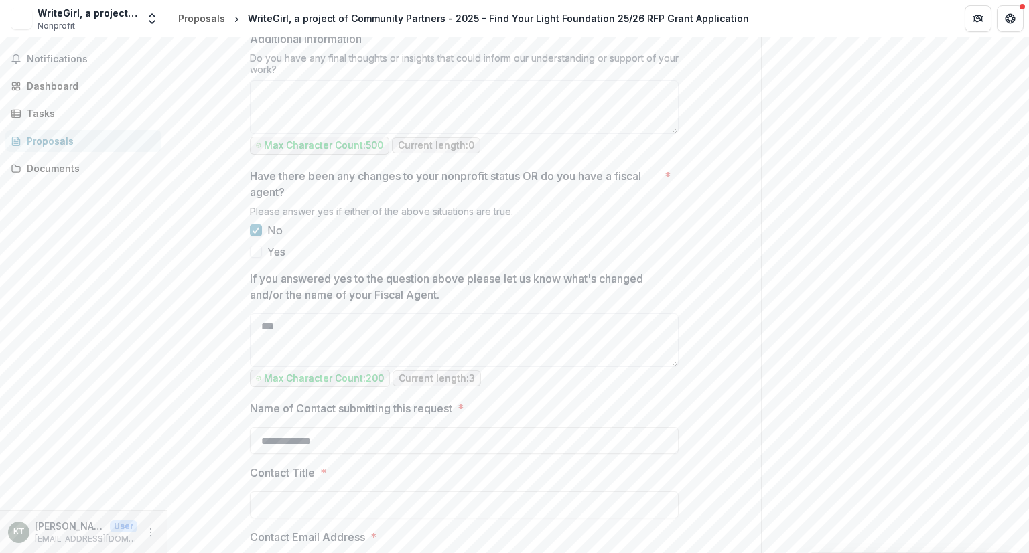
scroll to position [1754, 0]
